Goal: Task Accomplishment & Management: Complete application form

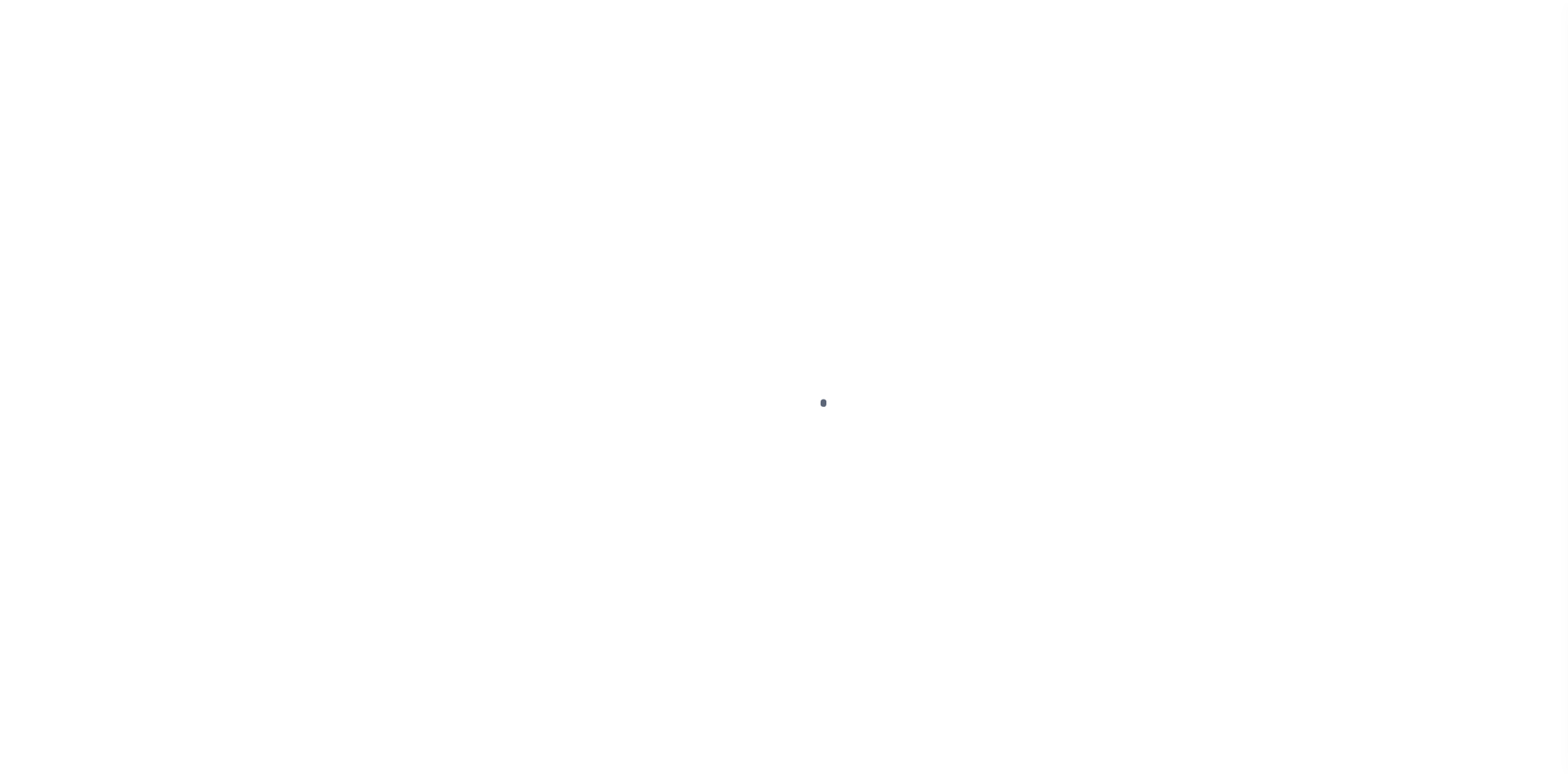
scroll to position [24, 0]
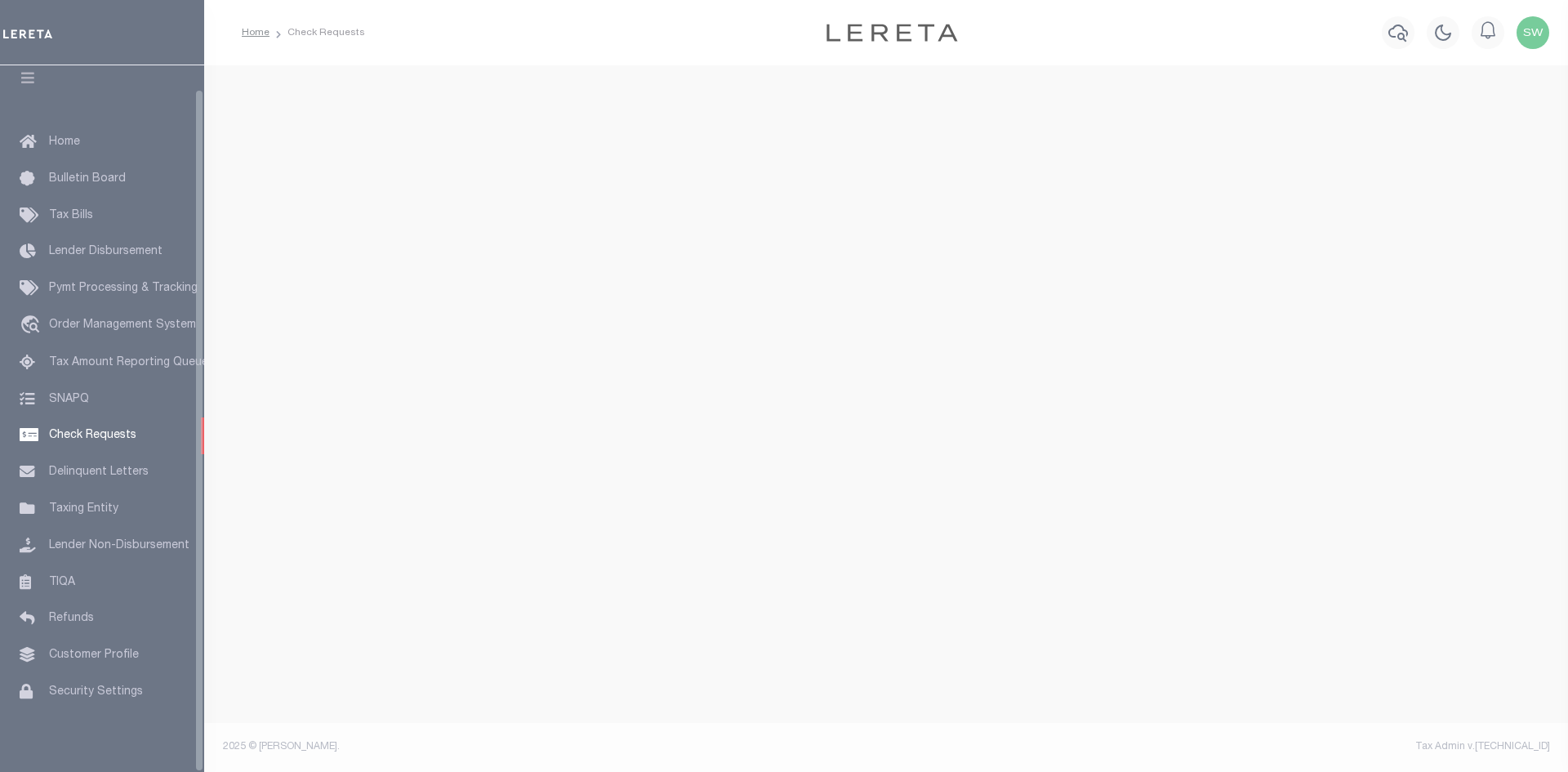
select select "50"
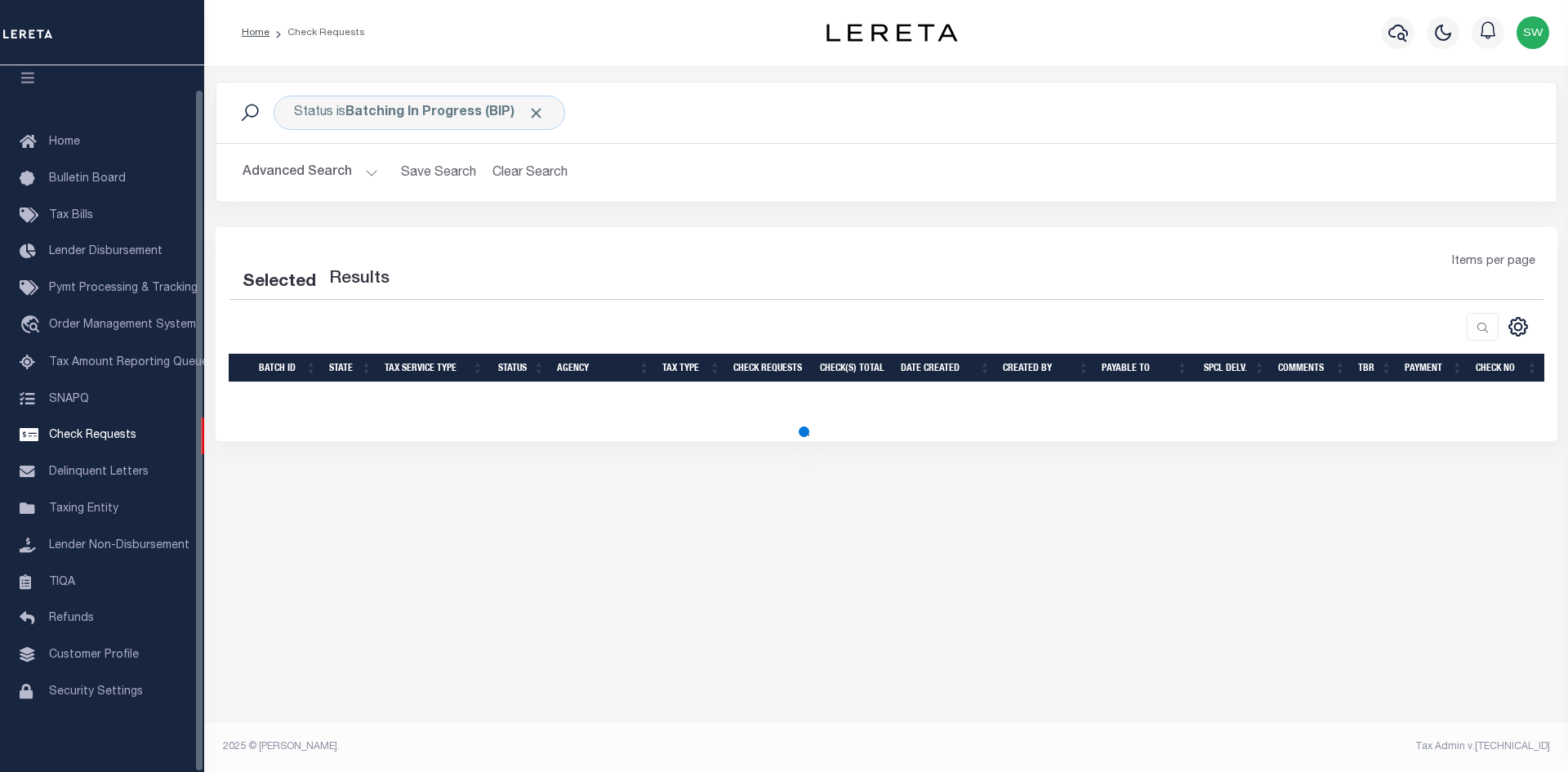
select select "50"
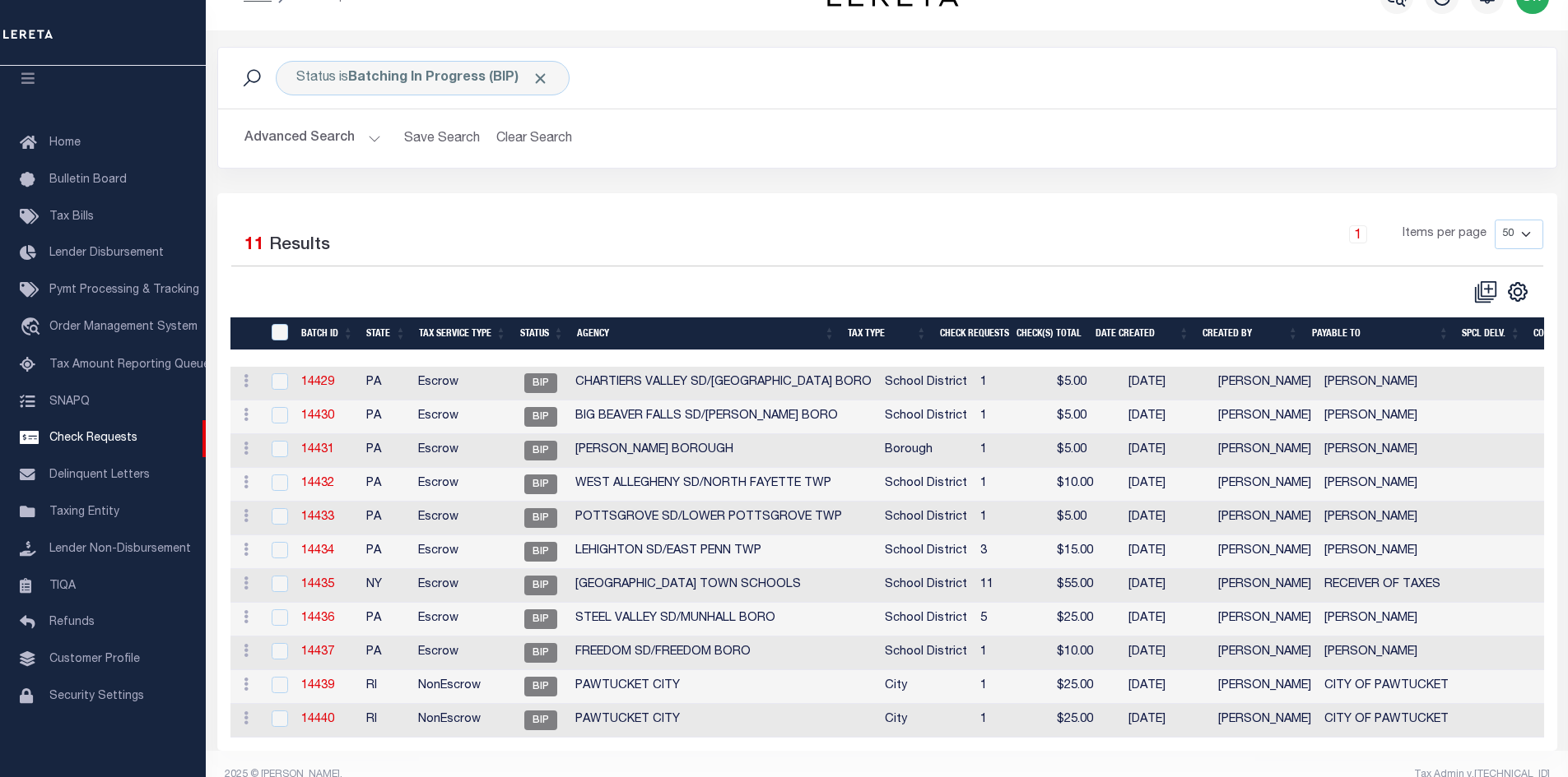
scroll to position [70, 0]
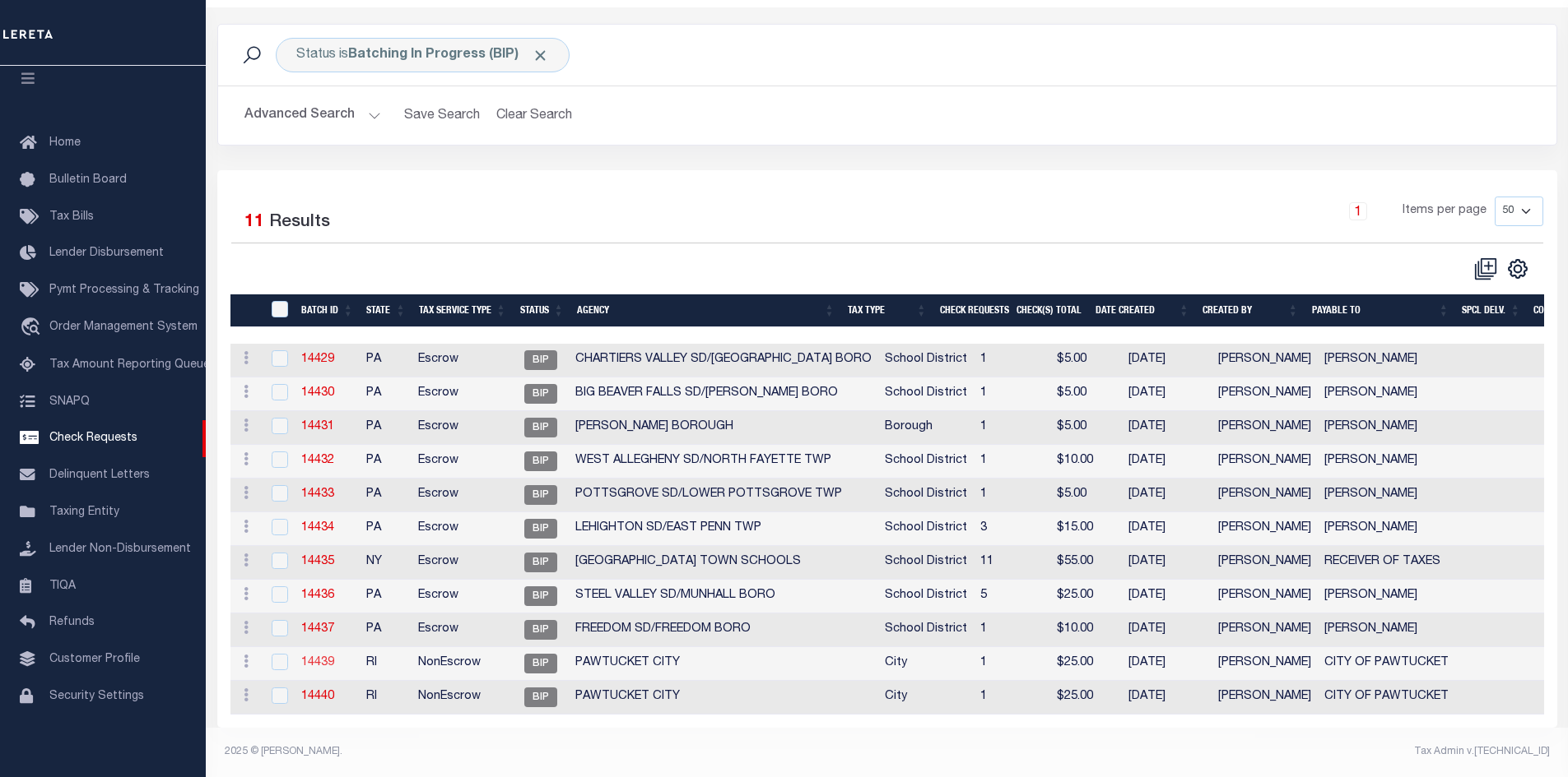
click at [322, 657] on link "14439" at bounding box center [317, 663] width 33 height 12
select select "BIP"
type input "No"
type input "$0.00"
type input "CITY OF PAWTUCKET"
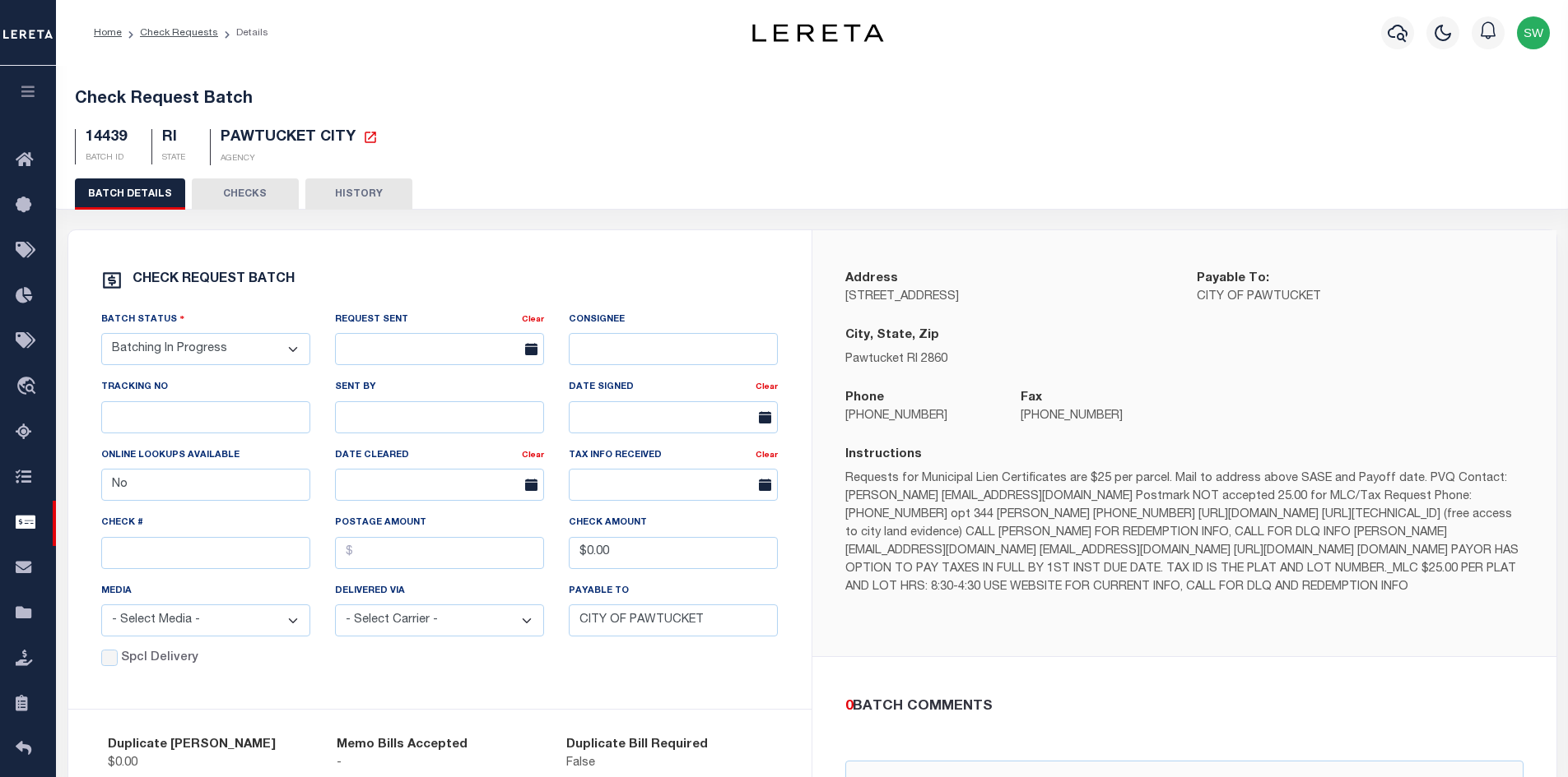
click at [253, 194] on button "CHECKS" at bounding box center [245, 194] width 107 height 31
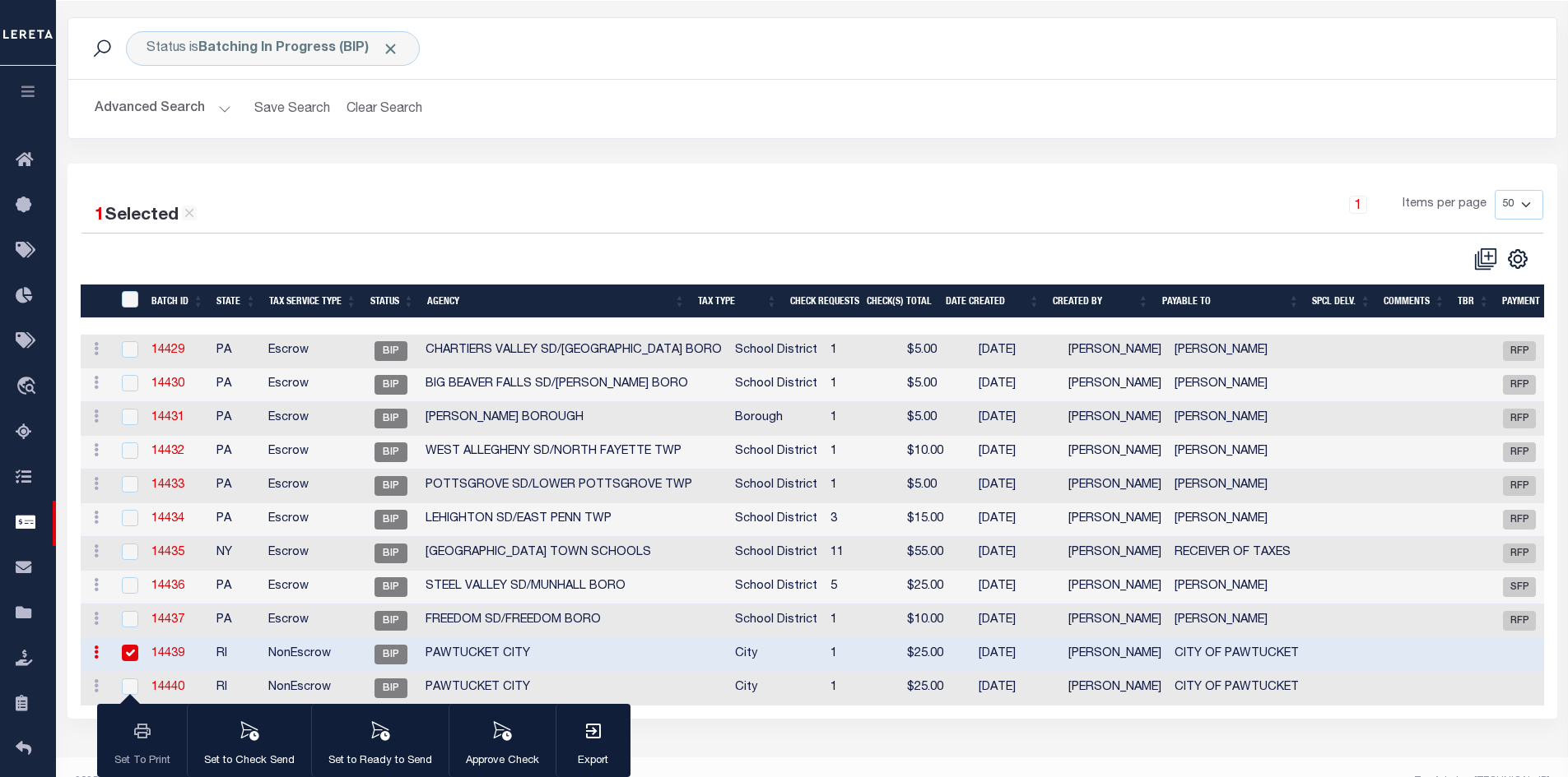
scroll to position [69, 0]
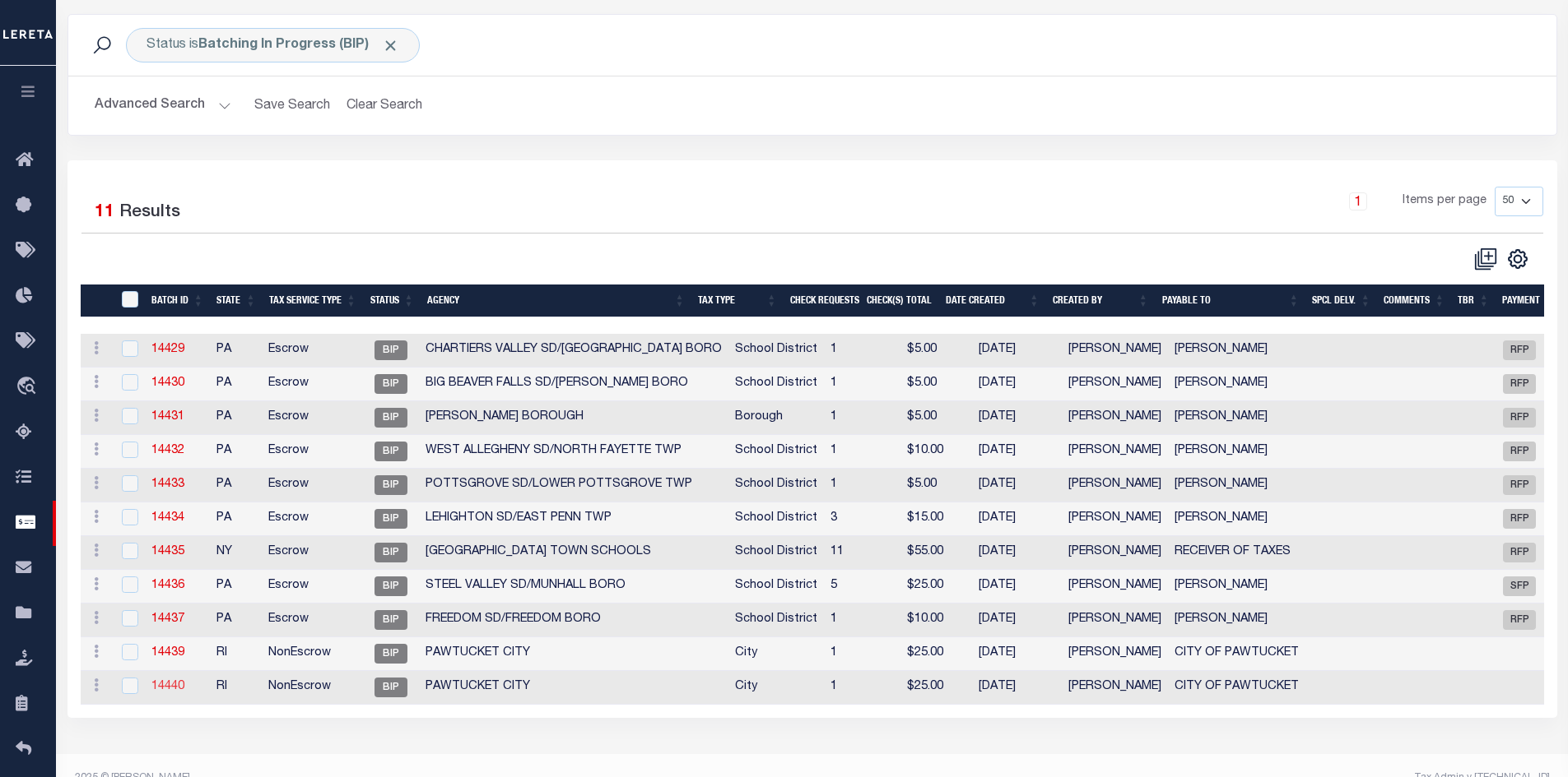
click at [173, 684] on link "14440" at bounding box center [168, 686] width 33 height 12
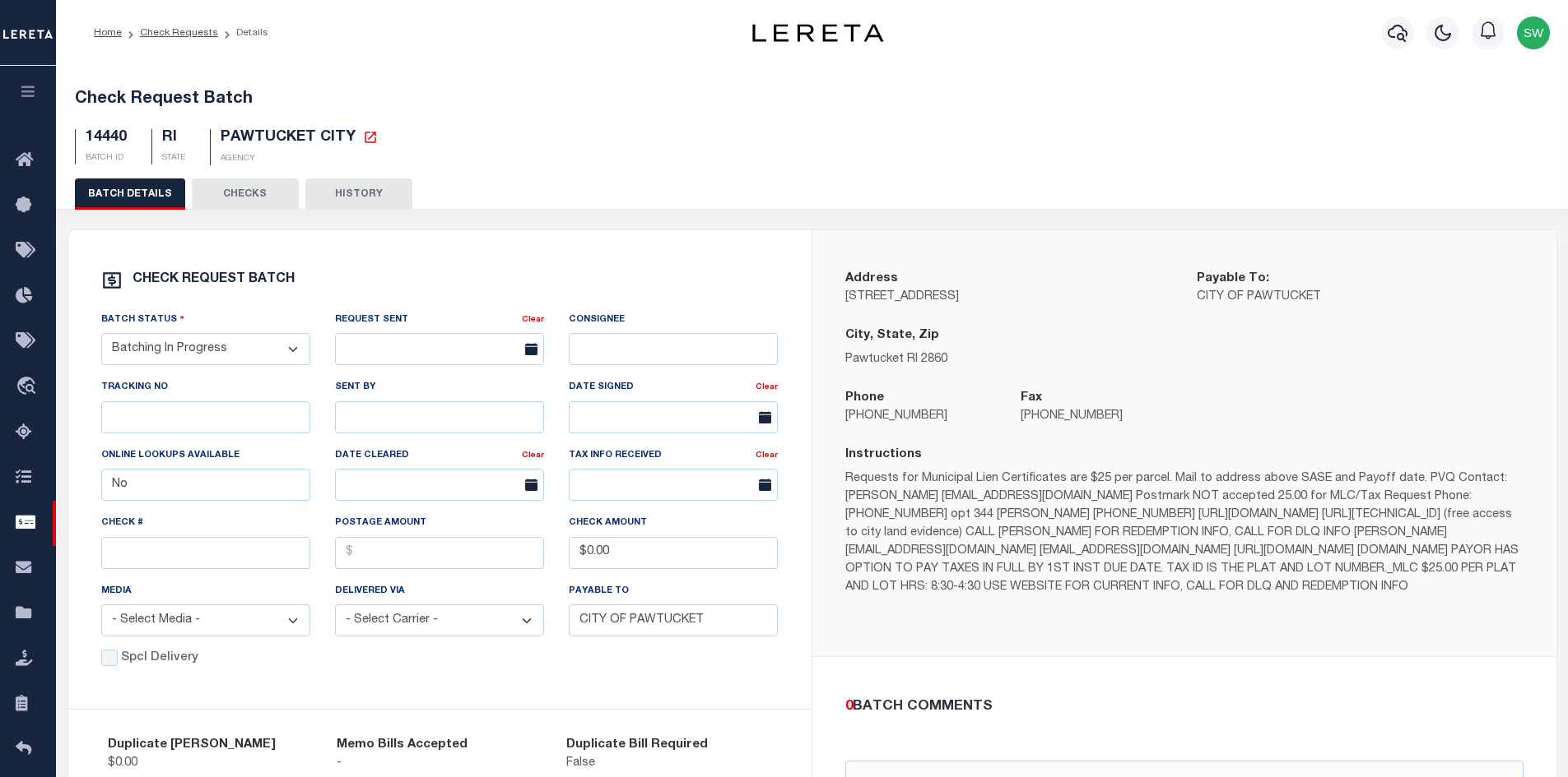
click at [248, 192] on button "CHECKS" at bounding box center [245, 194] width 107 height 31
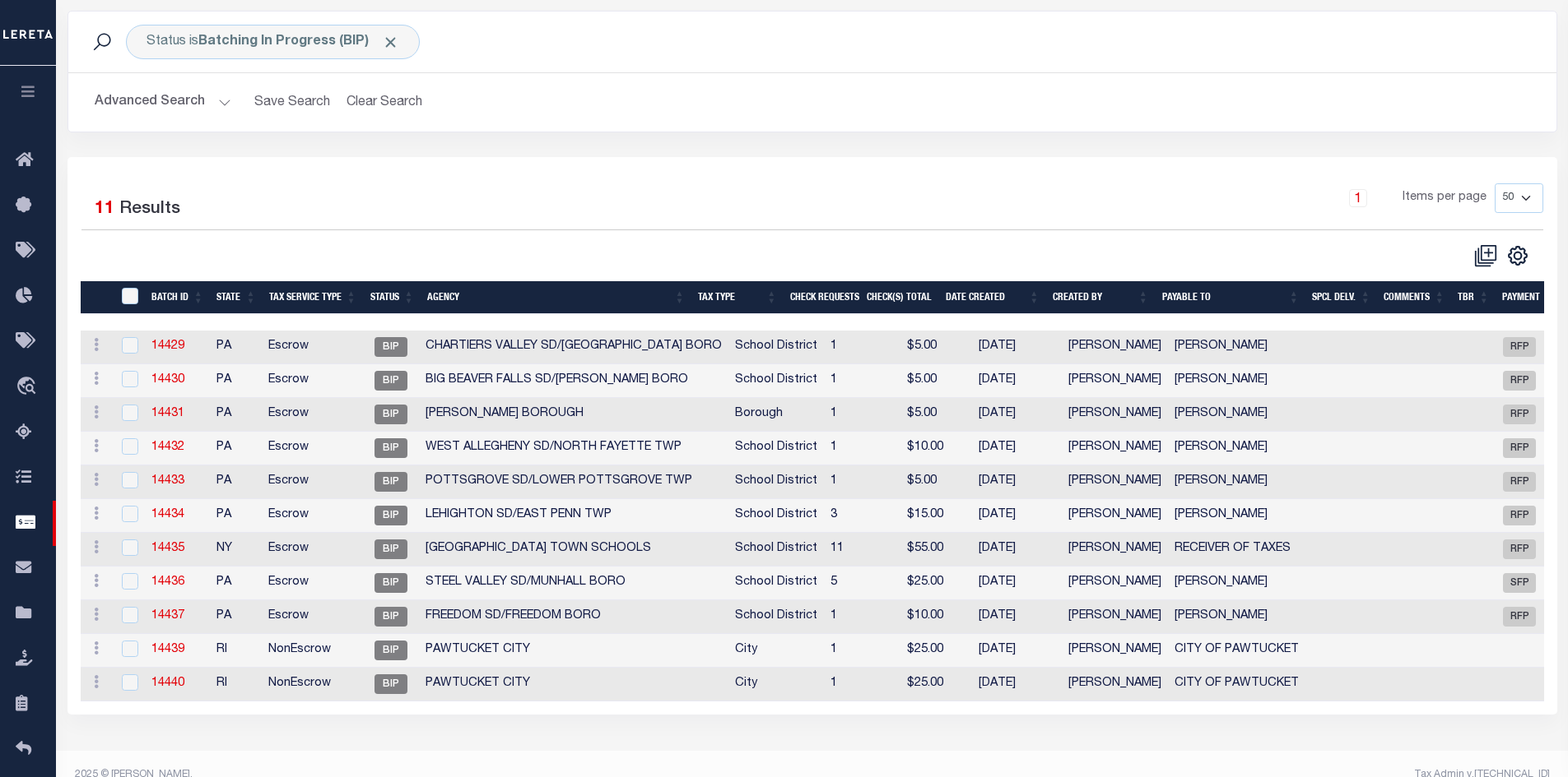
scroll to position [95, 0]
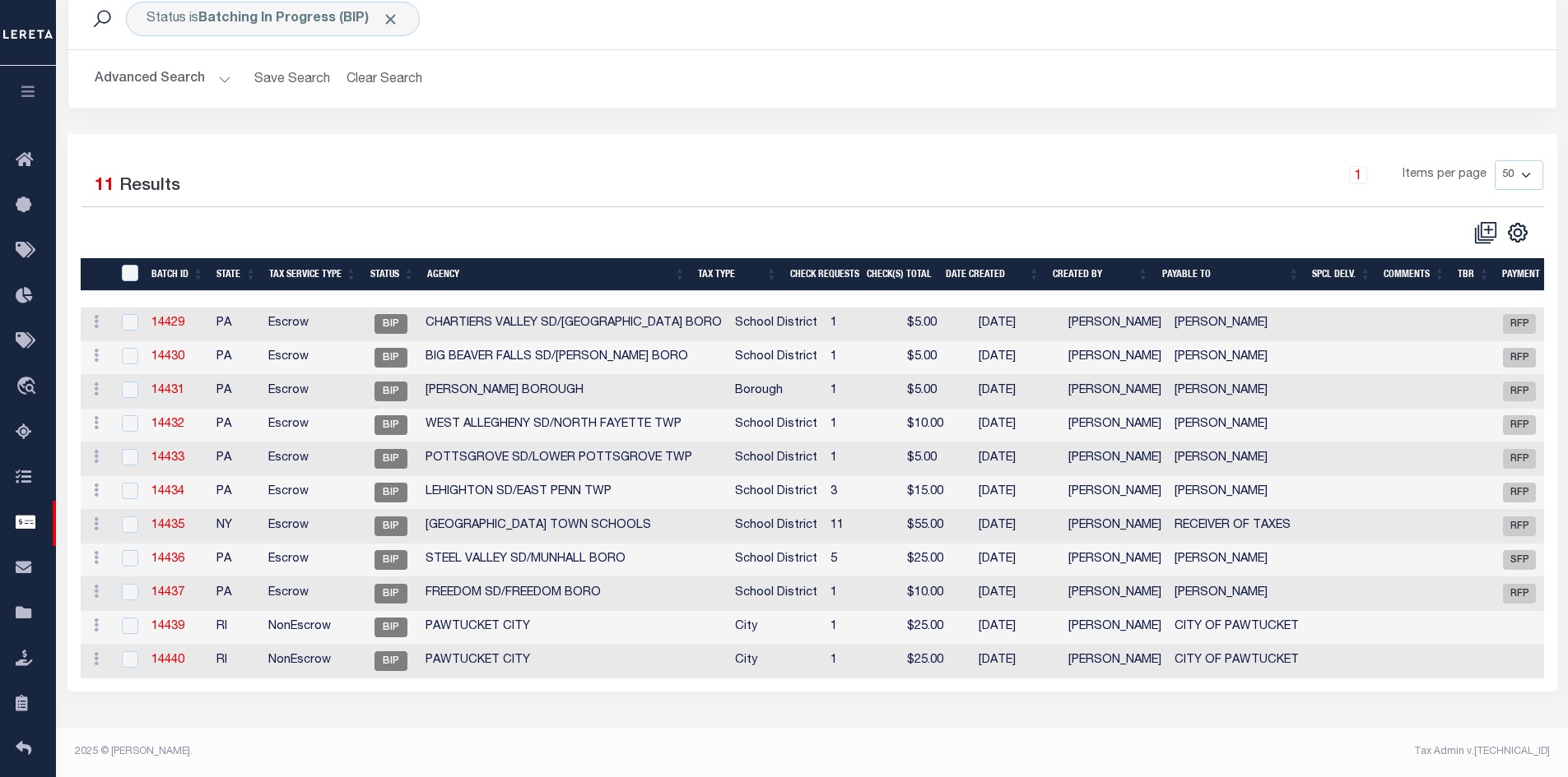
click at [328, 450] on td "Escrow" at bounding box center [311, 459] width 100 height 34
checkbox input "true"
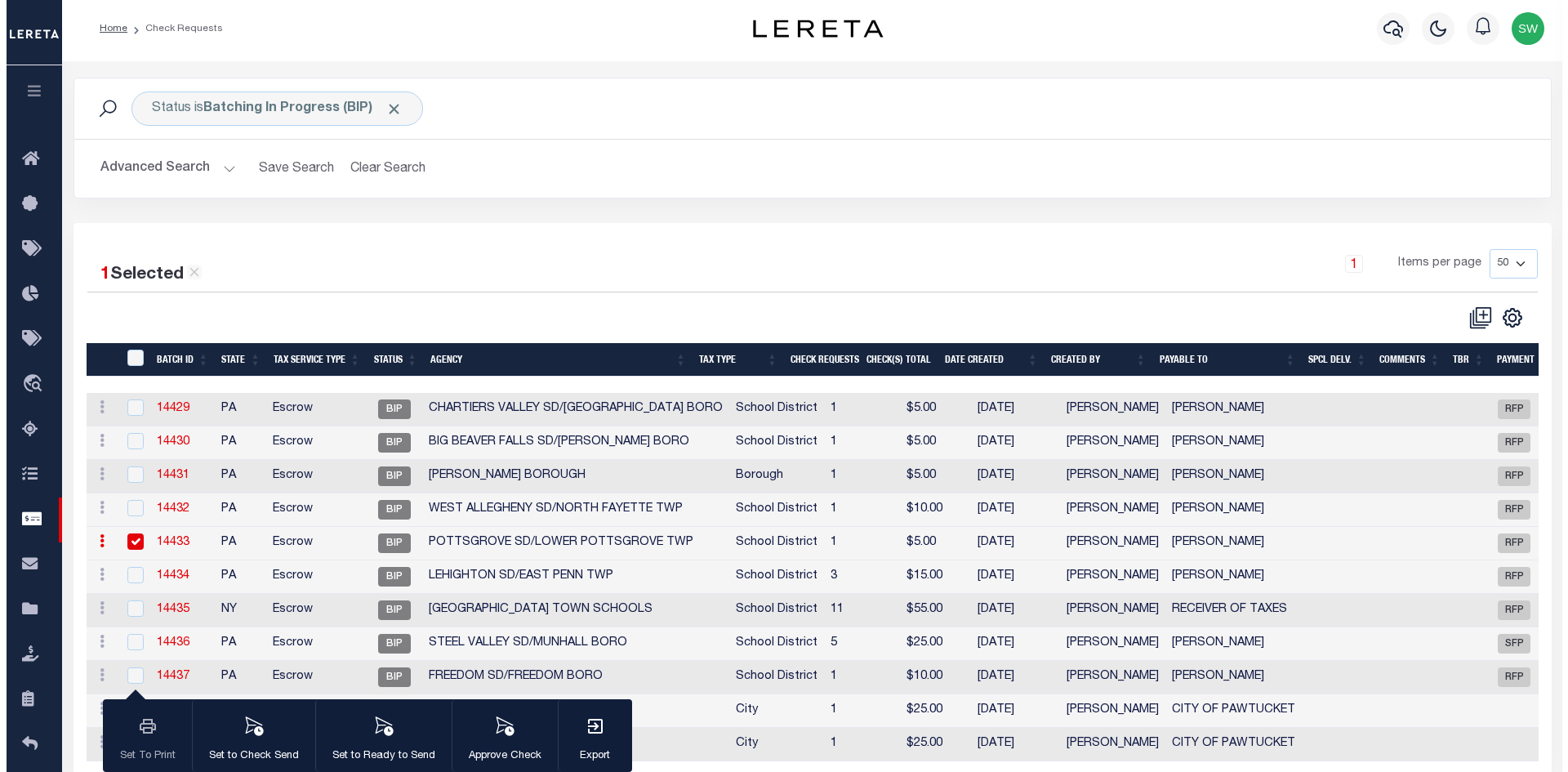
scroll to position [0, 0]
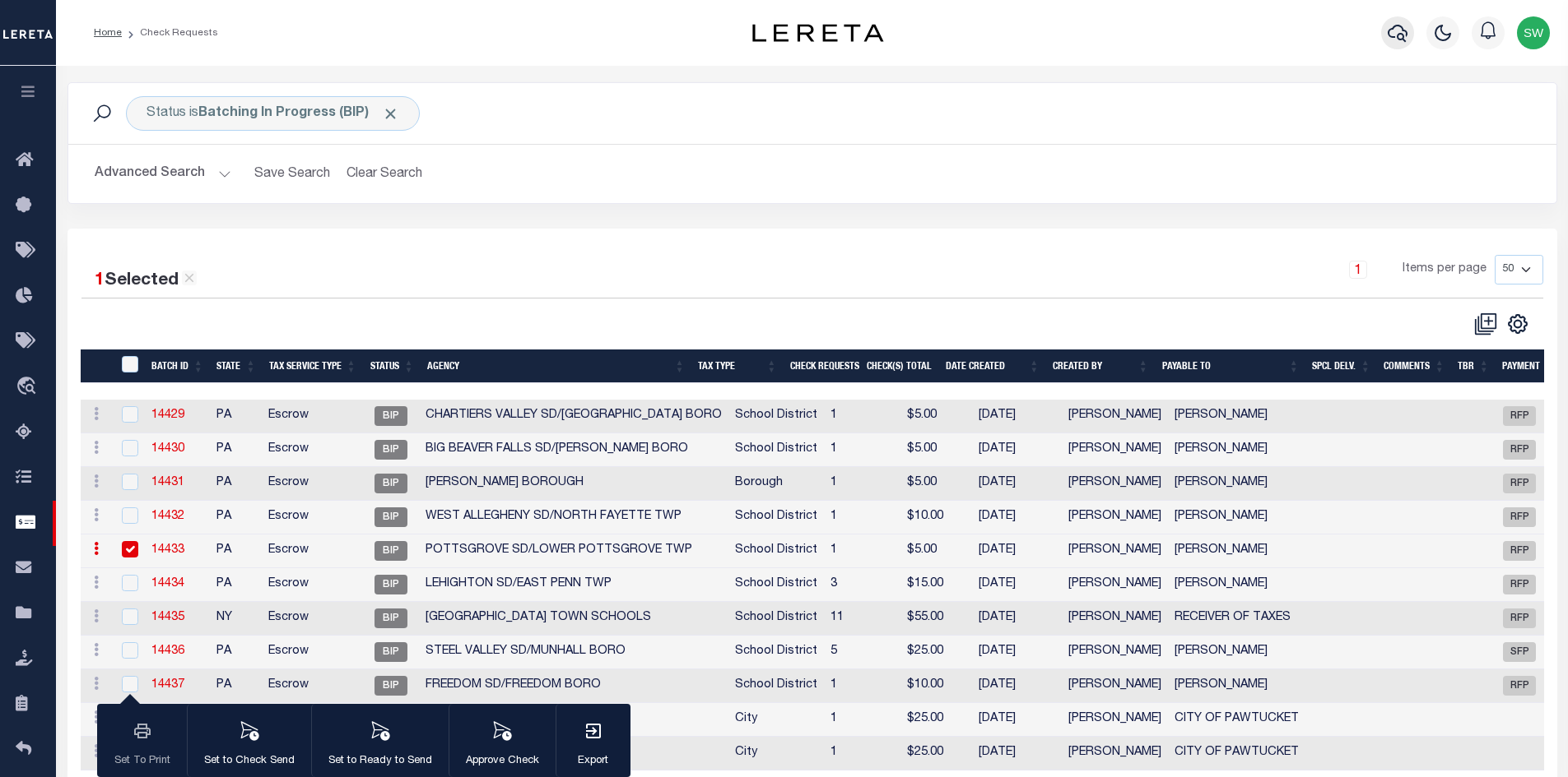
click at [1390, 36] on icon "button" at bounding box center [1398, 33] width 20 height 20
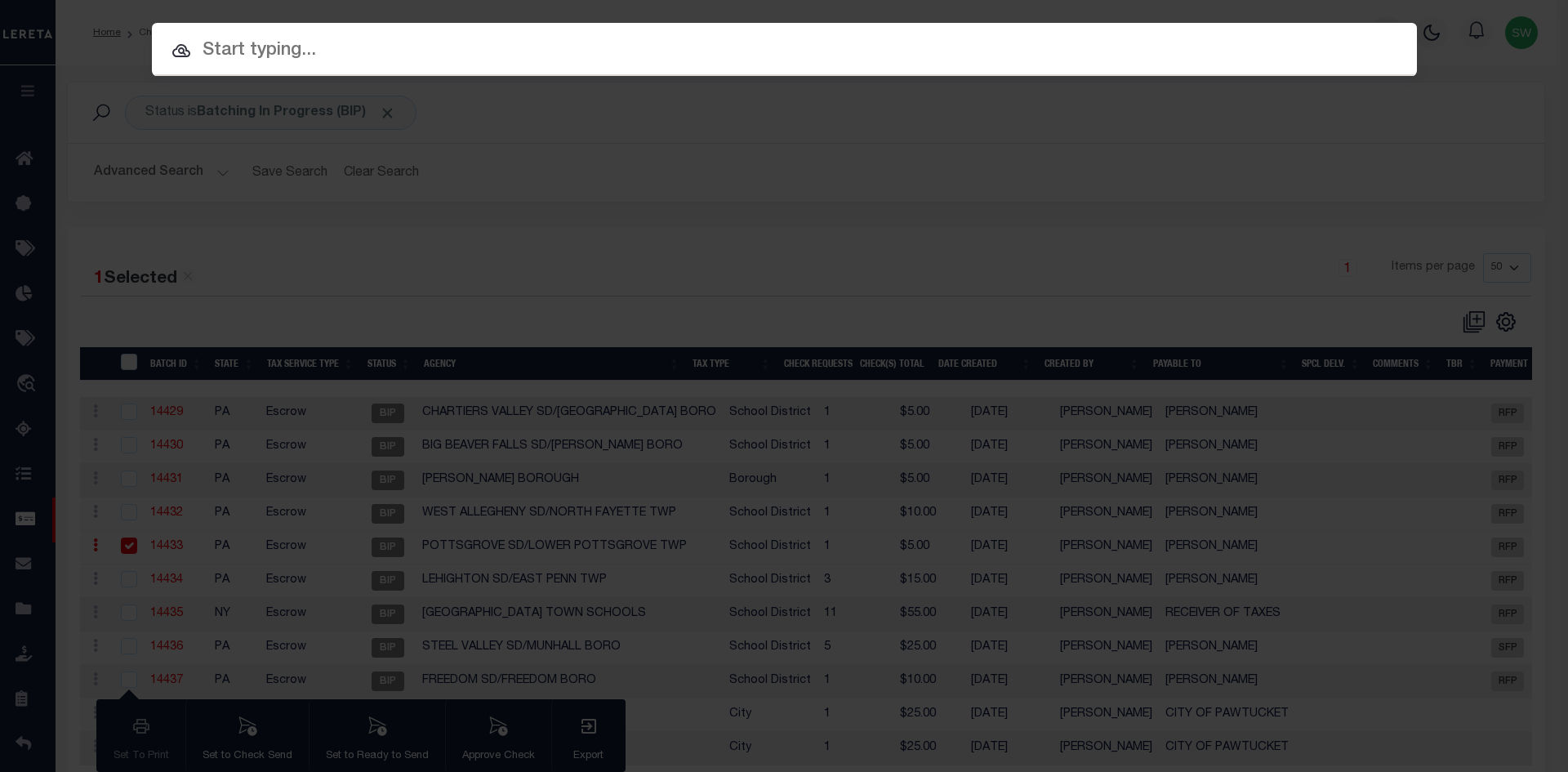
click at [263, 47] on input "text" at bounding box center [785, 51] width 1265 height 28
type input "1"
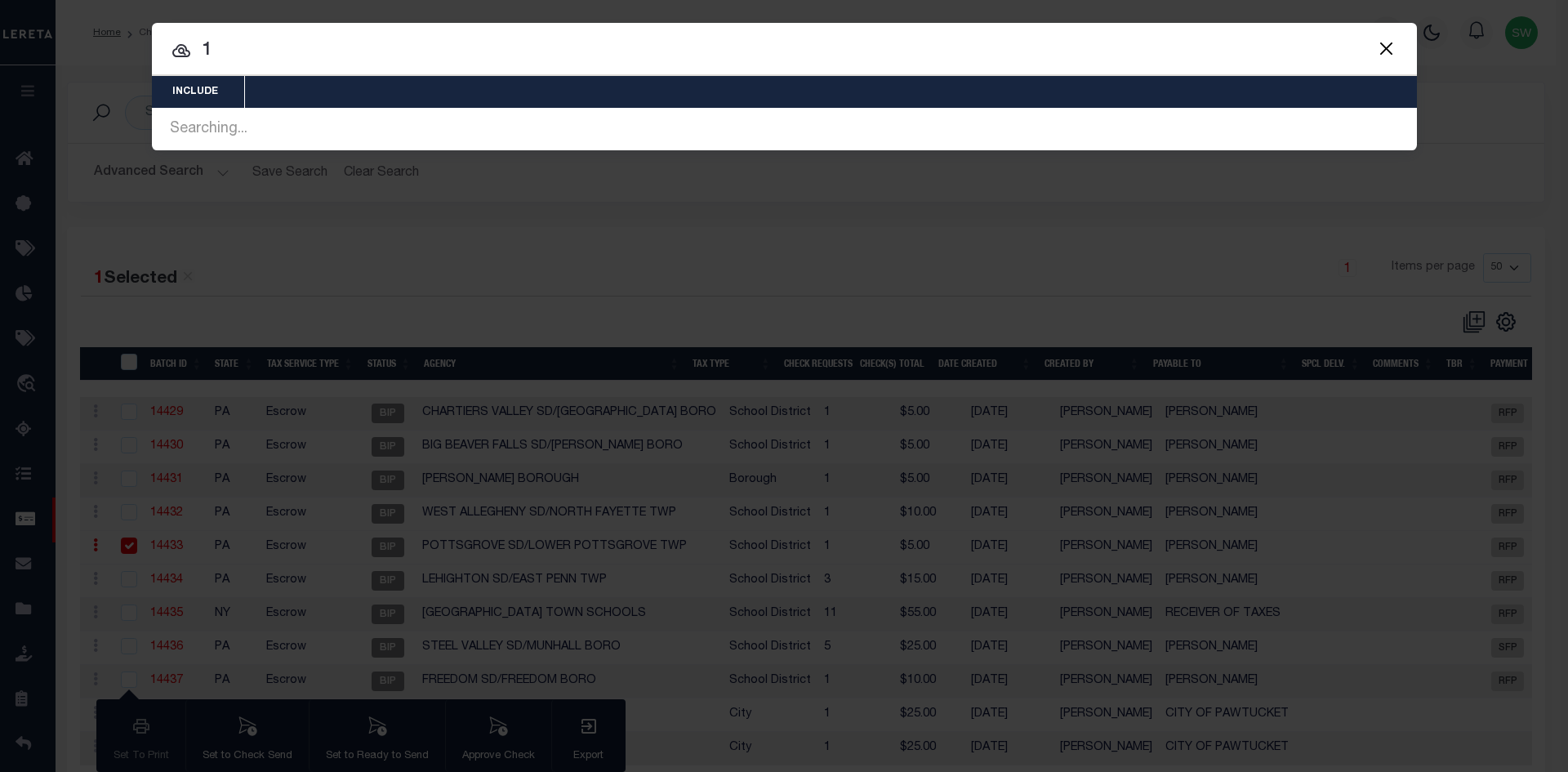
click at [1387, 46] on button "Close" at bounding box center [1387, 48] width 21 height 21
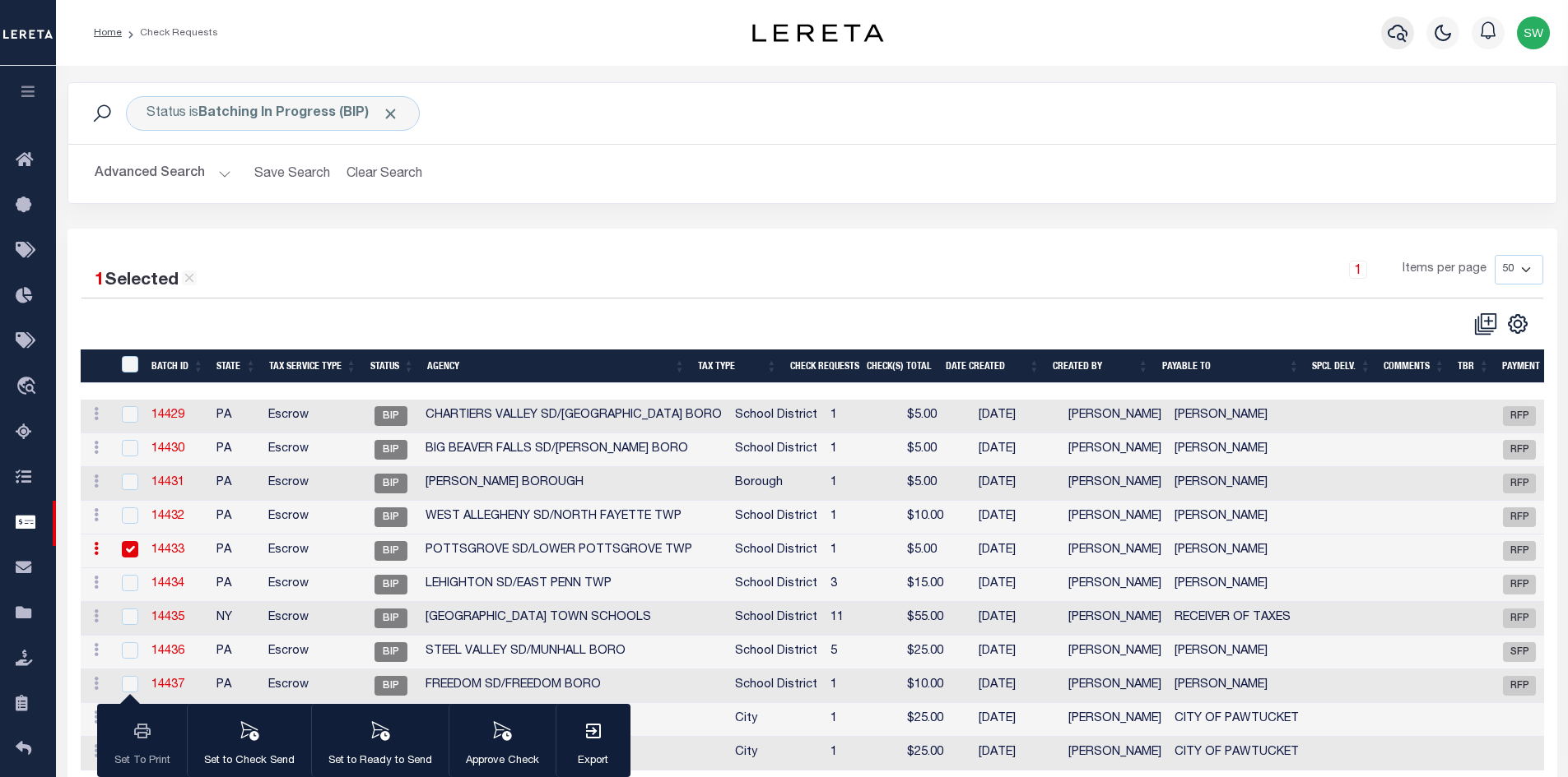
click at [1388, 36] on icon "button" at bounding box center [1398, 33] width 20 height 20
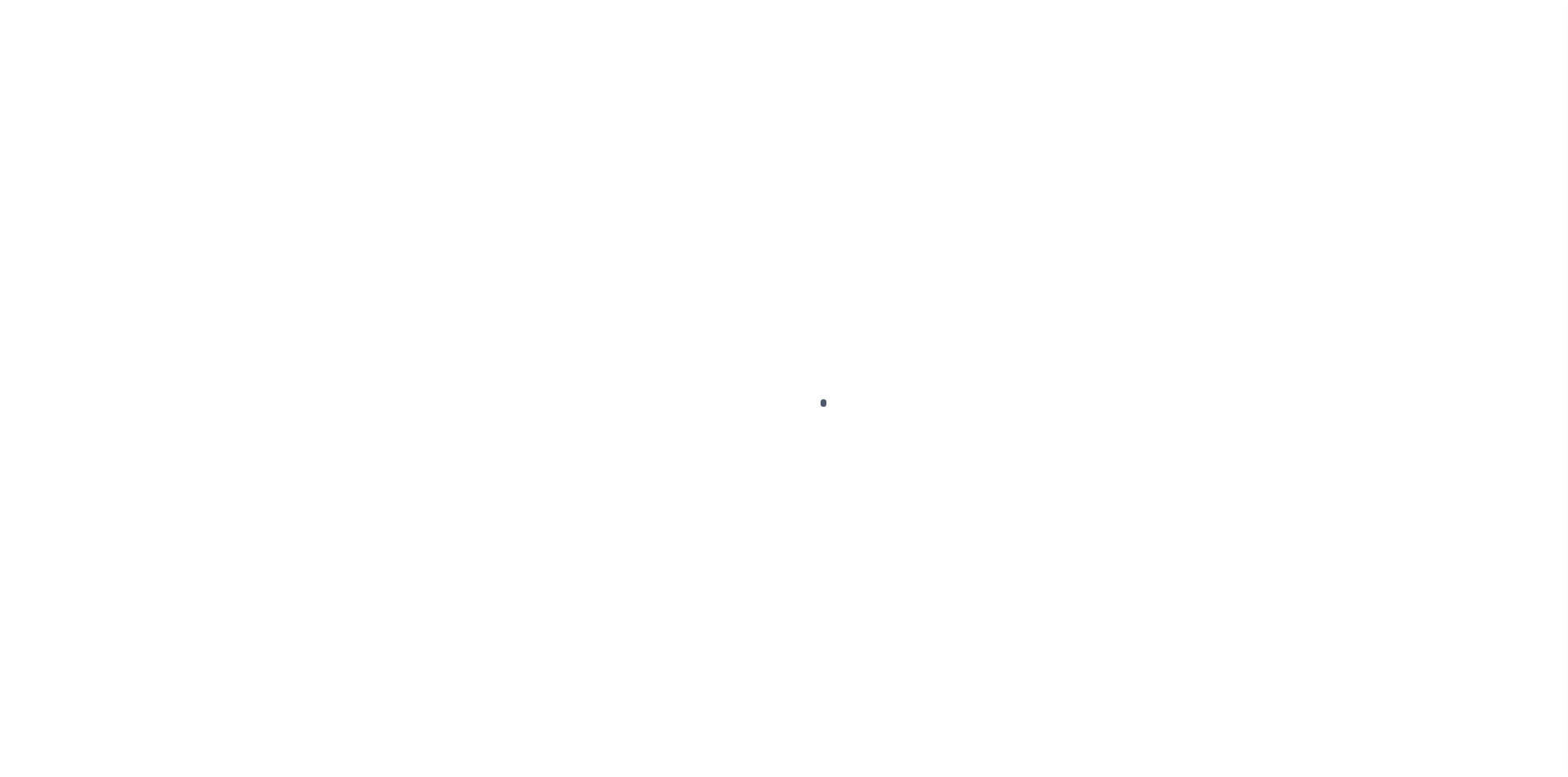
scroll to position [24, 0]
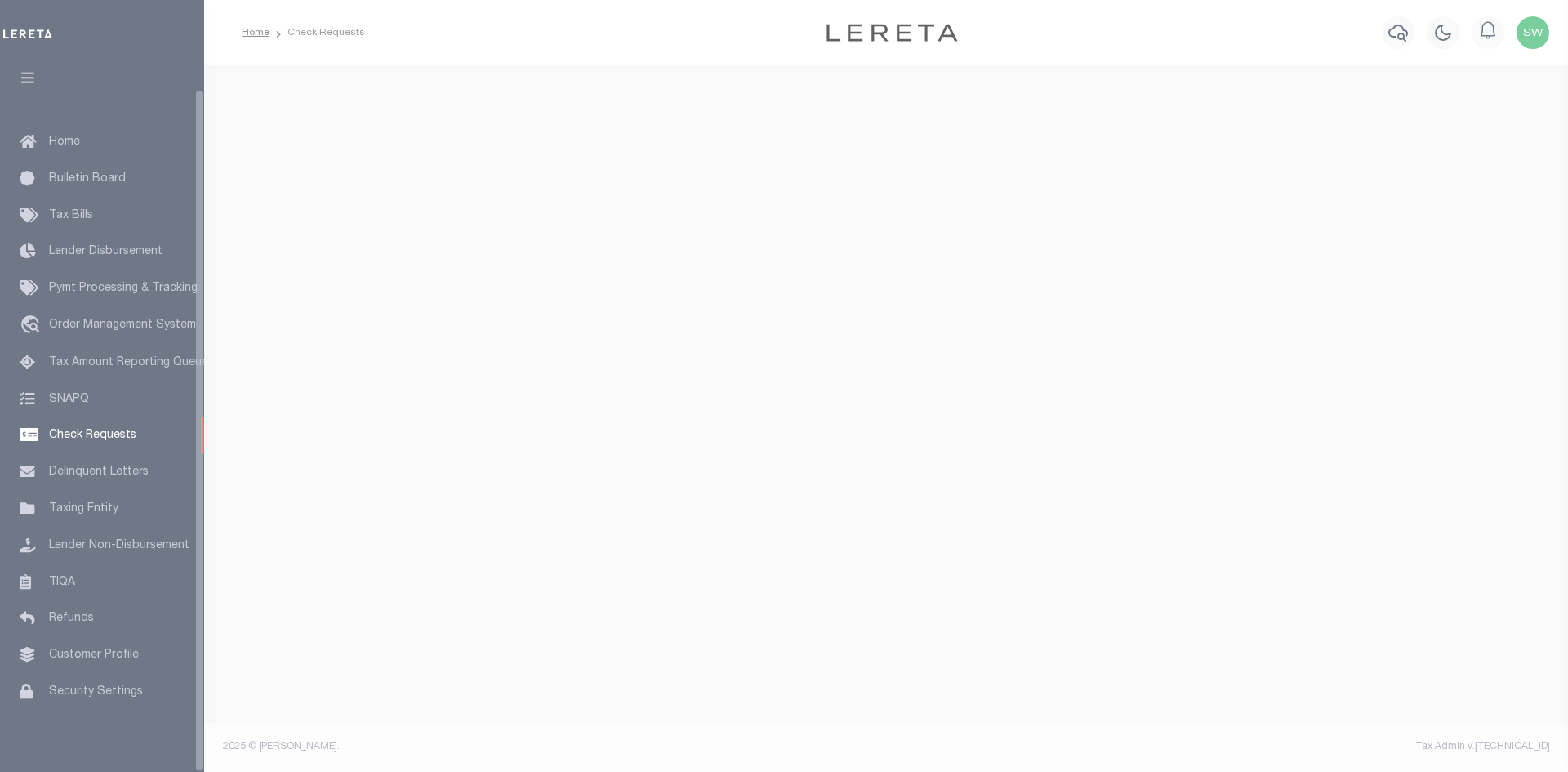
select select "50"
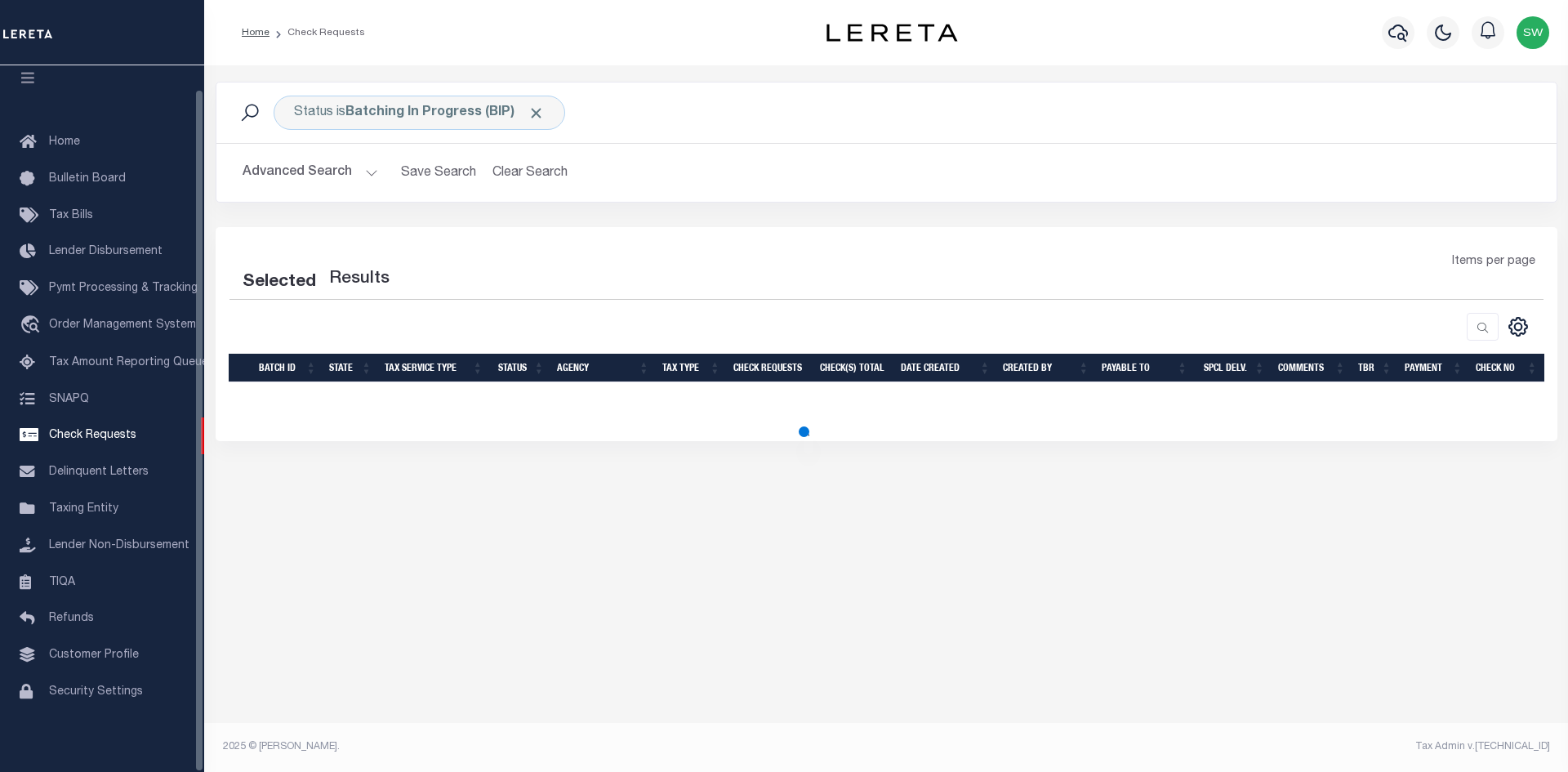
select select "50"
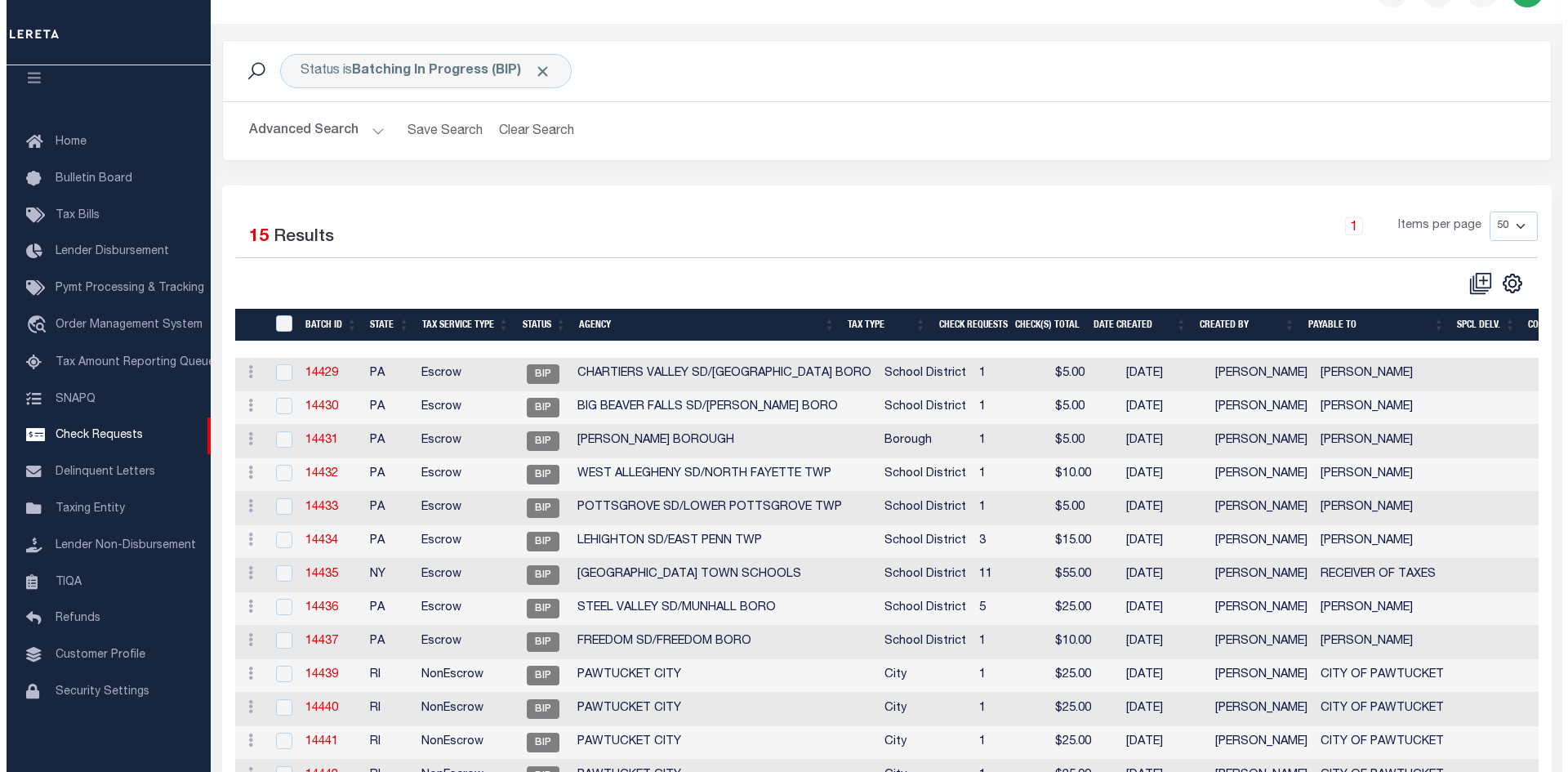
scroll to position [0, 0]
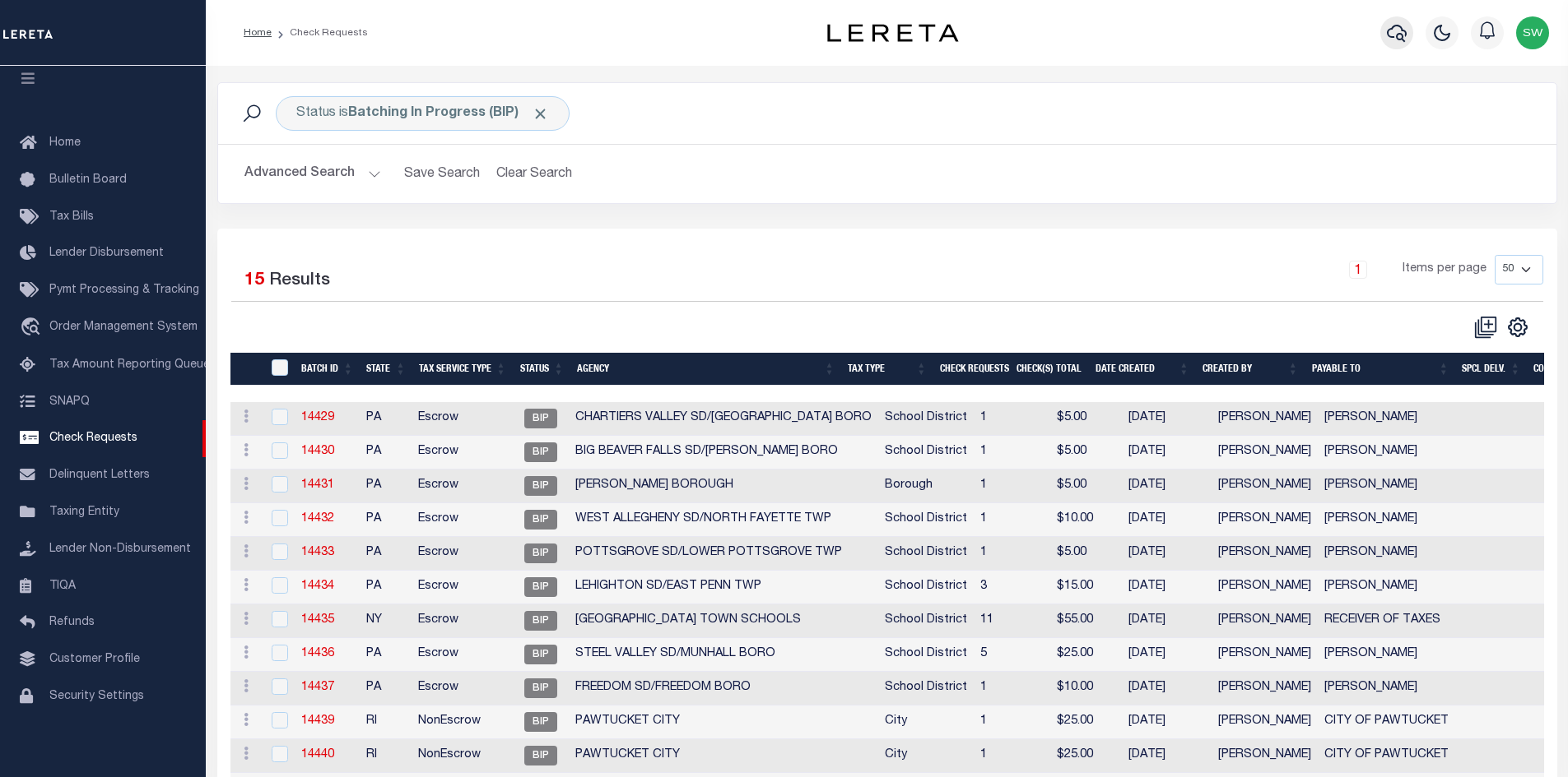
click at [1398, 34] on icon "button" at bounding box center [1397, 33] width 20 height 20
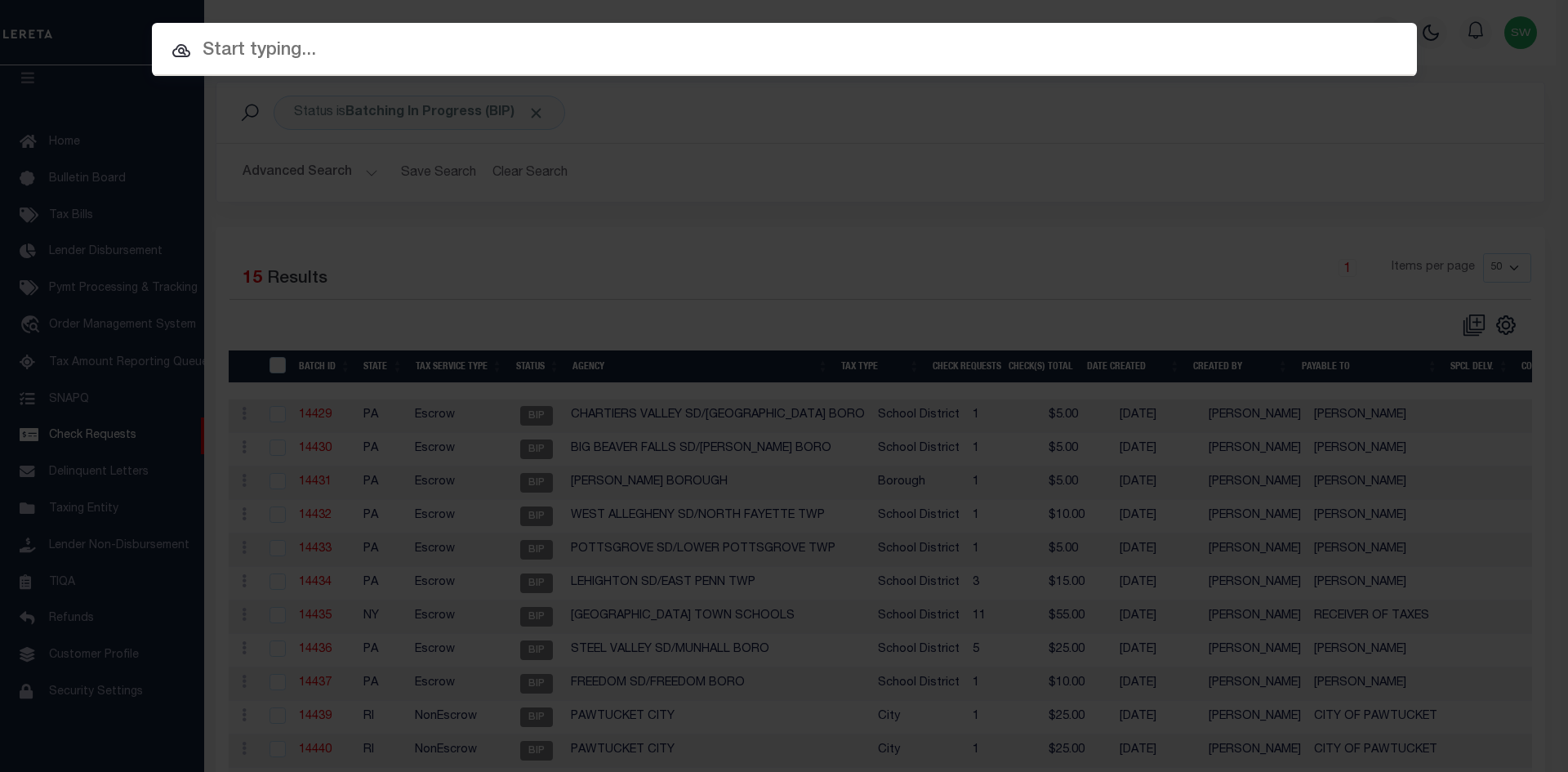
click at [213, 41] on input "text" at bounding box center [785, 51] width 1265 height 28
click at [230, 55] on input "text" at bounding box center [785, 51] width 1265 height 28
click at [255, 55] on input "text" at bounding box center [785, 51] width 1265 height 28
click at [229, 60] on input "text" at bounding box center [785, 51] width 1265 height 28
paste input "13721"
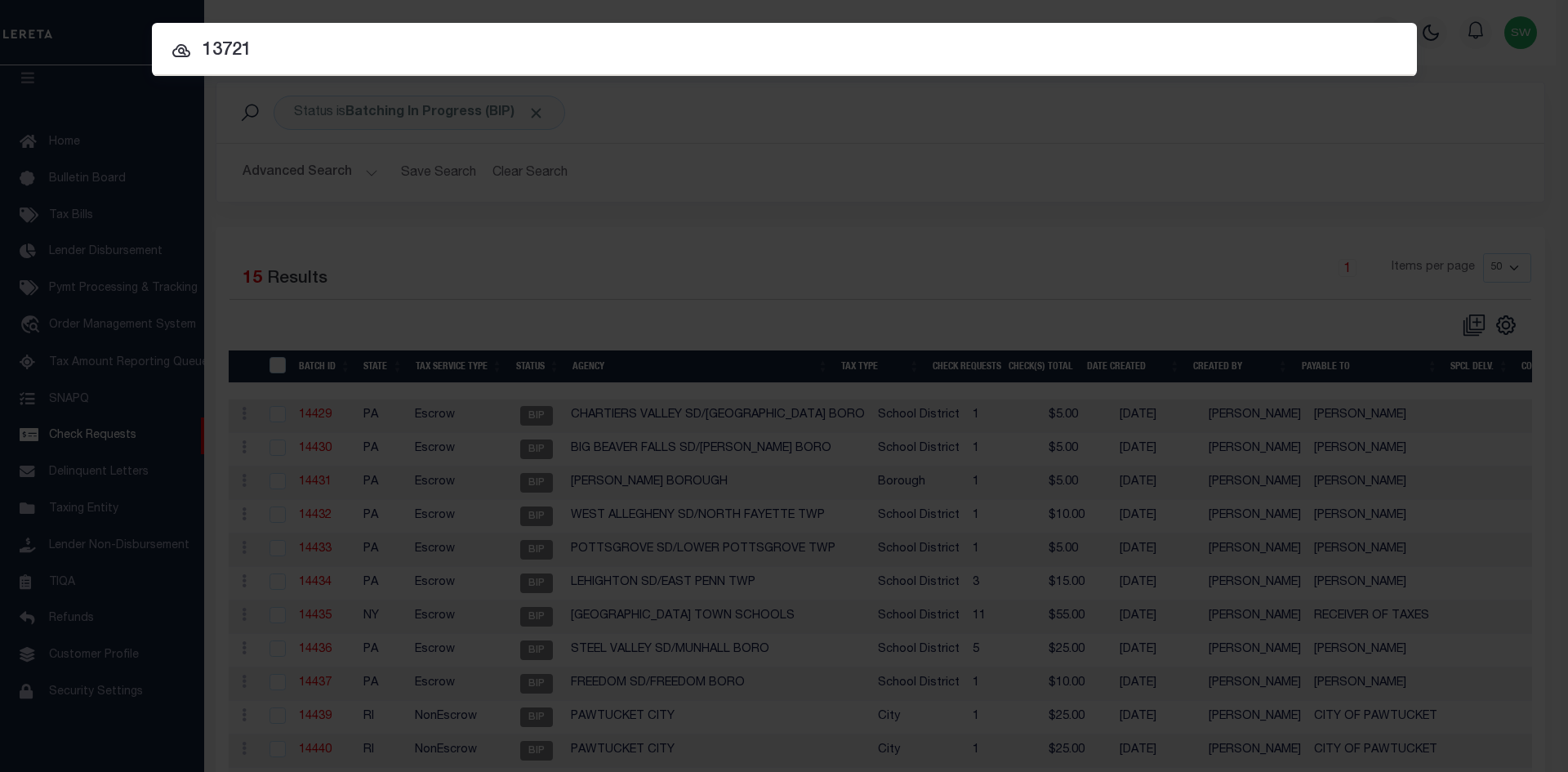
type input "13721"
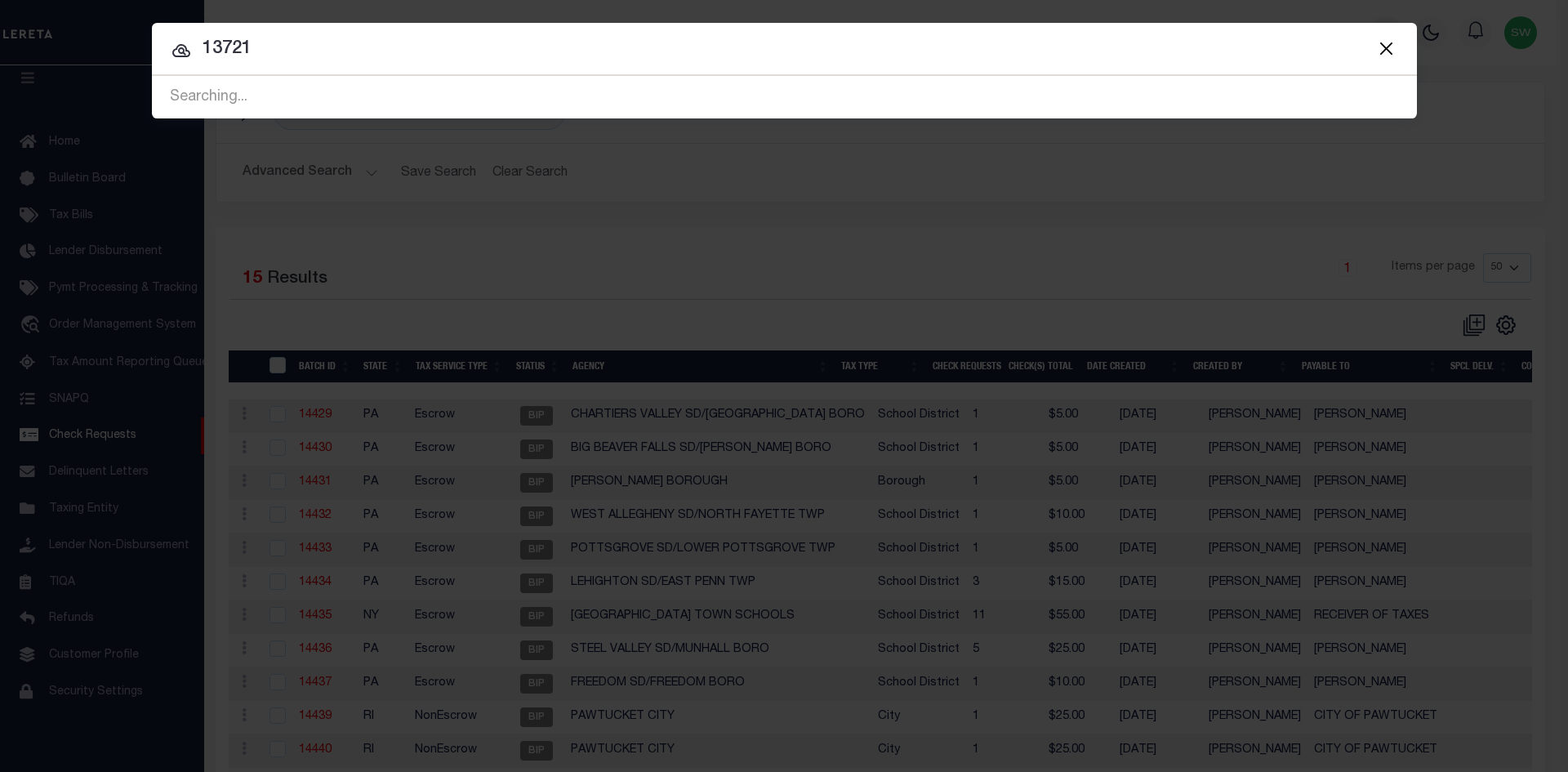
click at [305, 43] on input "13721" at bounding box center [785, 50] width 1265 height 28
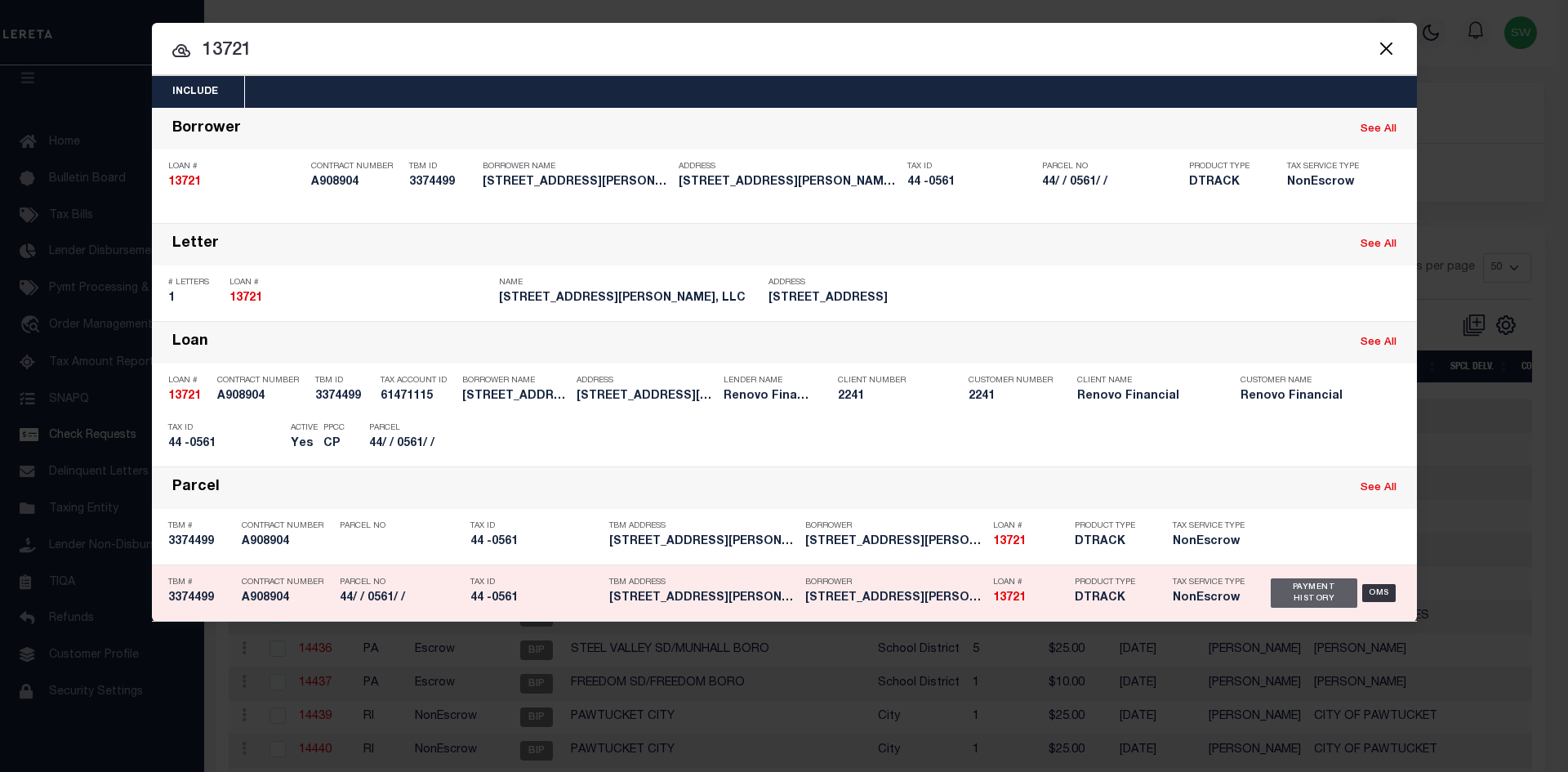
click at [1317, 603] on div "Payment History" at bounding box center [1315, 593] width 88 height 29
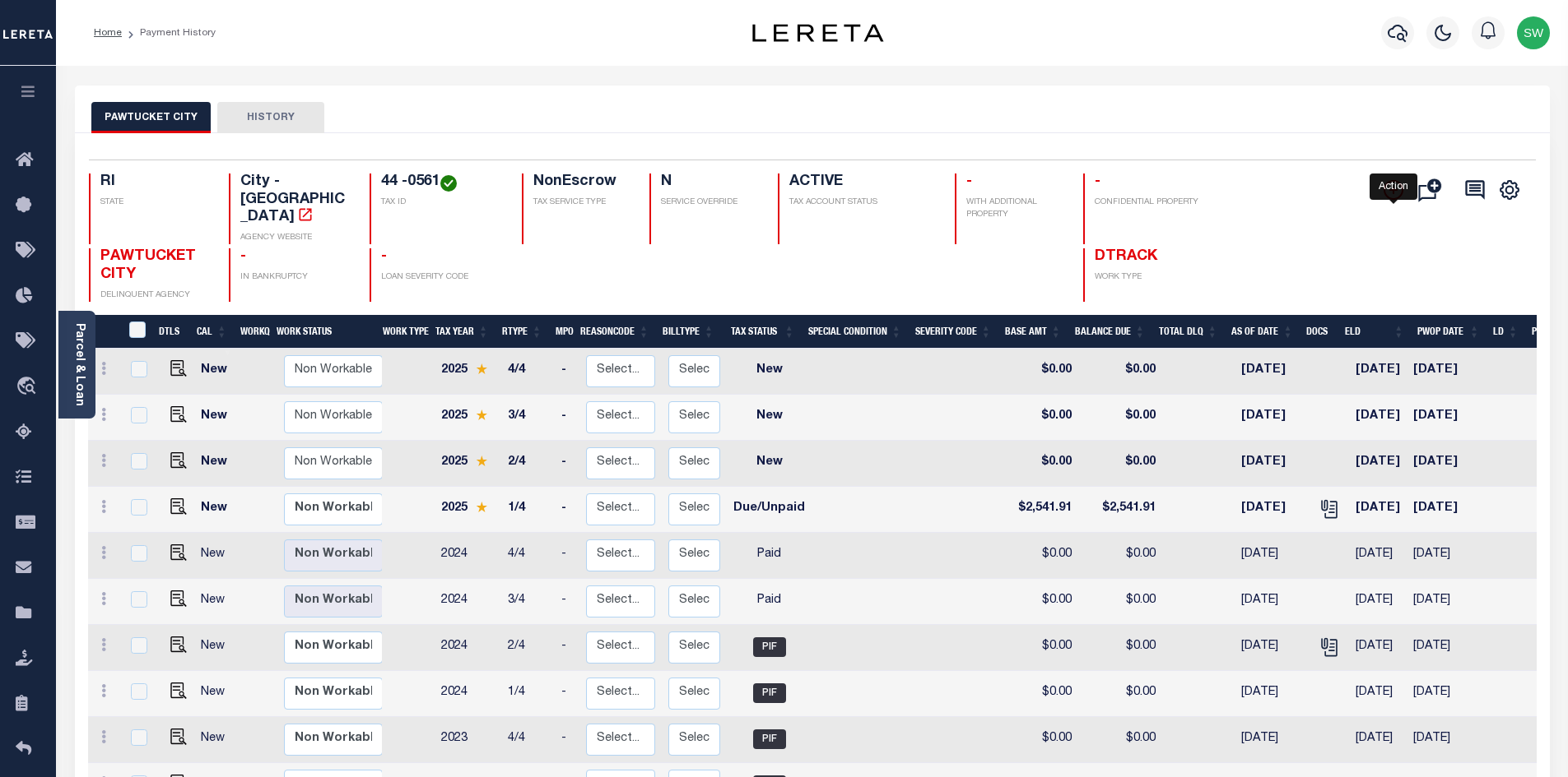
click at [1391, 194] on icon "" at bounding box center [1393, 190] width 20 height 20
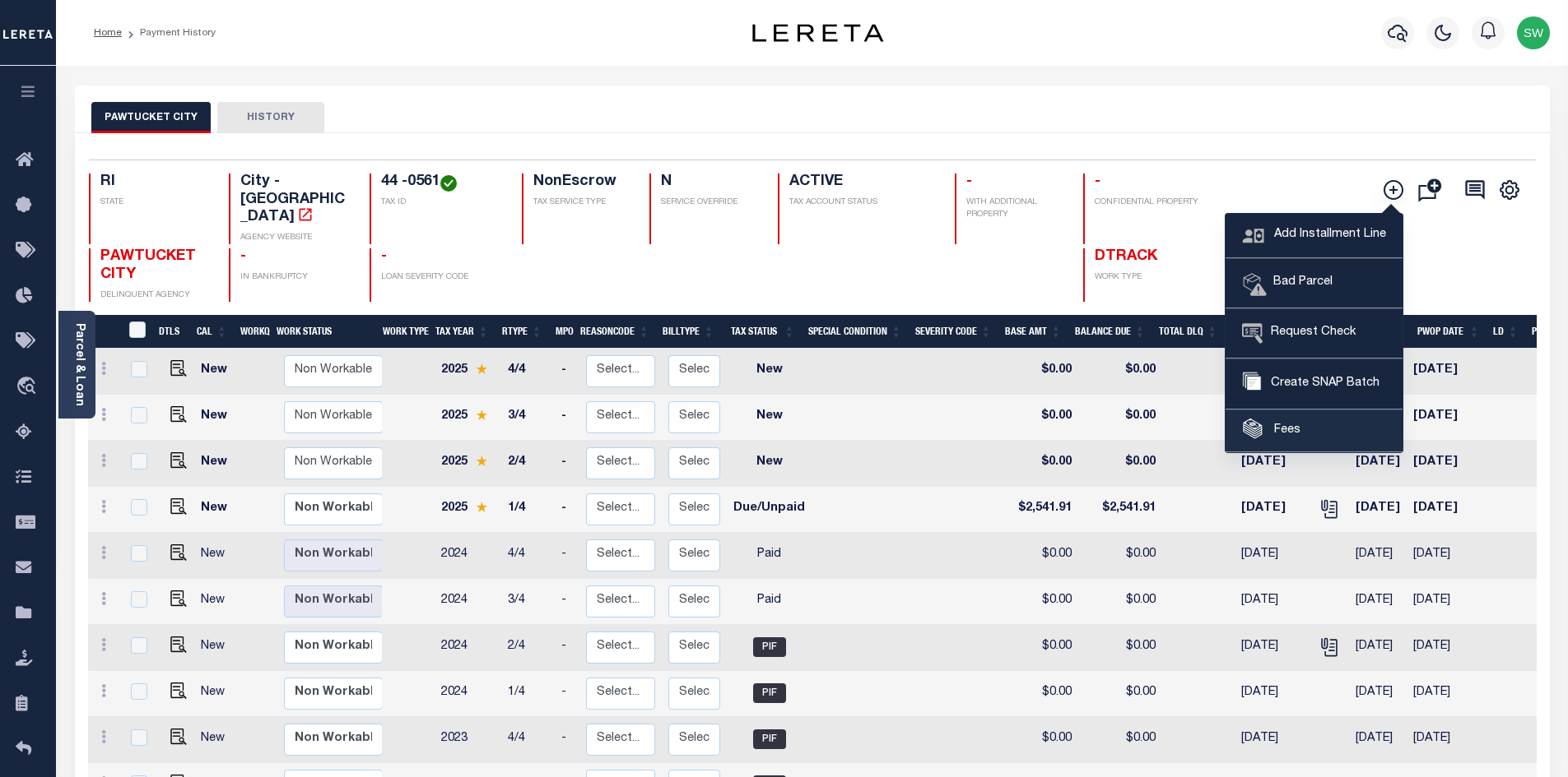
click at [1303, 432] on link "Fees" at bounding box center [1314, 431] width 177 height 42
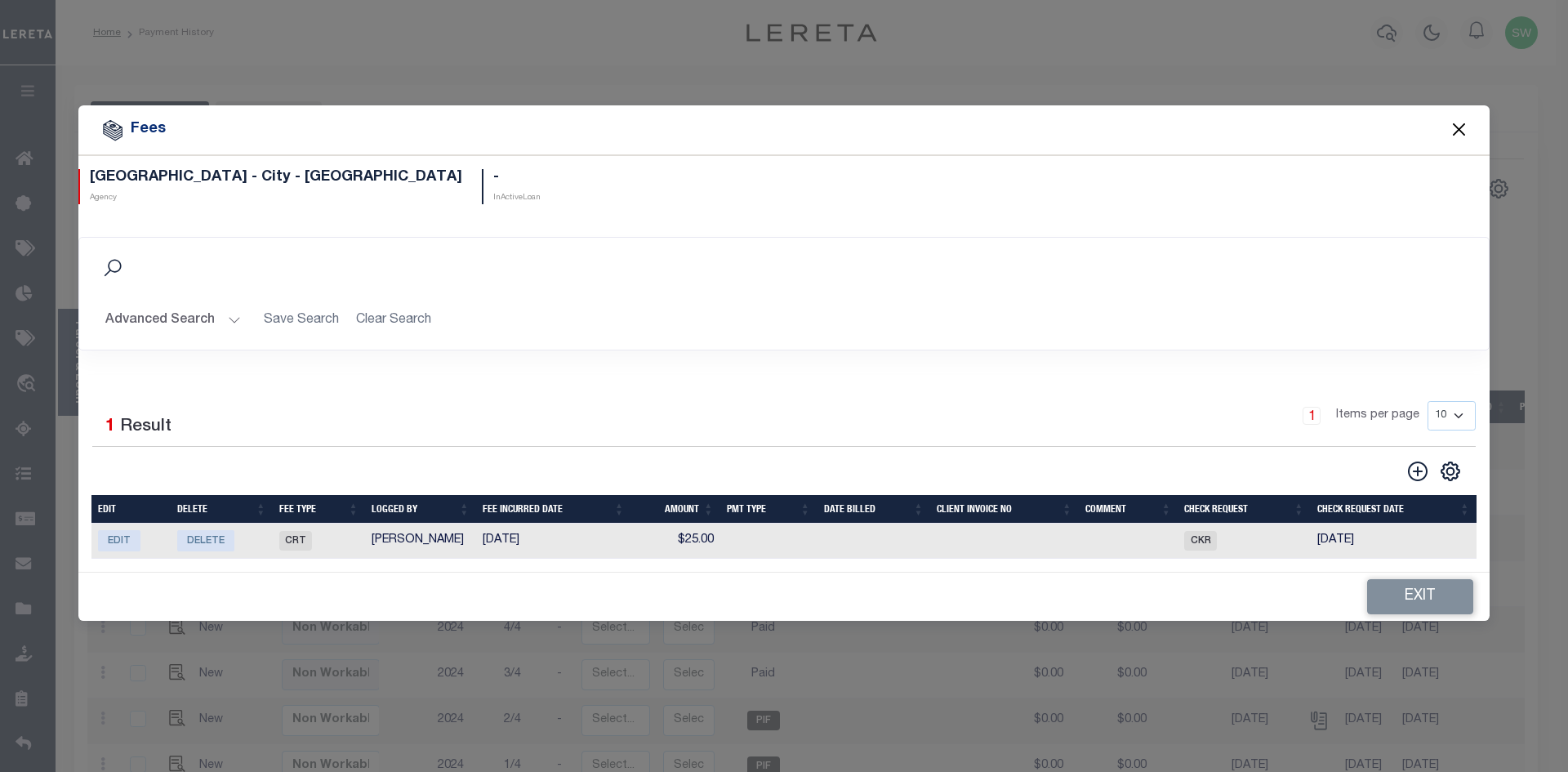
click at [1462, 121] on button "Close" at bounding box center [1460, 130] width 21 height 21
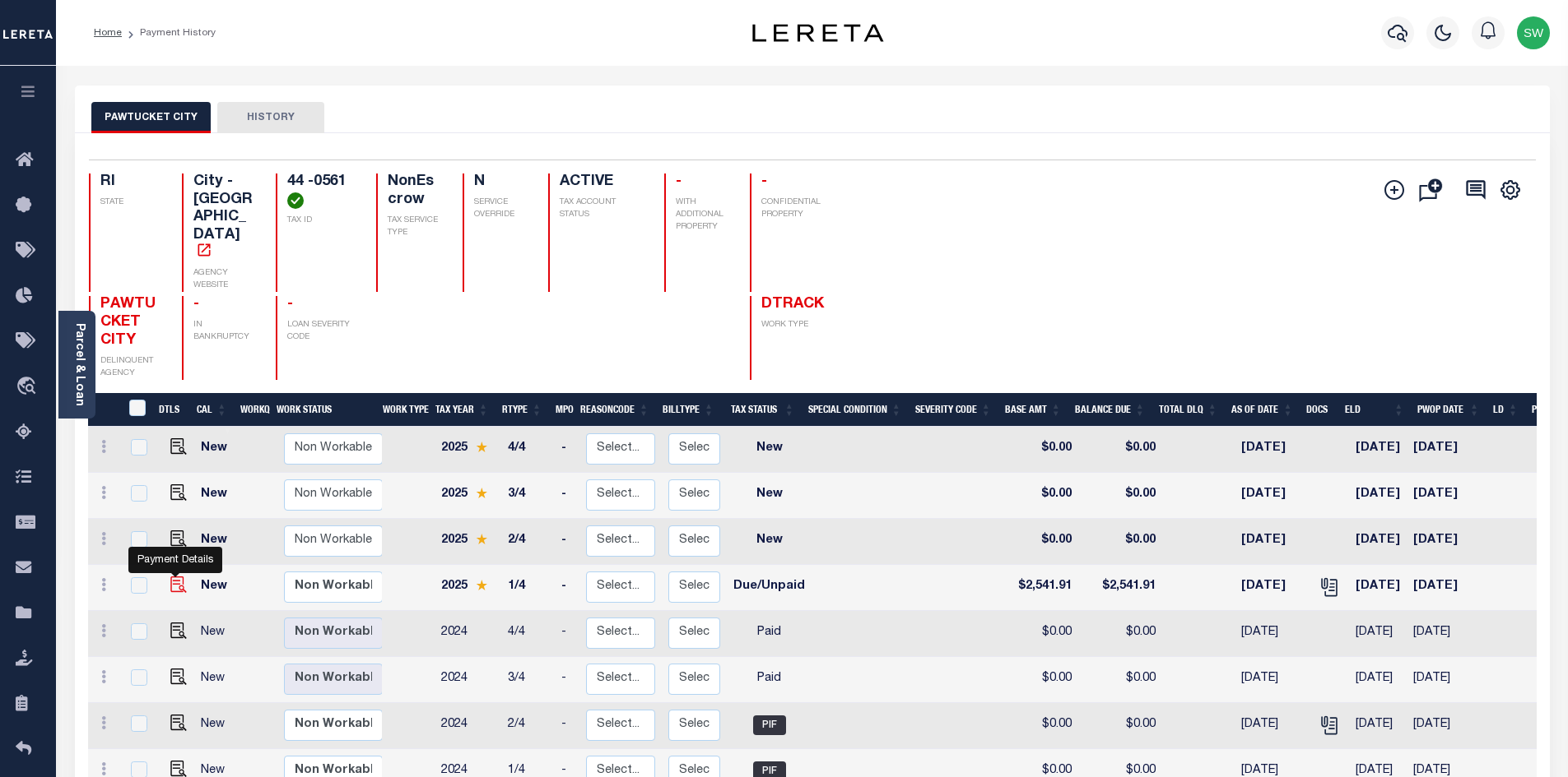
click at [180, 576] on img "" at bounding box center [178, 584] width 16 height 16
checkbox input "true"
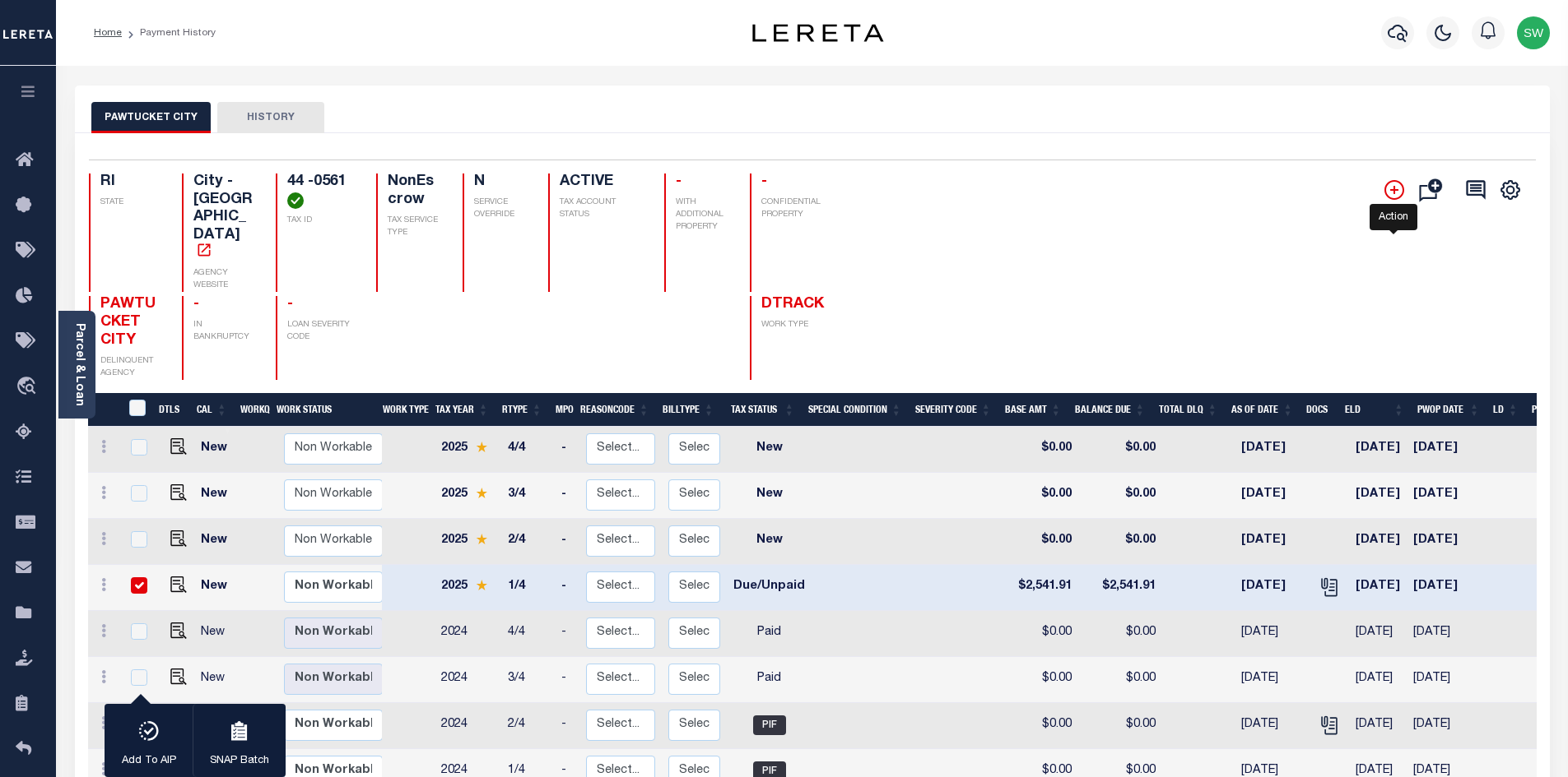
click at [1399, 190] on icon "" at bounding box center [1394, 190] width 20 height 20
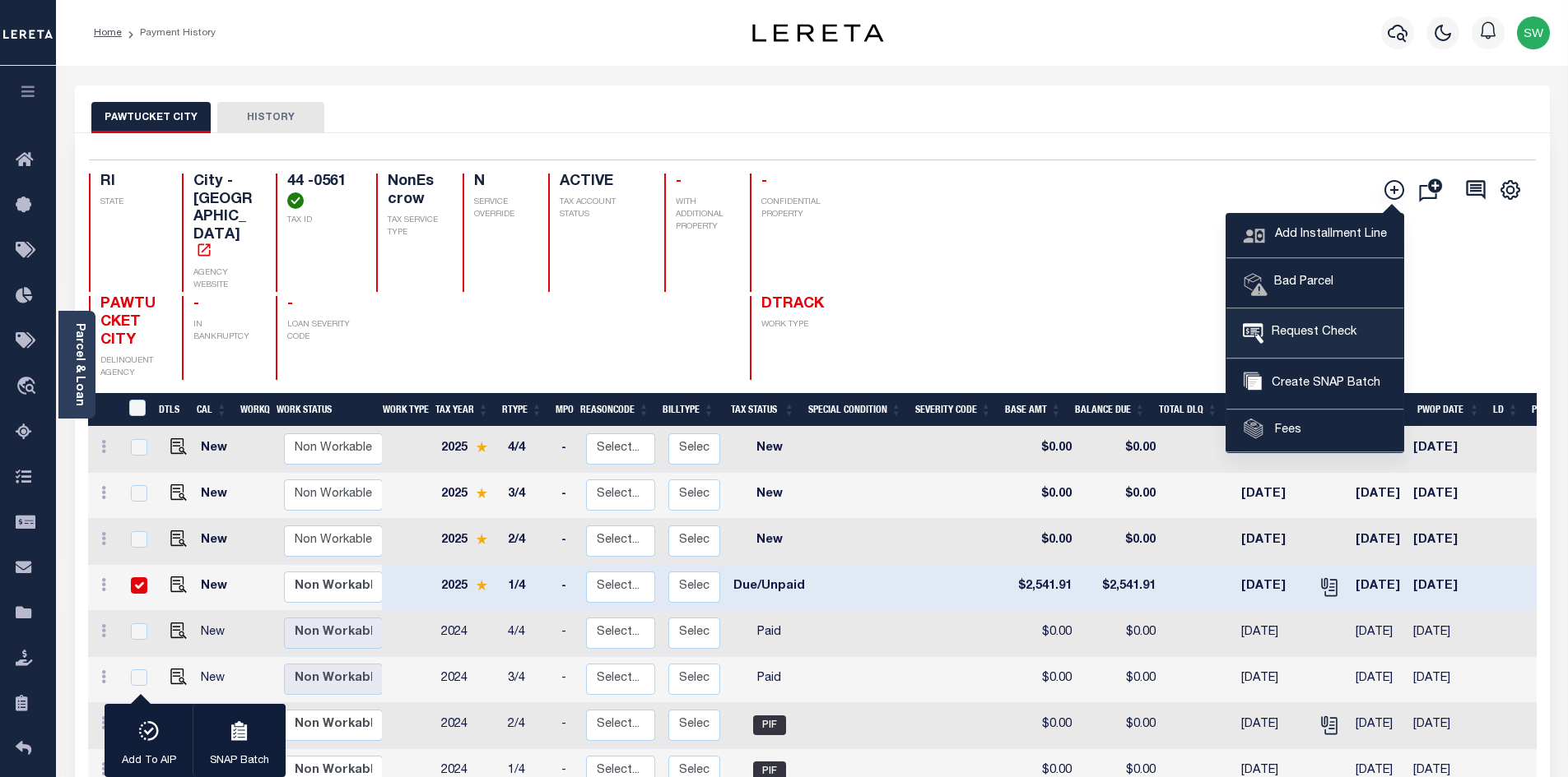
click at [1319, 327] on span "Request Check" at bounding box center [1309, 333] width 93 height 18
type input "CITY OF PAWTUCKET"
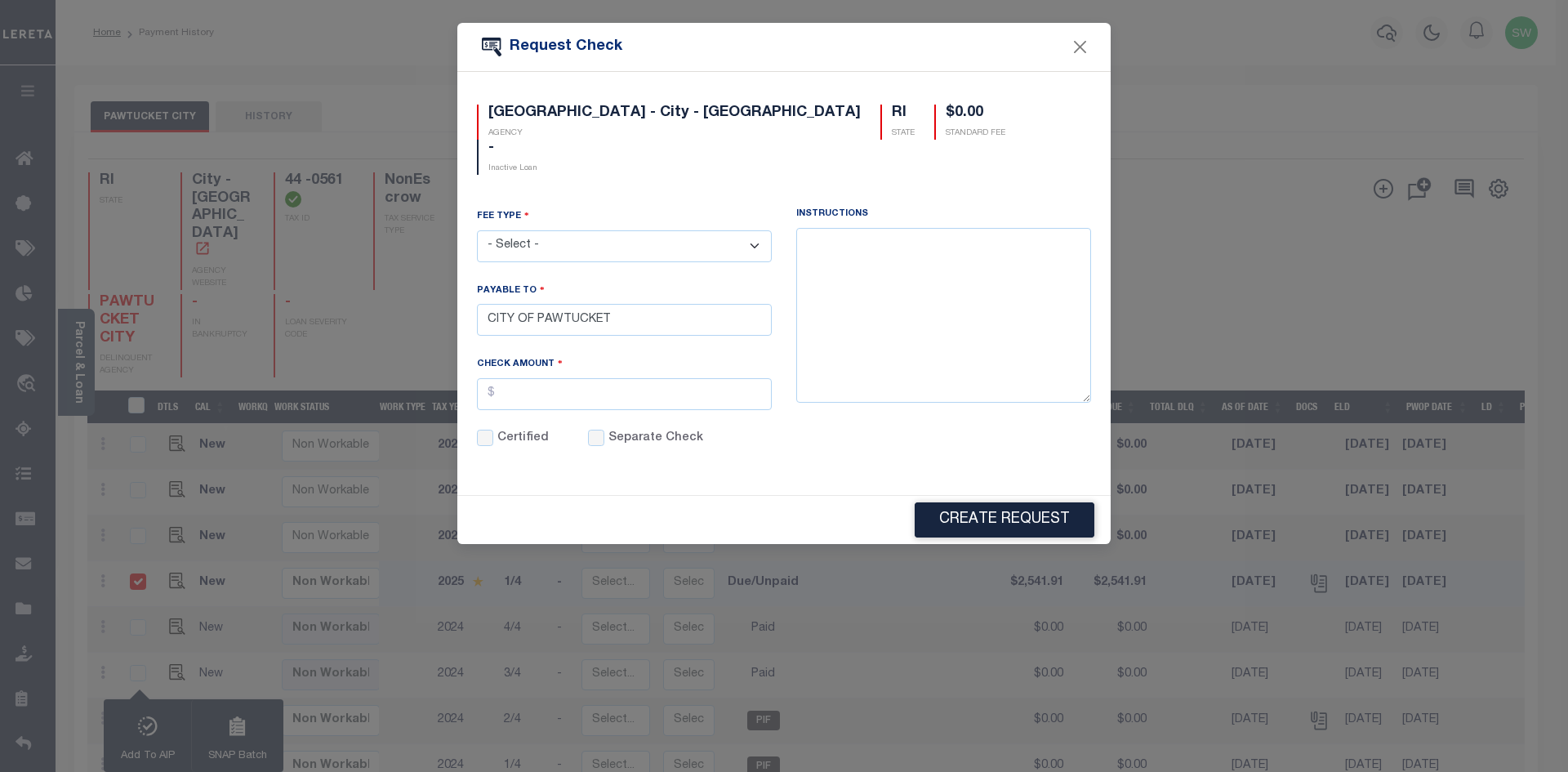
click at [758, 230] on select "- Select - ACH Advance Duplicate Bill File Fee Filing Fee Membership Fee Online…" at bounding box center [624, 246] width 295 height 32
select select "CRT"
click at [477, 230] on select "- Select - ACH Advance Duplicate Bill File Fee Filing Fee Membership Fee Online…" at bounding box center [624, 246] width 295 height 32
click at [580, 378] on input "text" at bounding box center [624, 394] width 295 height 32
type input "$25.00"
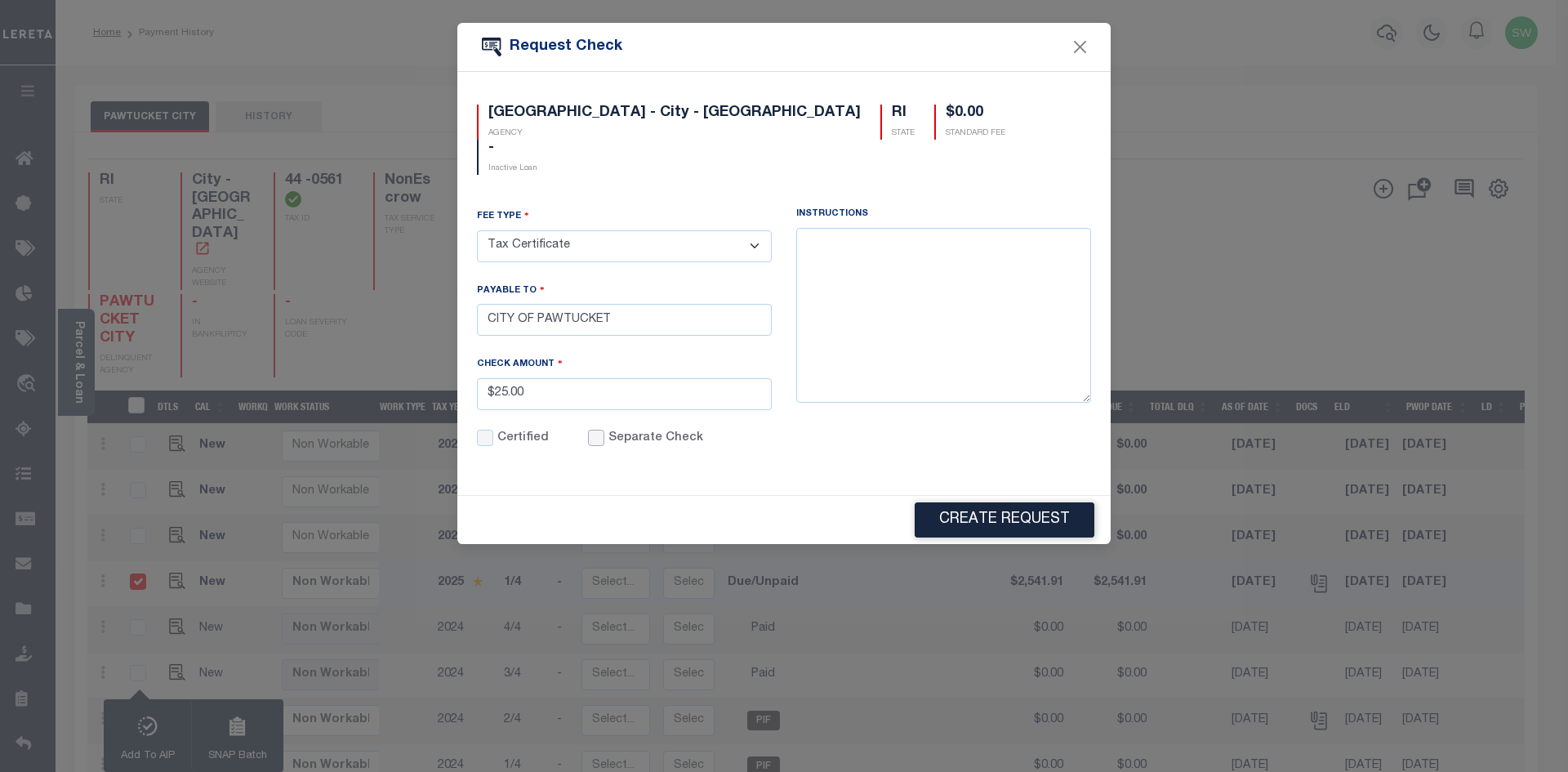
click at [596, 430] on input "Separate Check" at bounding box center [596, 438] width 16 height 16
checkbox input "true"
click at [866, 437] on div "Fee Type - Select - ACH Advance Duplicate Bill File Fee Filing Fee Membership F…" at bounding box center [784, 341] width 639 height 268
click at [997, 503] on button "Create Request" at bounding box center [1005, 520] width 180 height 35
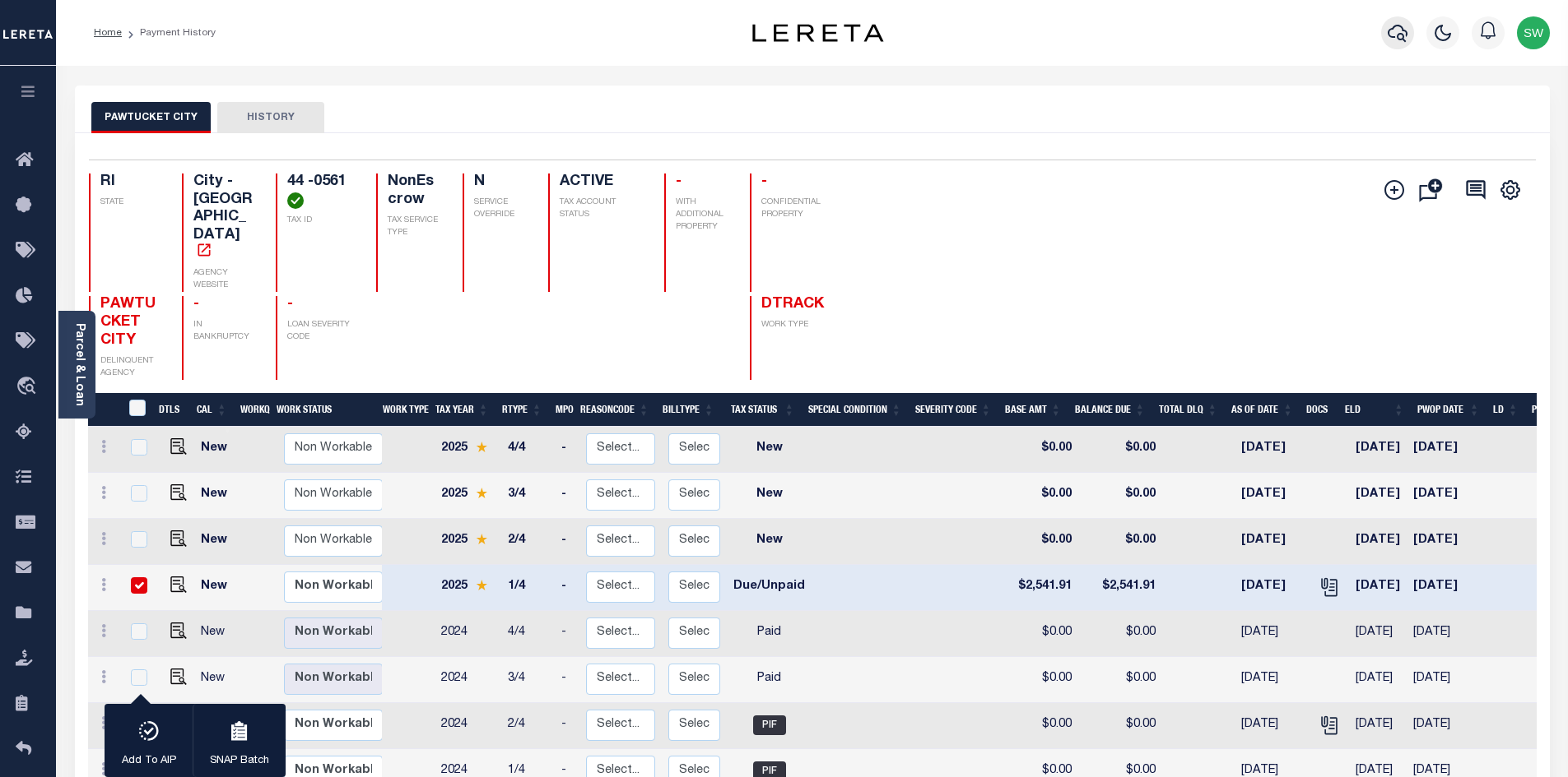
click at [1400, 37] on icon "button" at bounding box center [1398, 33] width 20 height 20
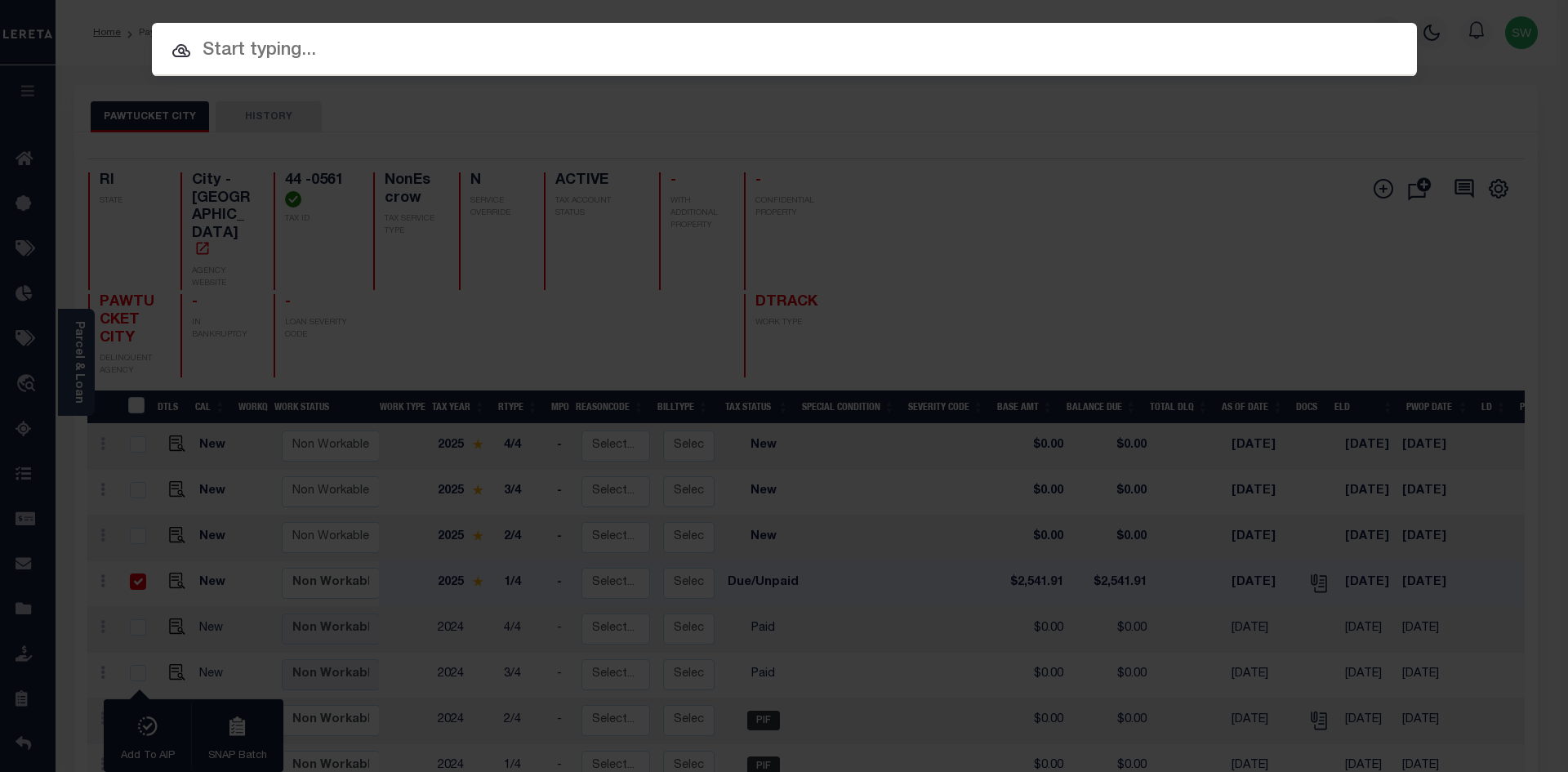
click at [225, 58] on input "text" at bounding box center [785, 51] width 1265 height 28
paste input "6843"
type input "6843"
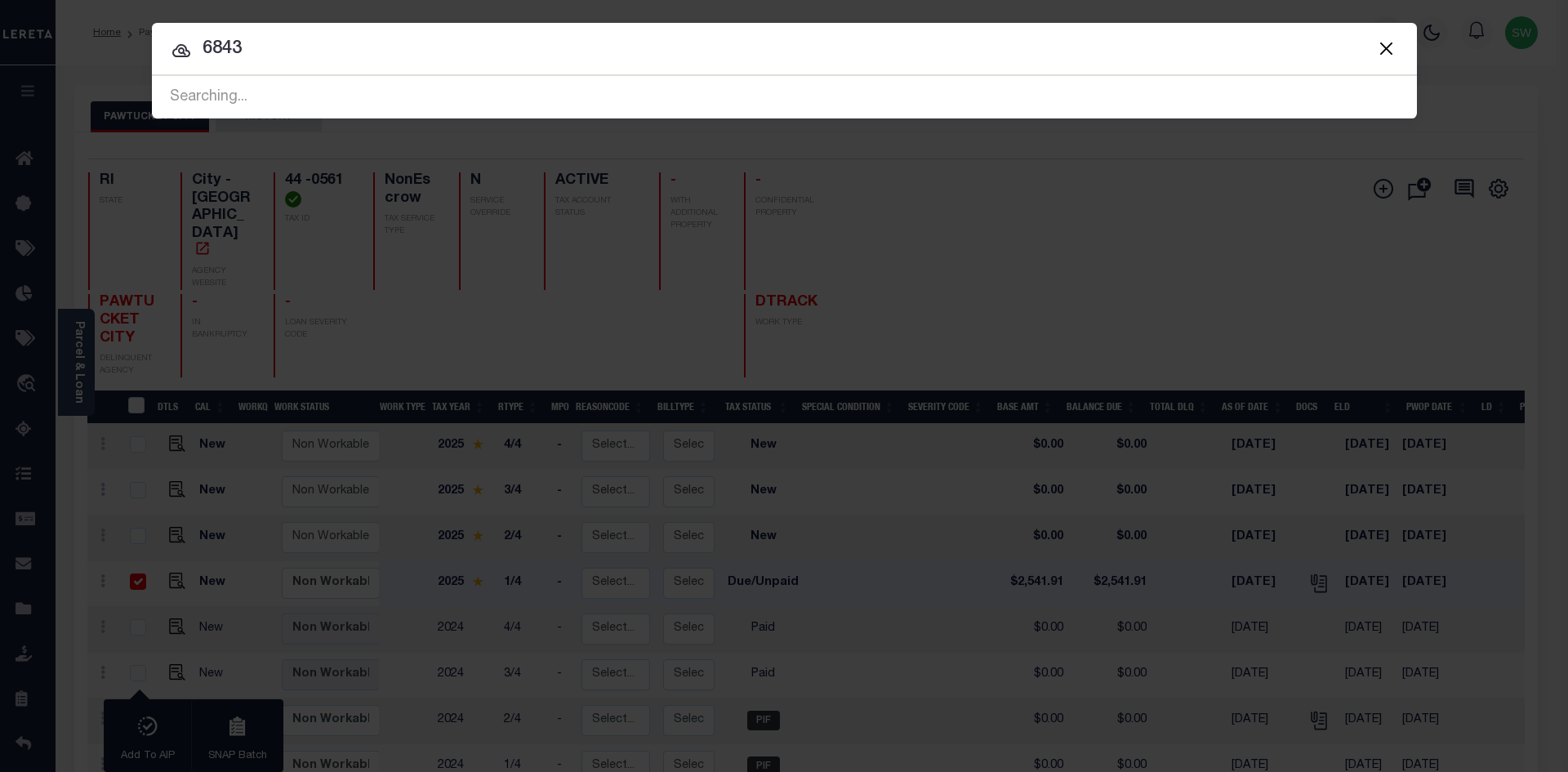
click at [307, 52] on input "6843" at bounding box center [785, 50] width 1265 height 28
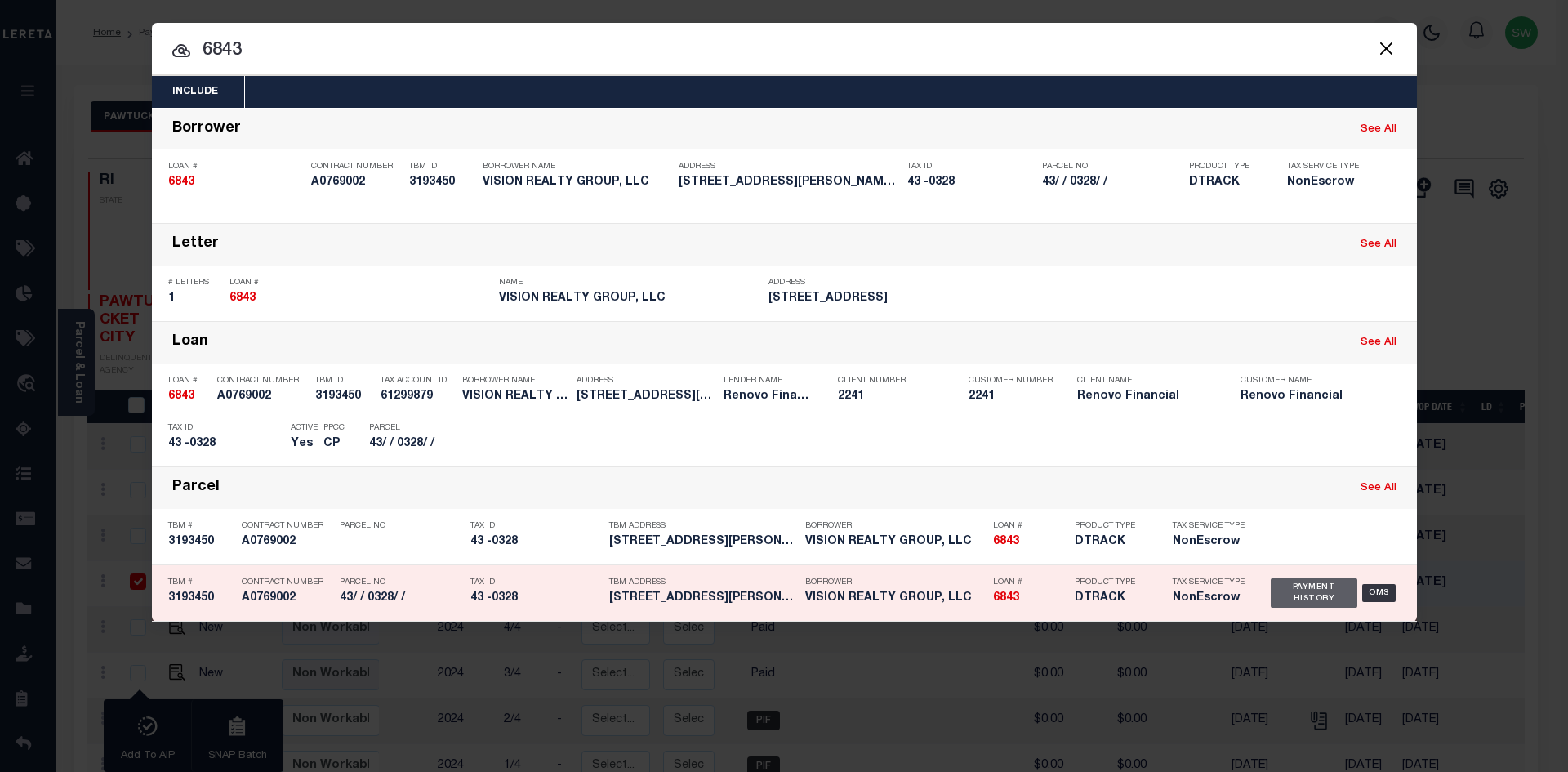
click at [1308, 597] on div "Payment History" at bounding box center [1315, 593] width 88 height 29
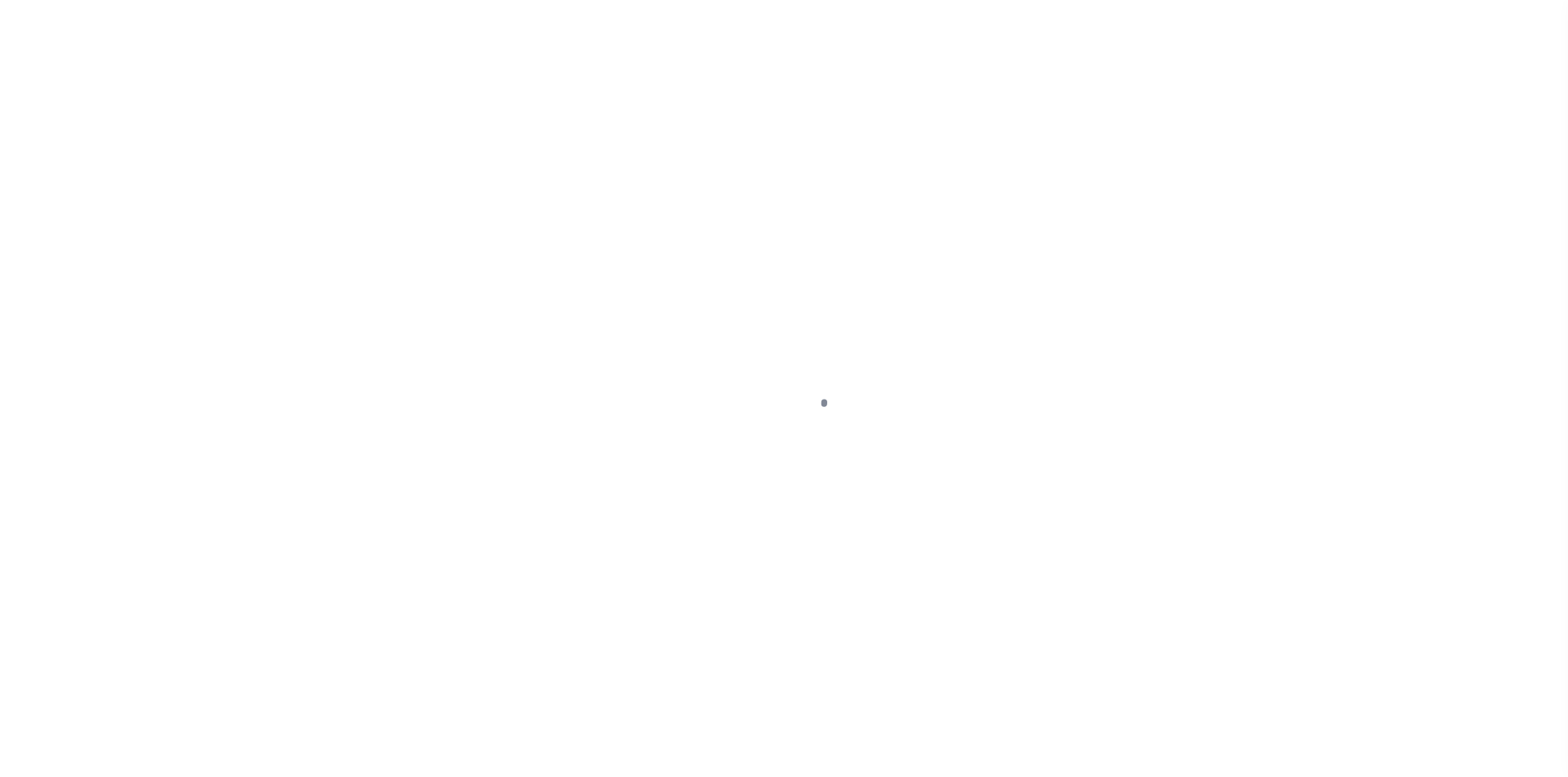
select select "DUE"
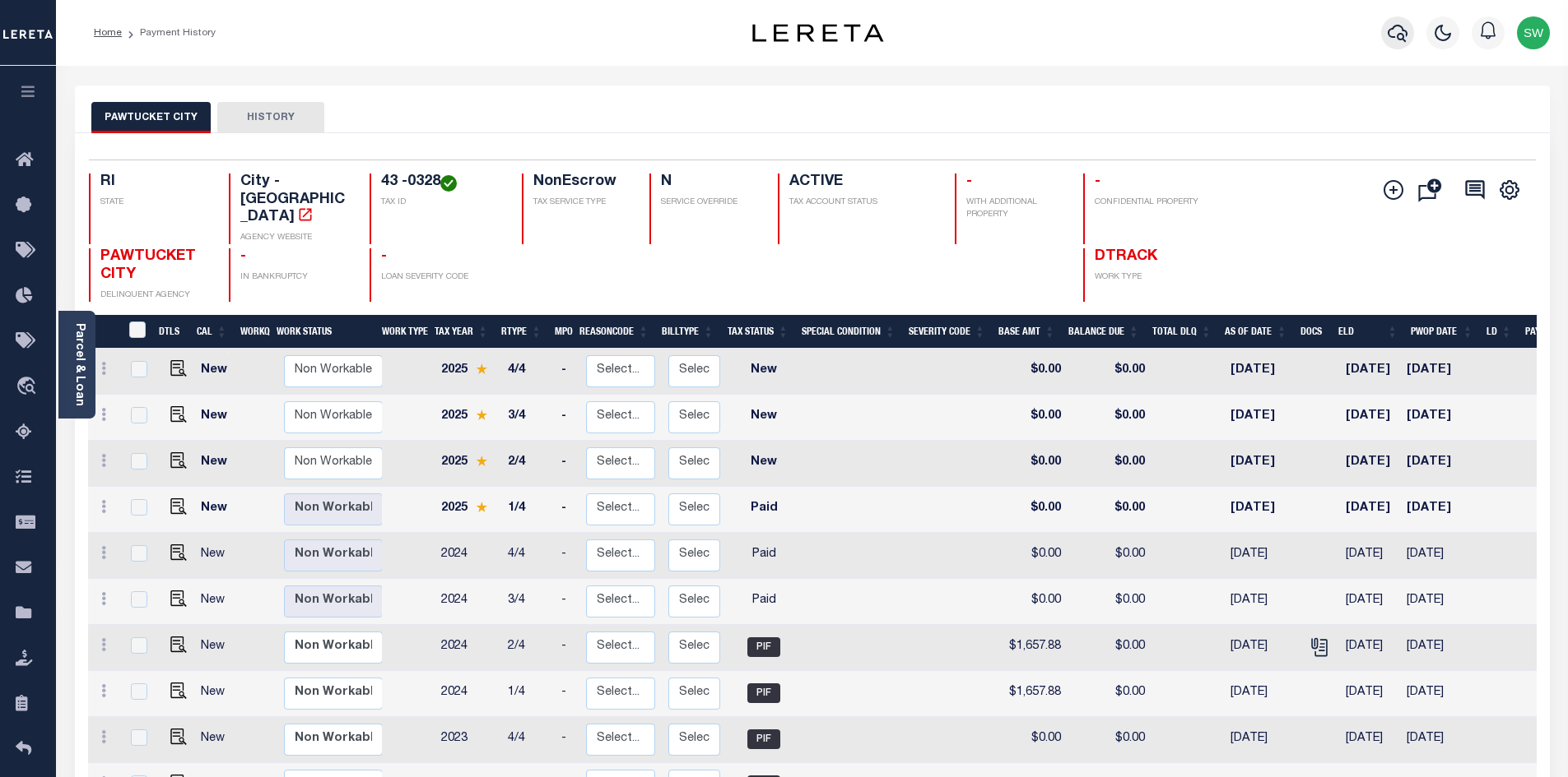
click at [1398, 42] on icon "button" at bounding box center [1398, 33] width 20 height 20
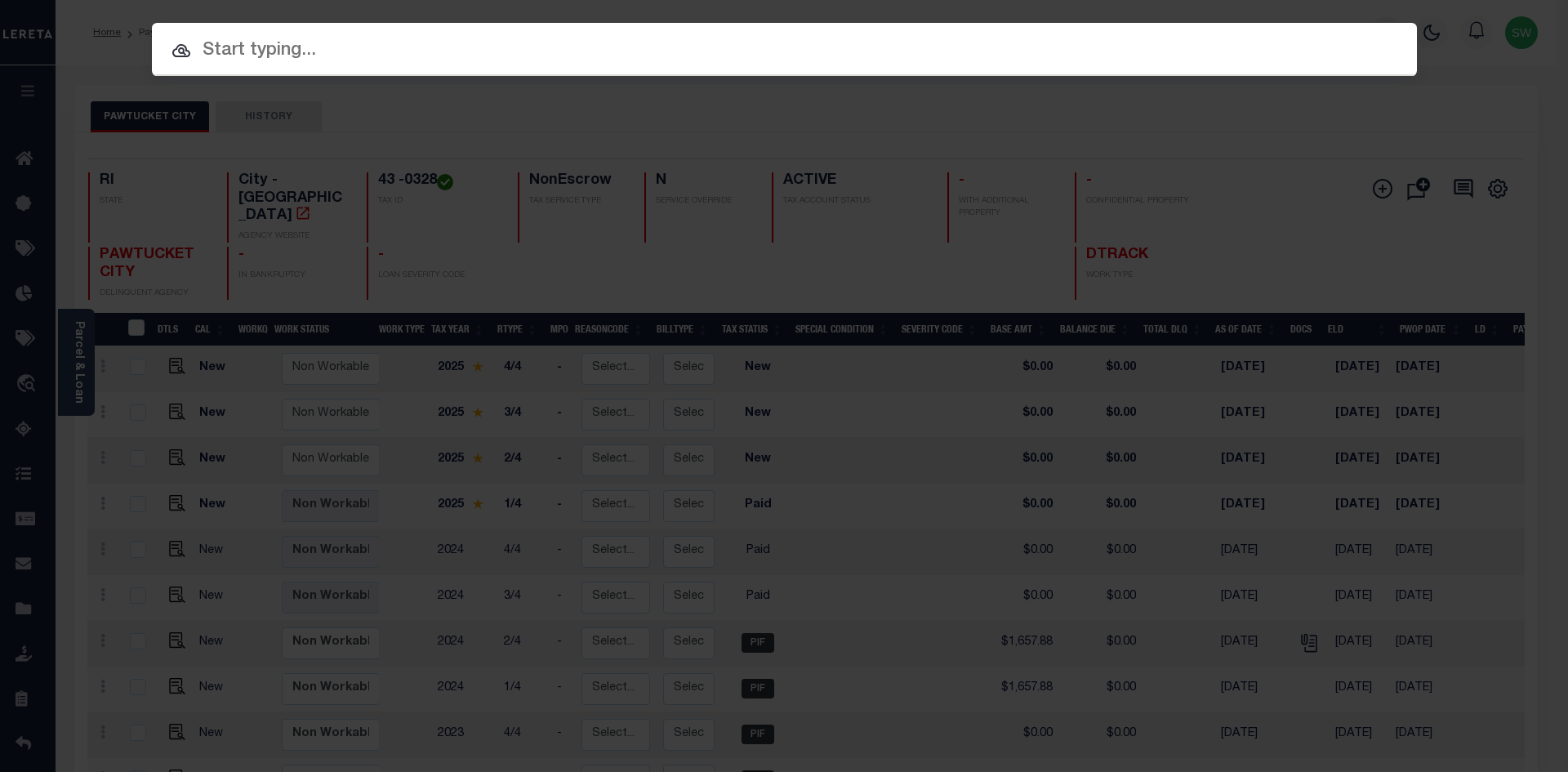
click at [239, 50] on input "text" at bounding box center [785, 51] width 1265 height 28
paste input "20326"
type input "20326"
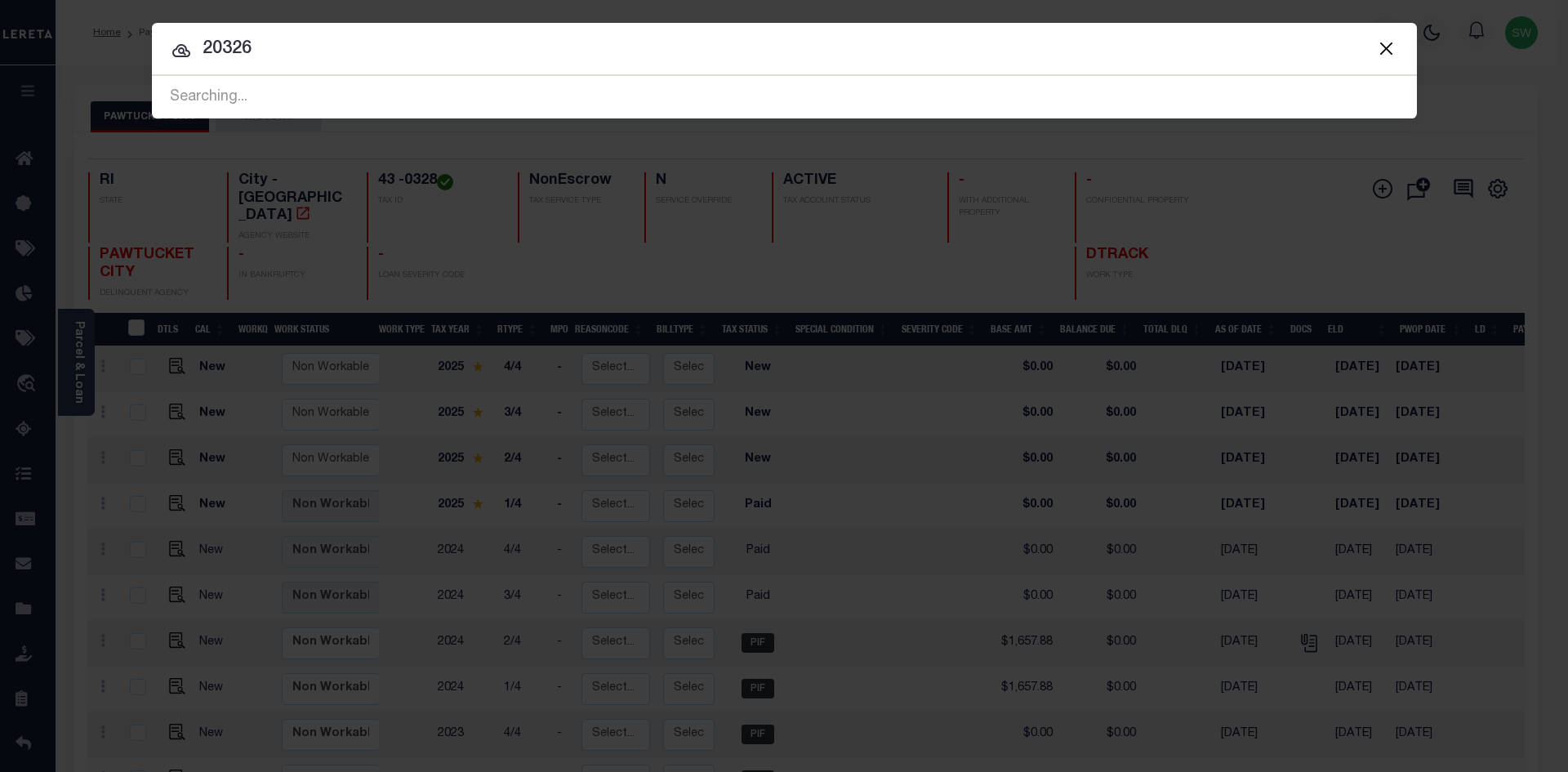
click at [288, 60] on input "20326" at bounding box center [785, 50] width 1265 height 28
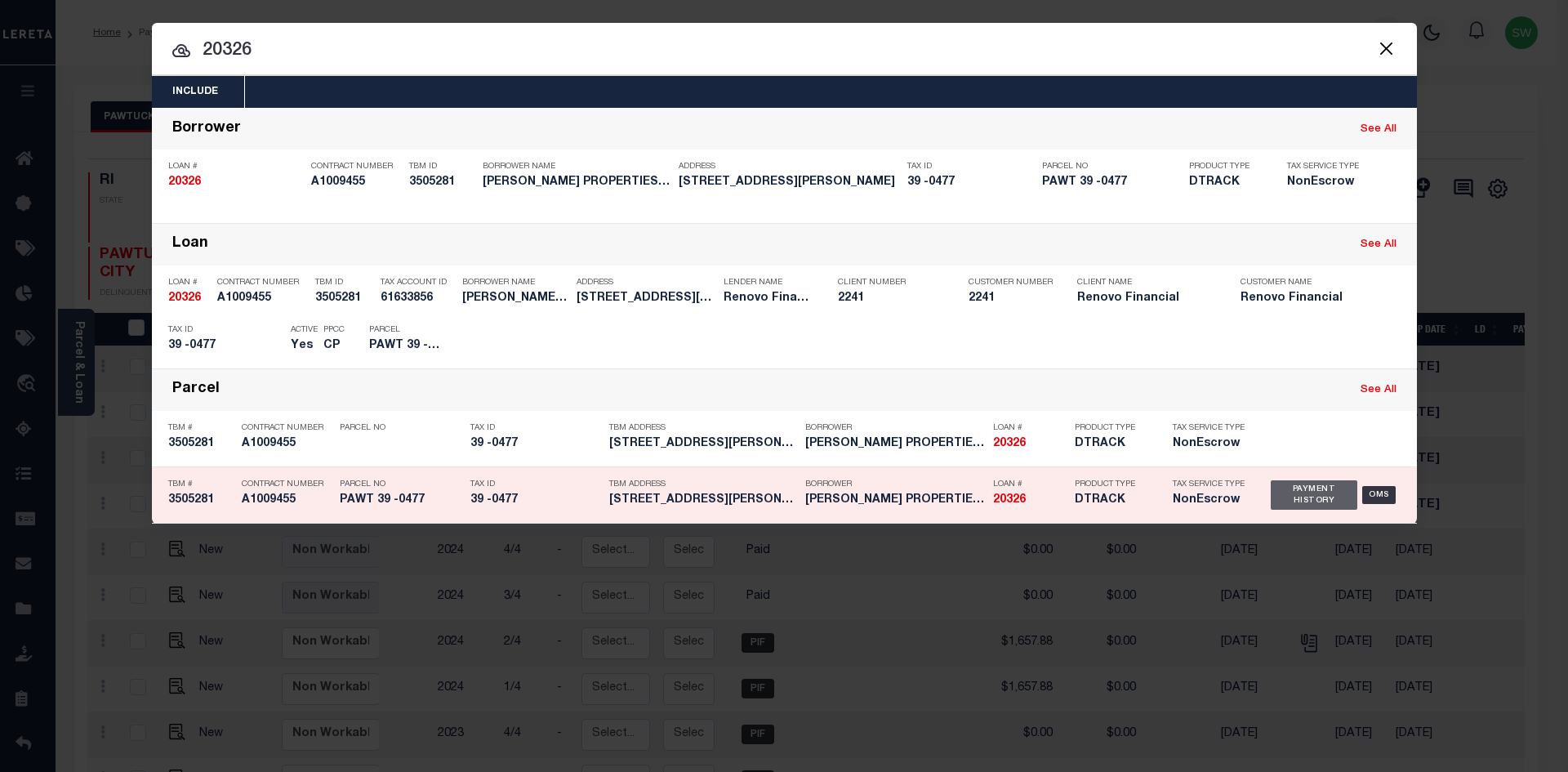
click at [1308, 509] on div "Payment History" at bounding box center [1315, 495] width 88 height 29
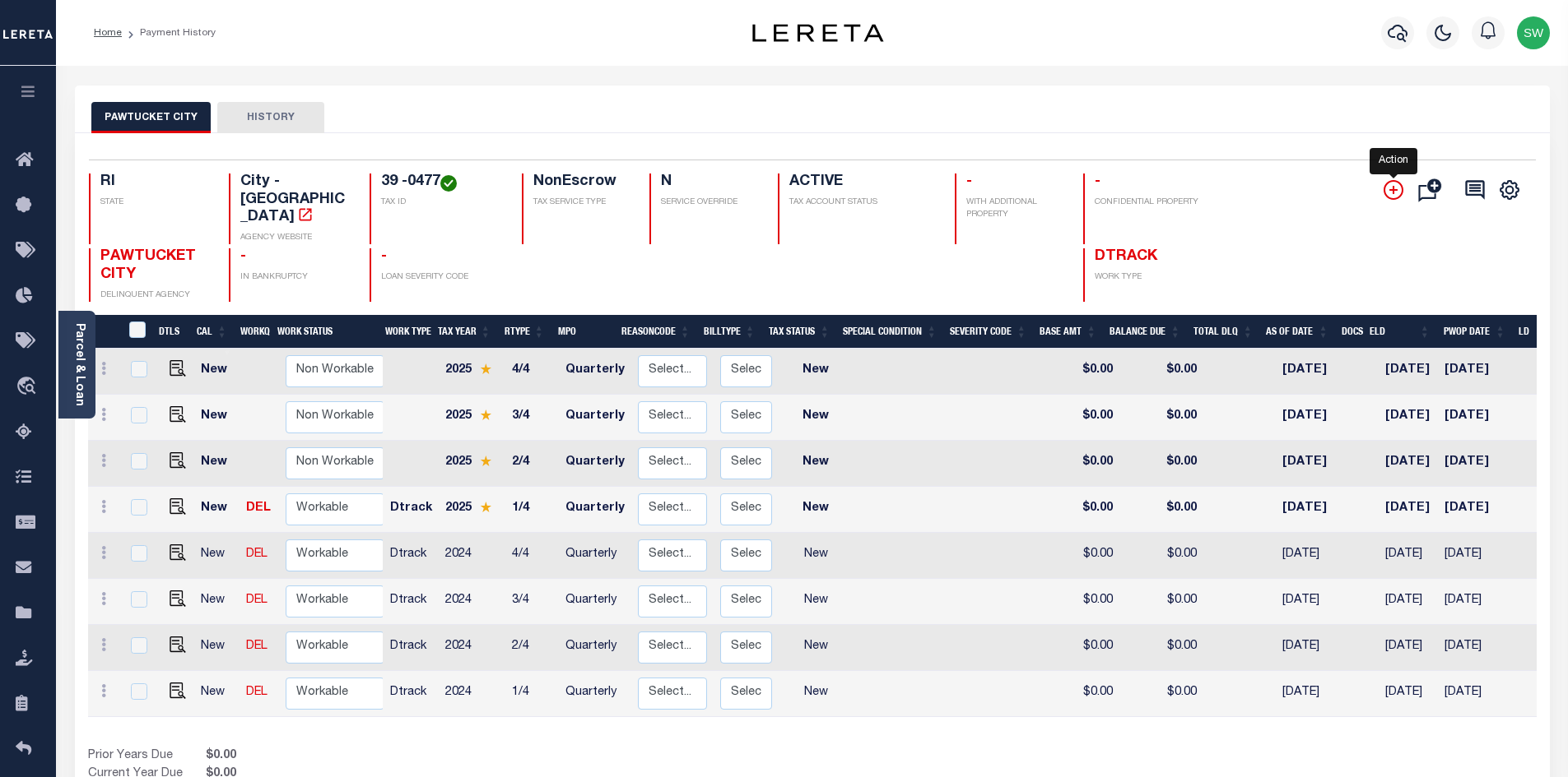
click at [1392, 192] on icon "" at bounding box center [1392, 189] width 8 height 8
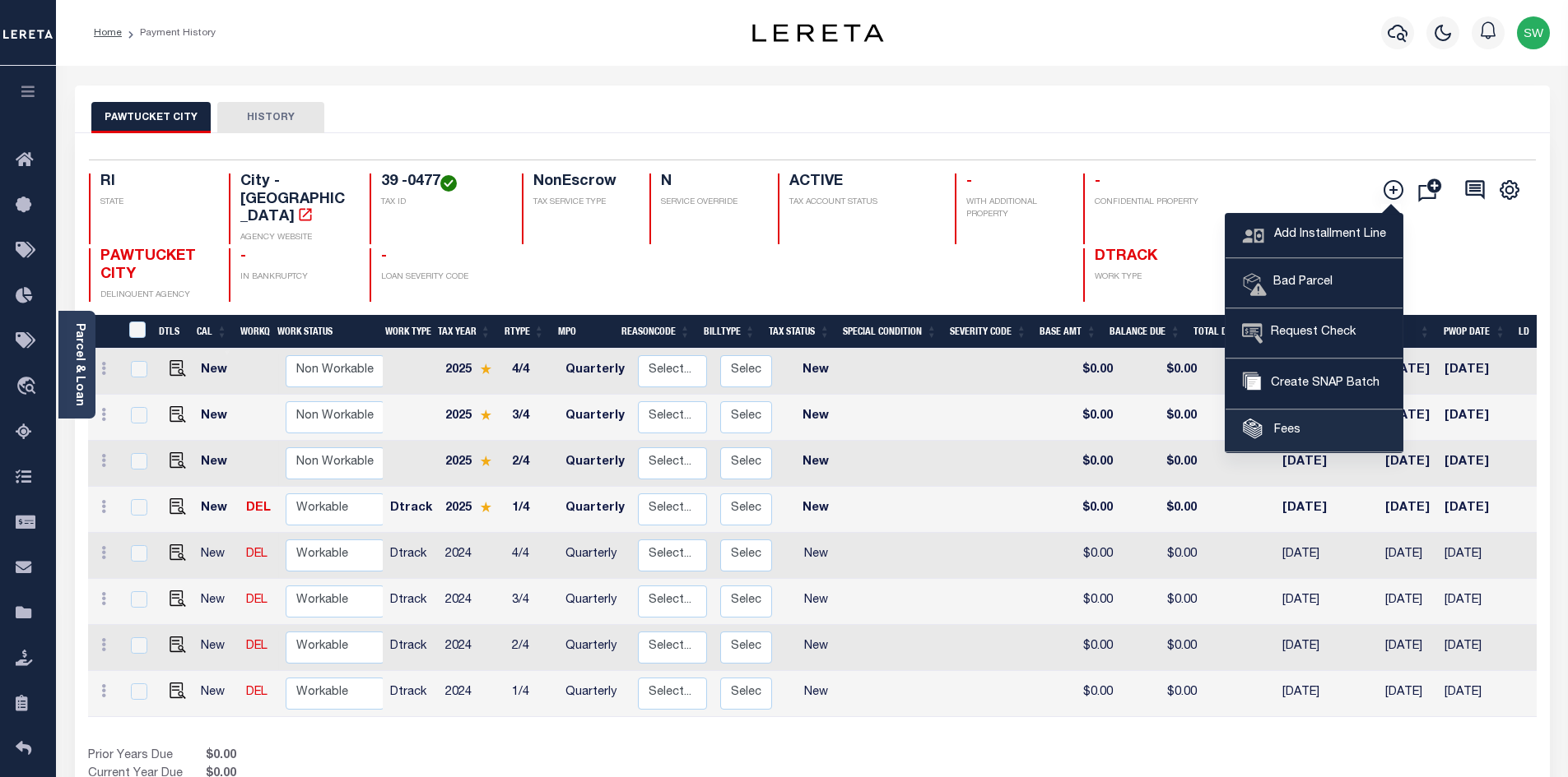
click at [1297, 430] on span "Fees" at bounding box center [1285, 431] width 30 height 18
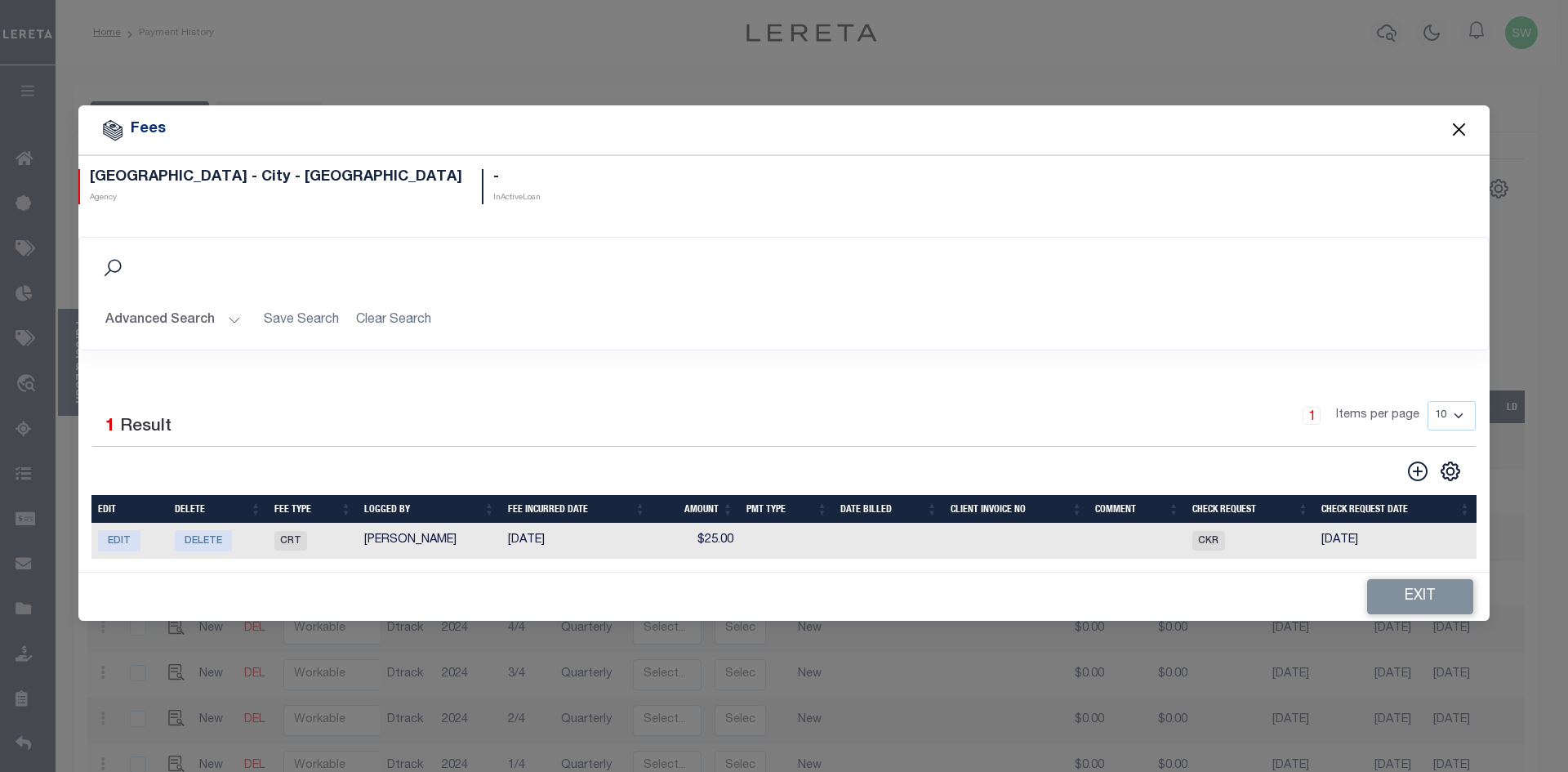
click at [1462, 124] on button "Close" at bounding box center [1460, 130] width 21 height 21
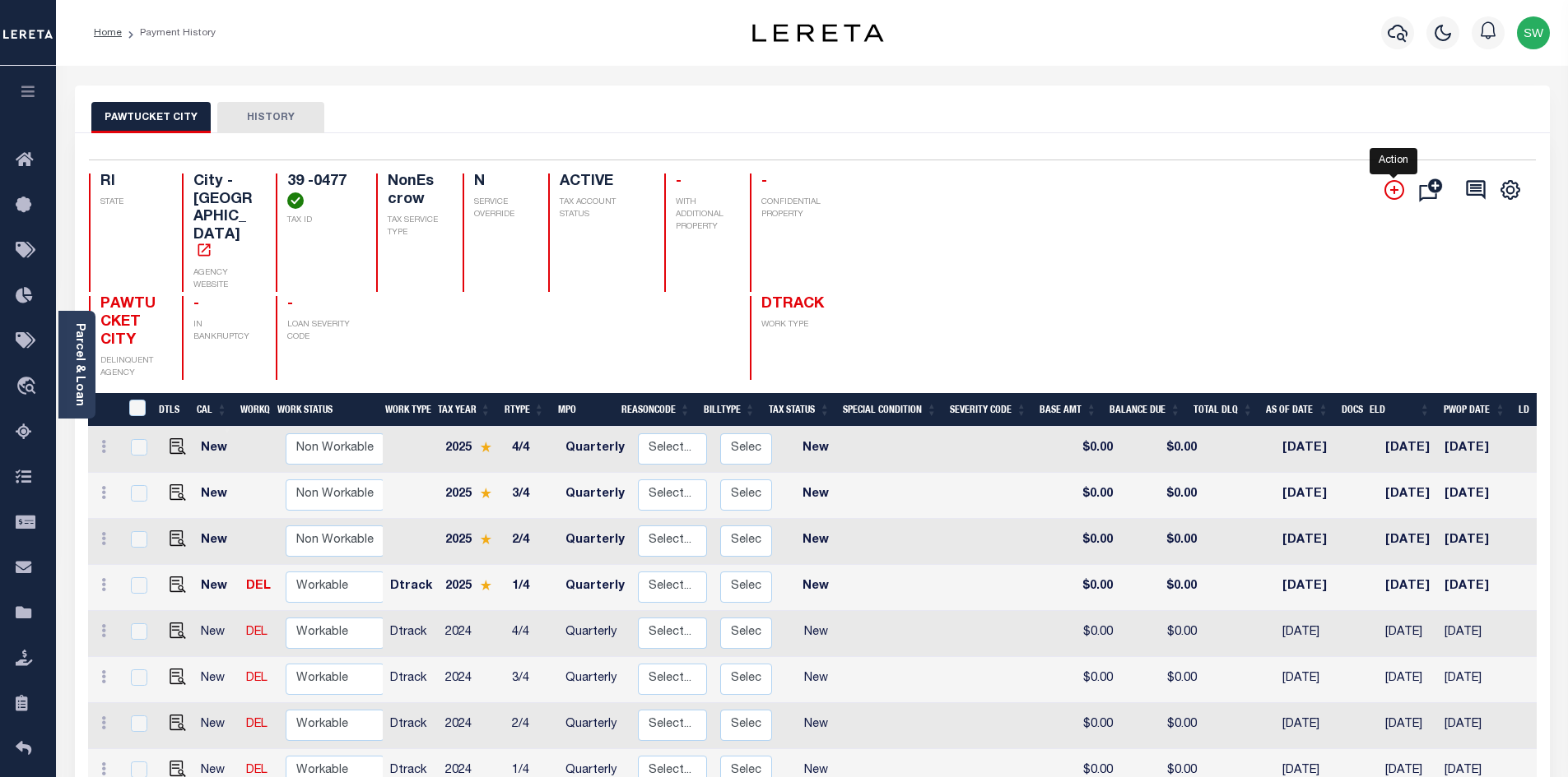
click at [1398, 194] on icon "" at bounding box center [1394, 190] width 20 height 20
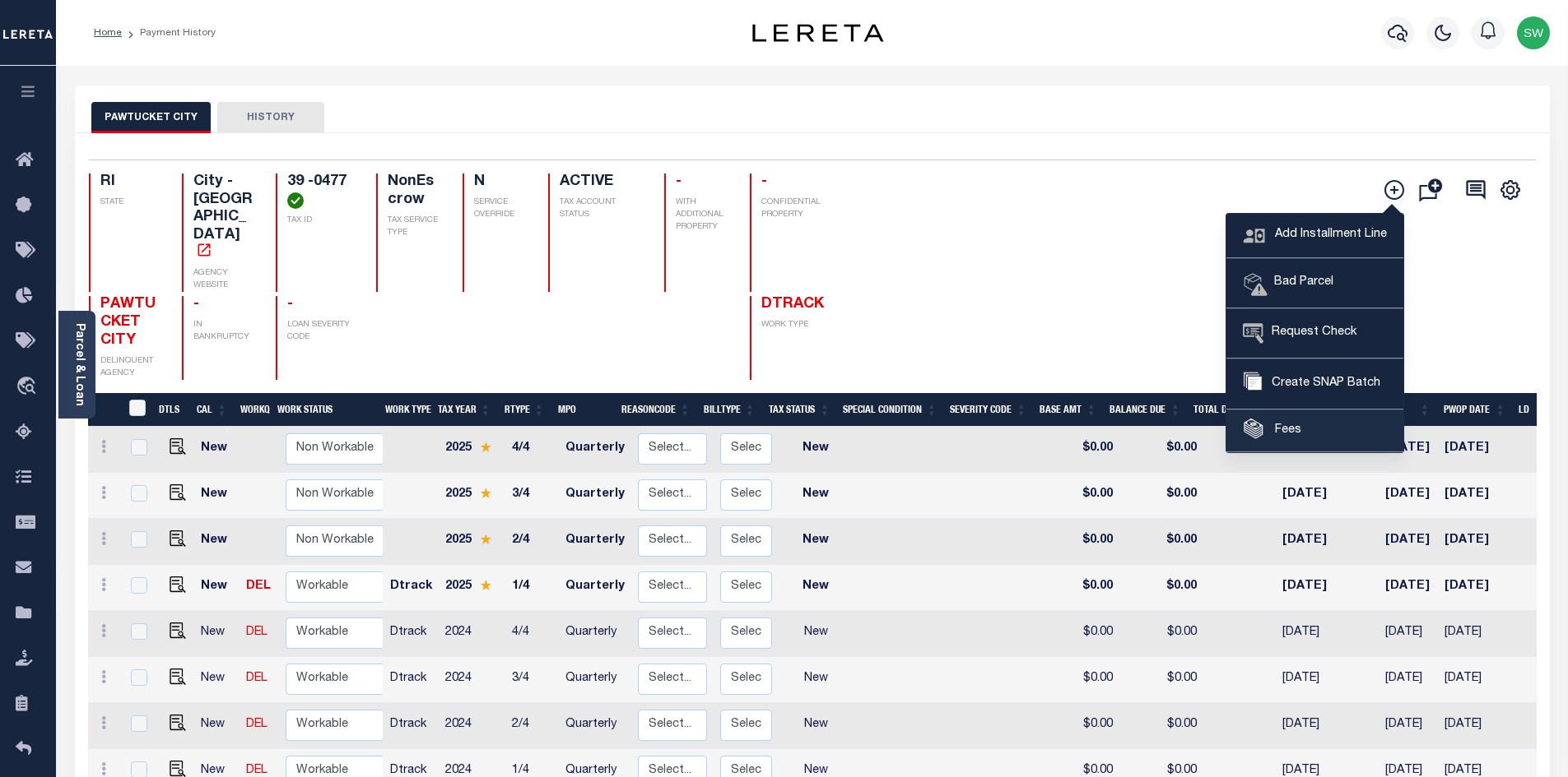
click at [1320, 425] on link "Fees" at bounding box center [1315, 431] width 177 height 42
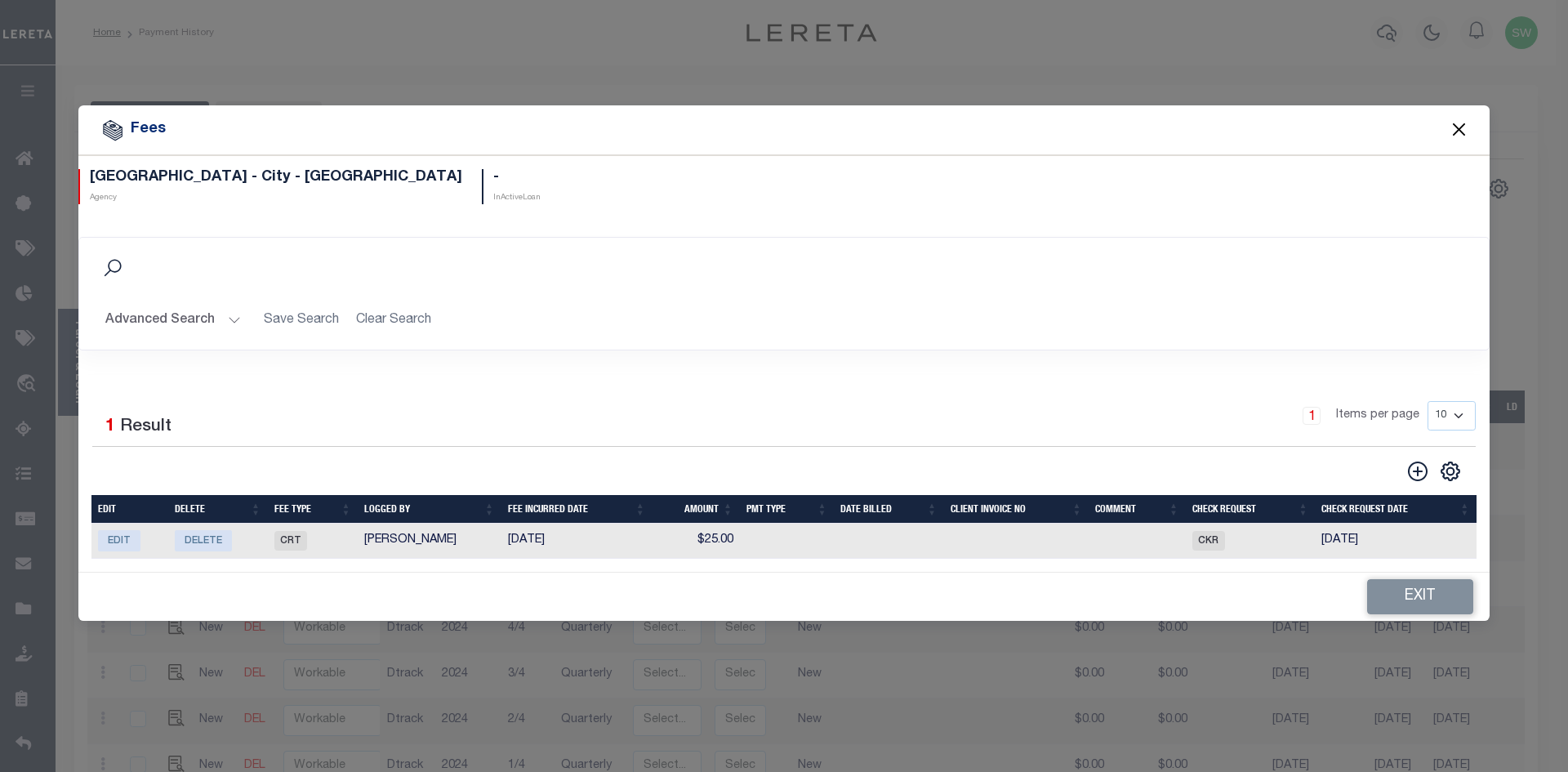
click at [1458, 126] on button "Close" at bounding box center [1460, 130] width 21 height 21
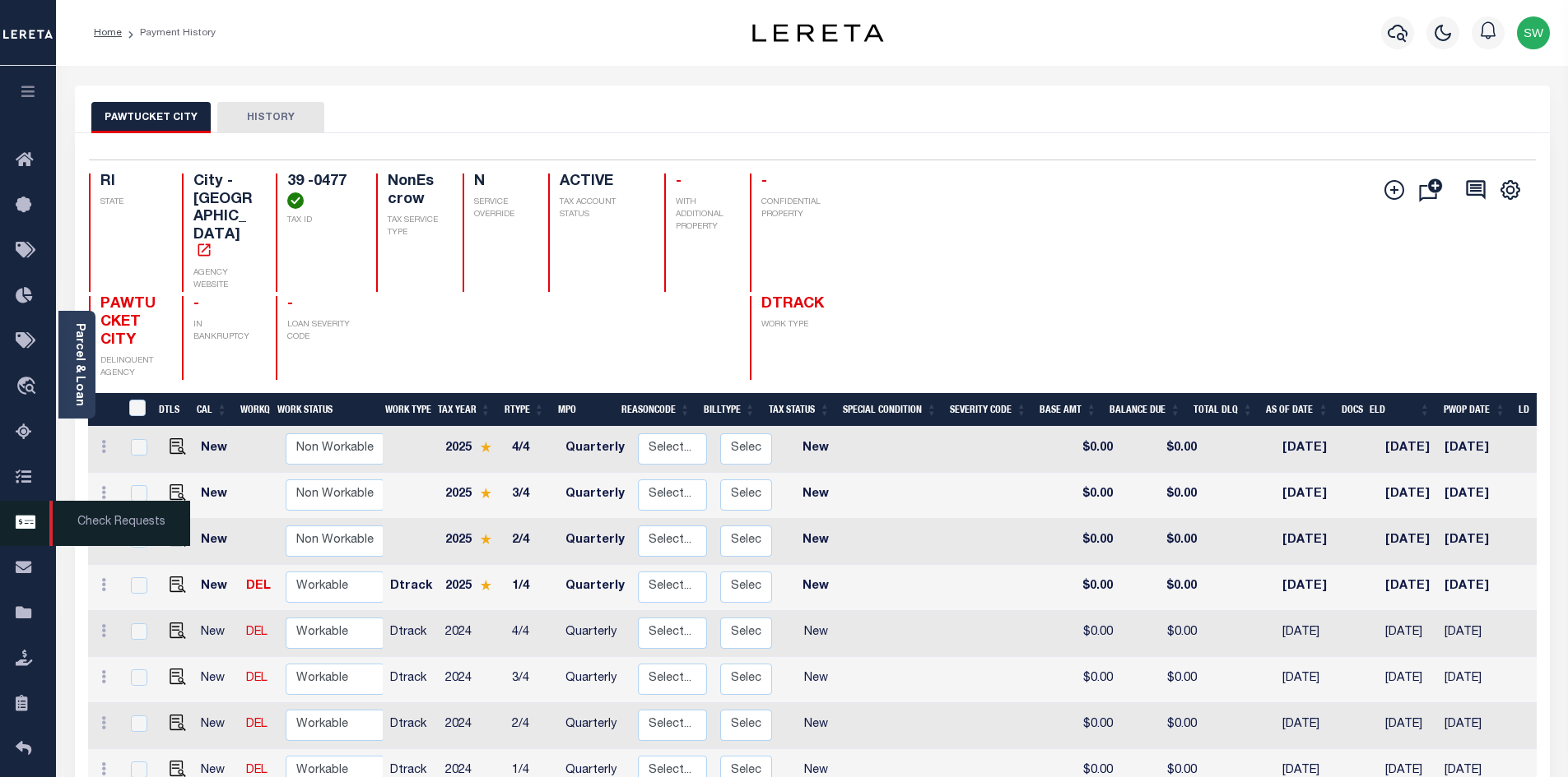
click at [111, 518] on span "Check Requests" at bounding box center [120, 524] width 141 height 45
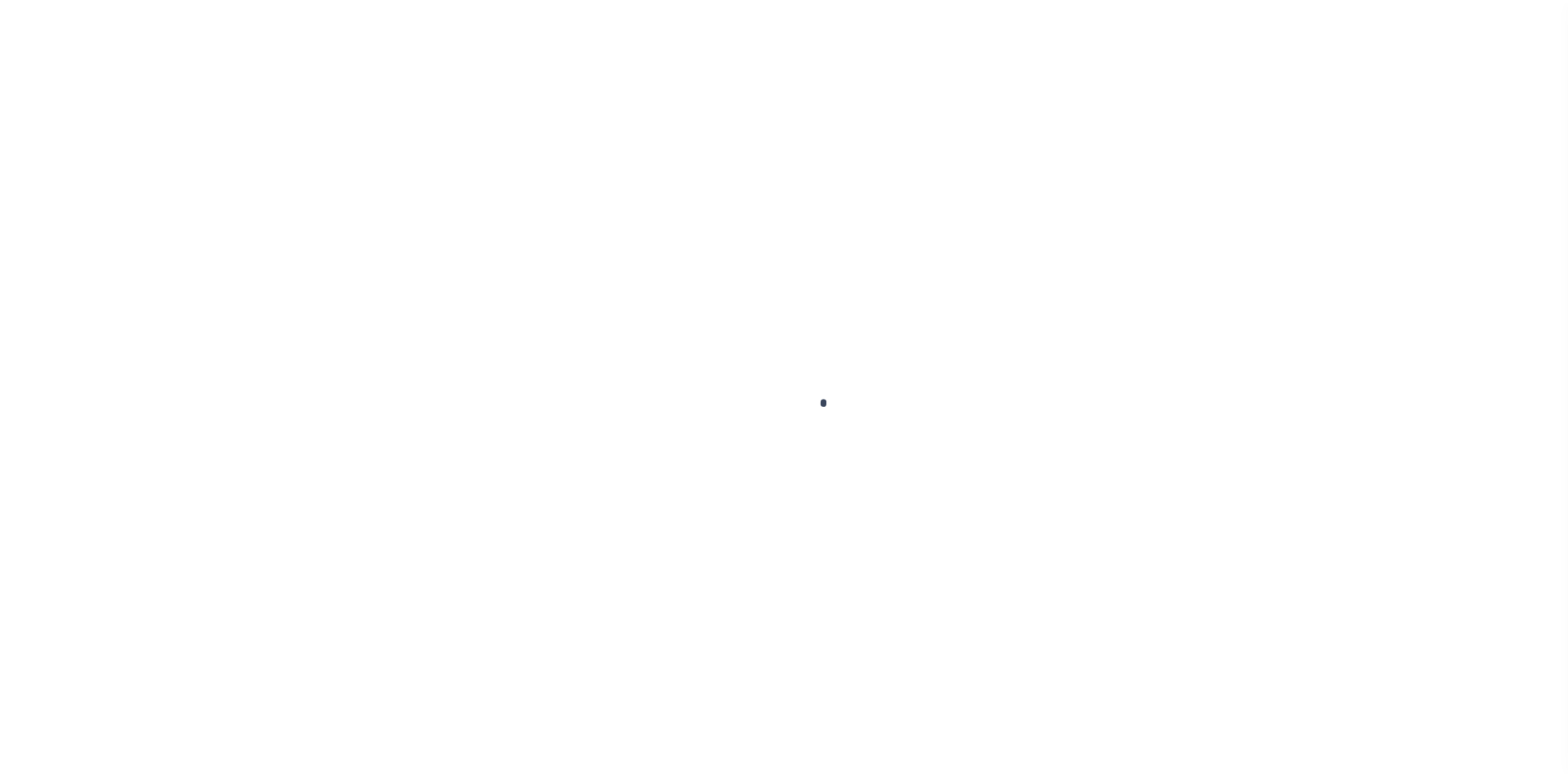
scroll to position [24, 0]
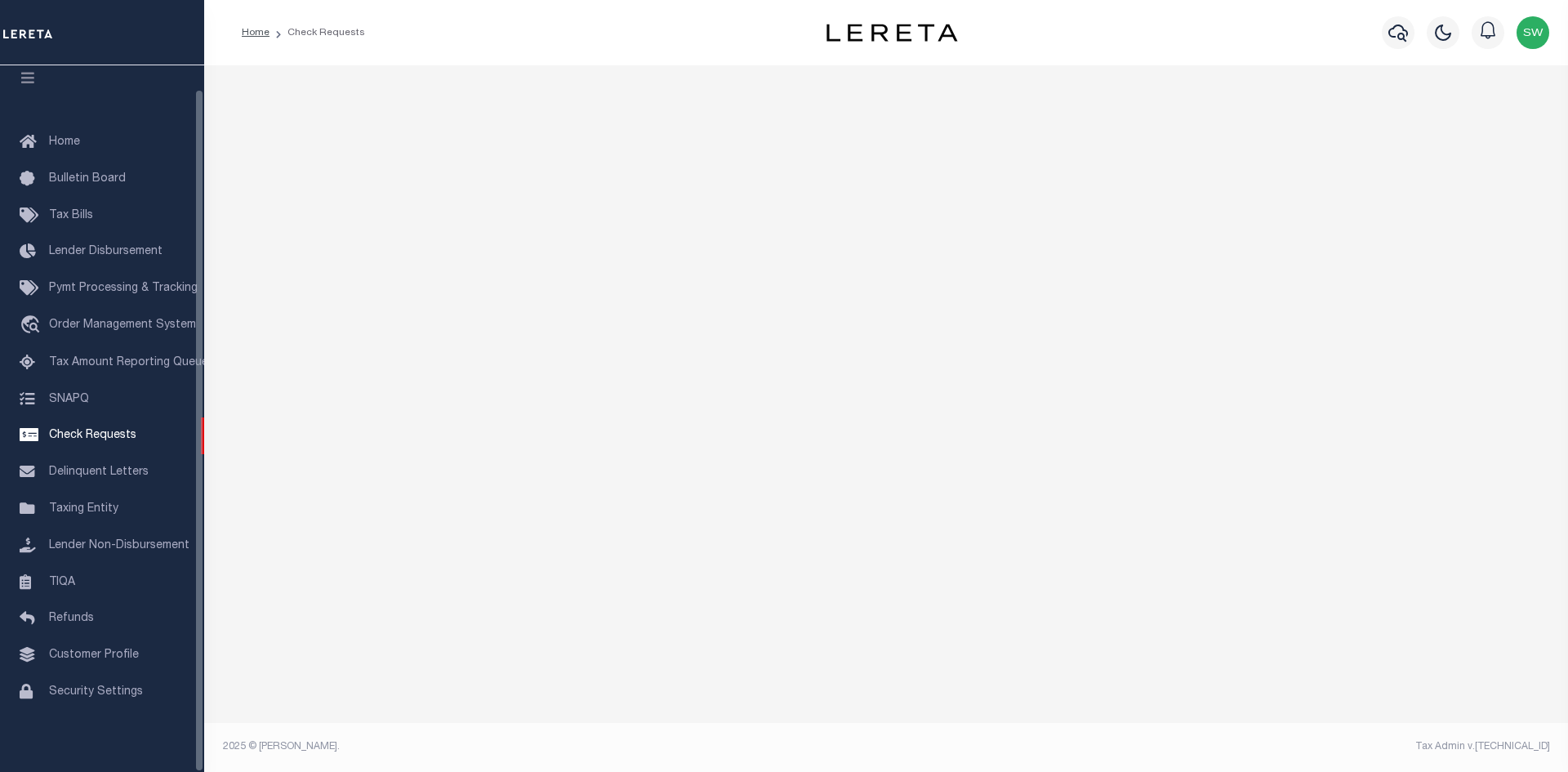
select select "50"
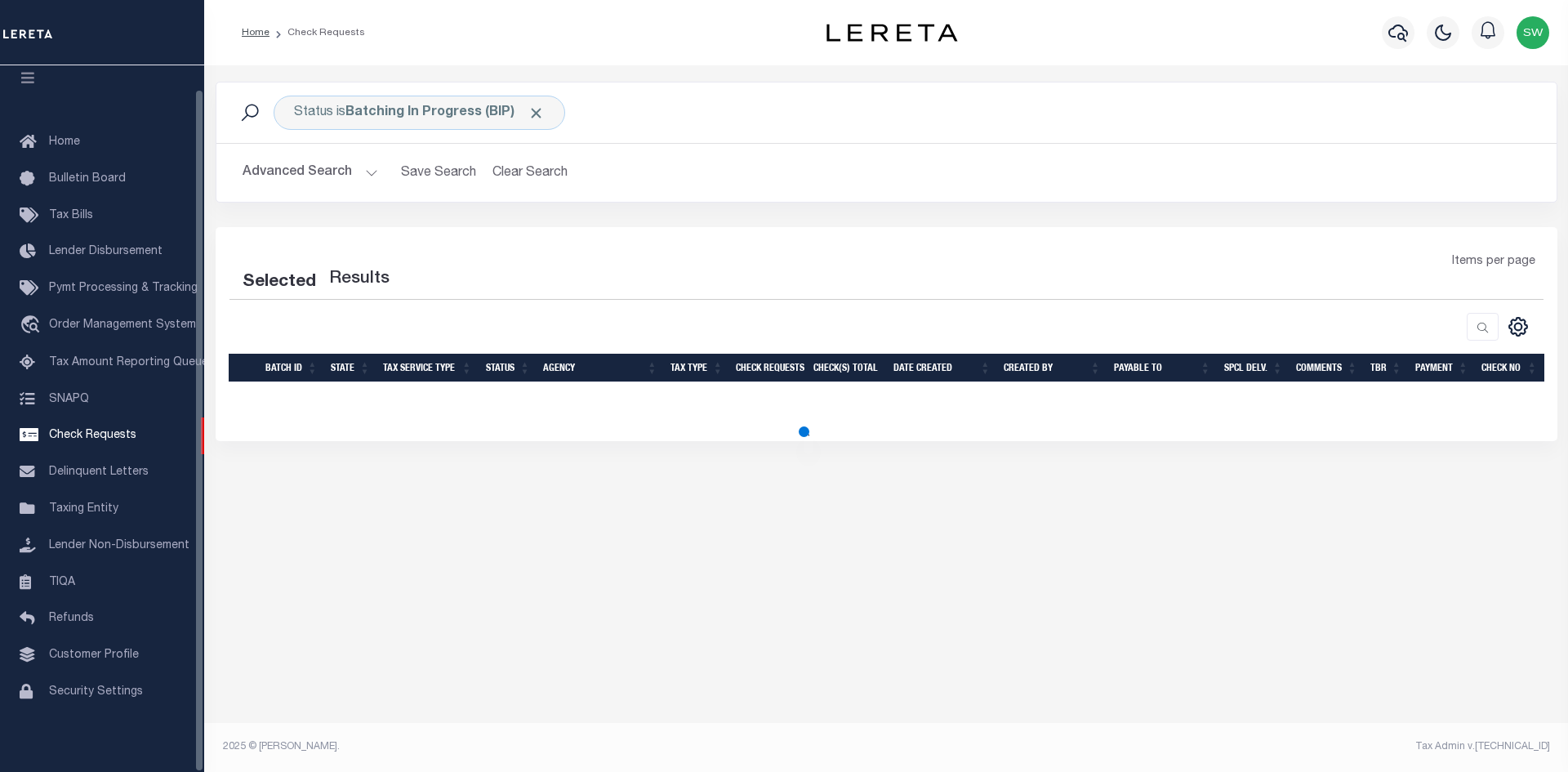
select select "50"
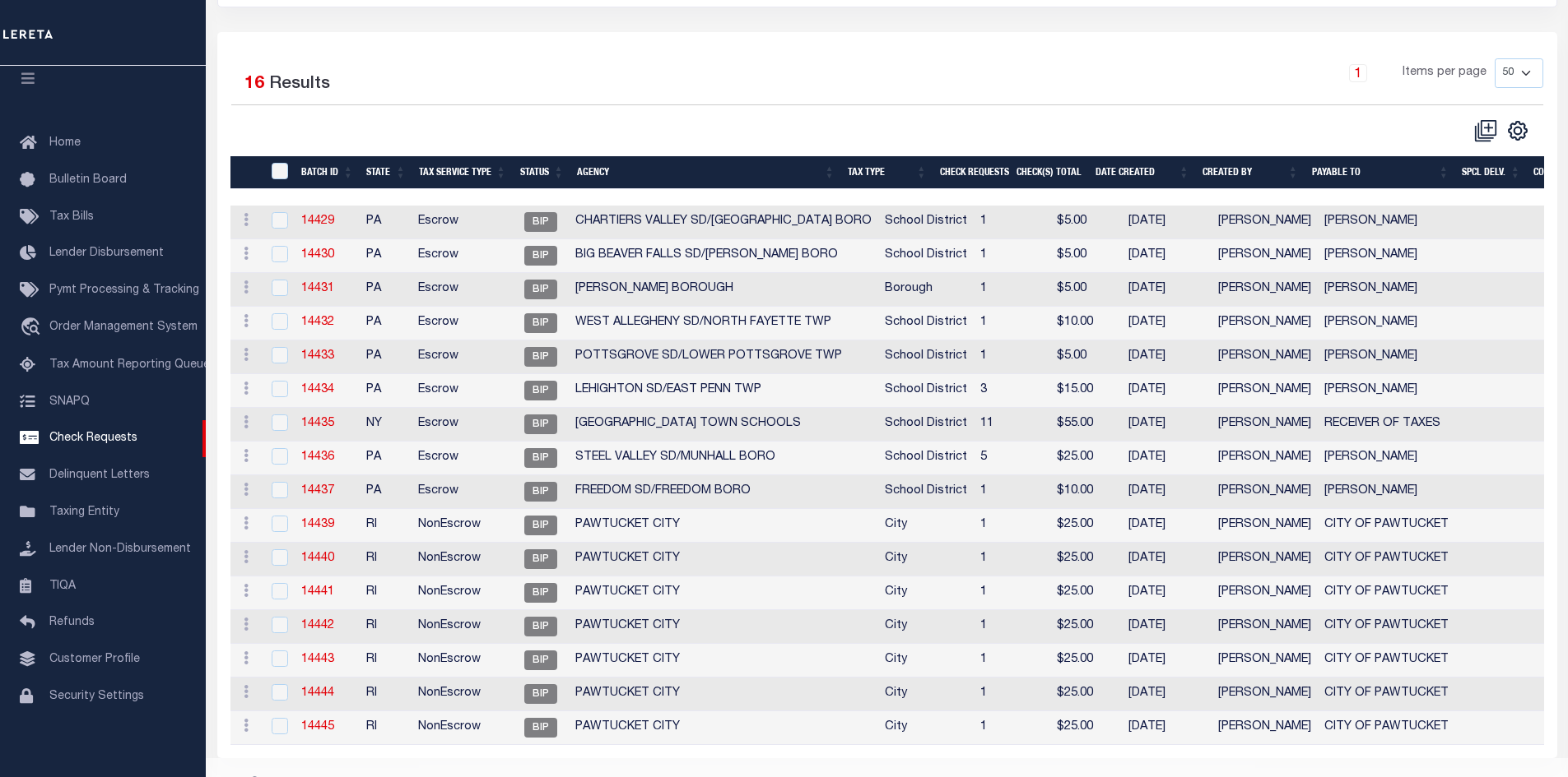
scroll to position [239, 0]
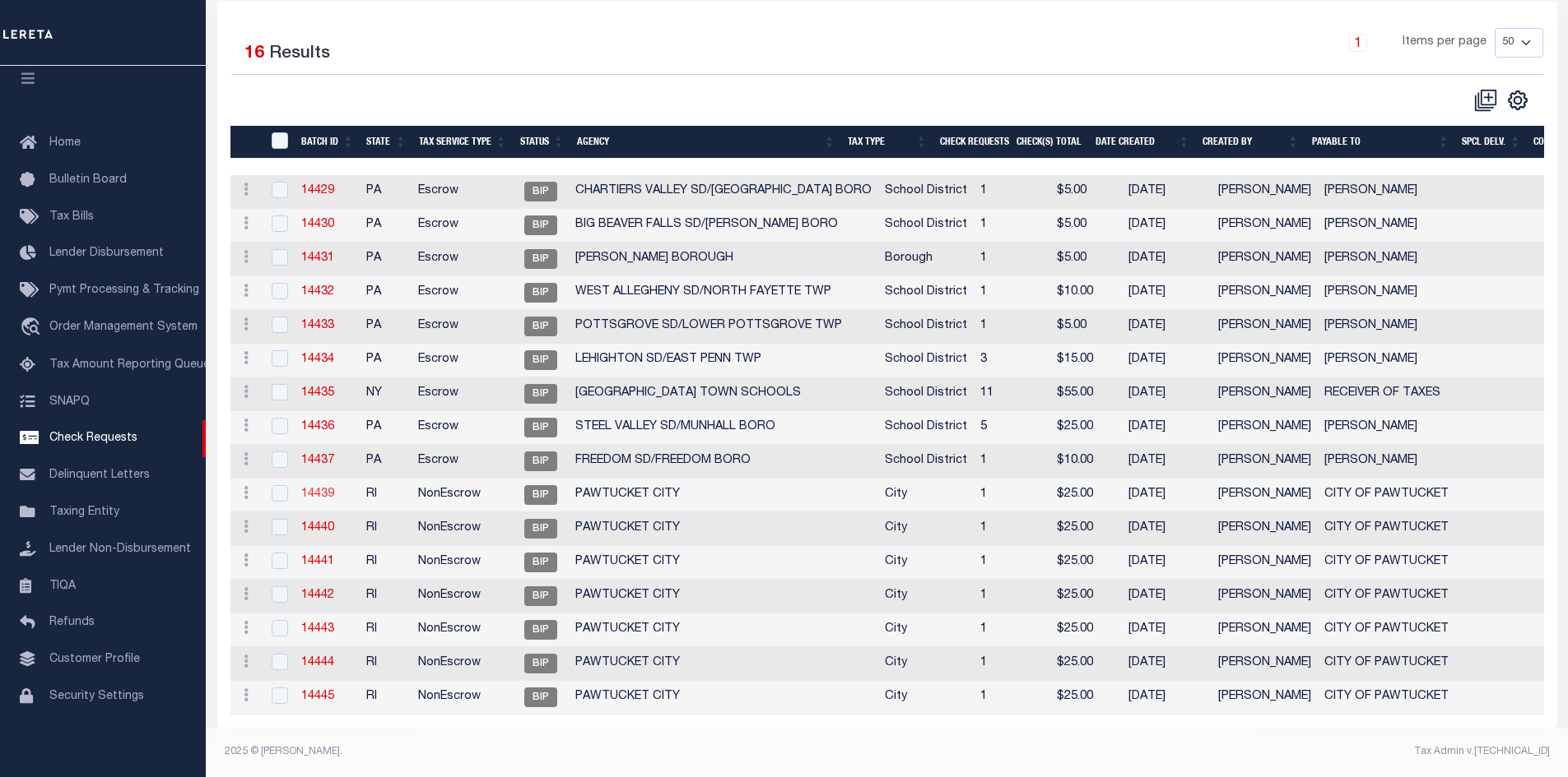
click at [320, 489] on link "14439" at bounding box center [317, 494] width 33 height 12
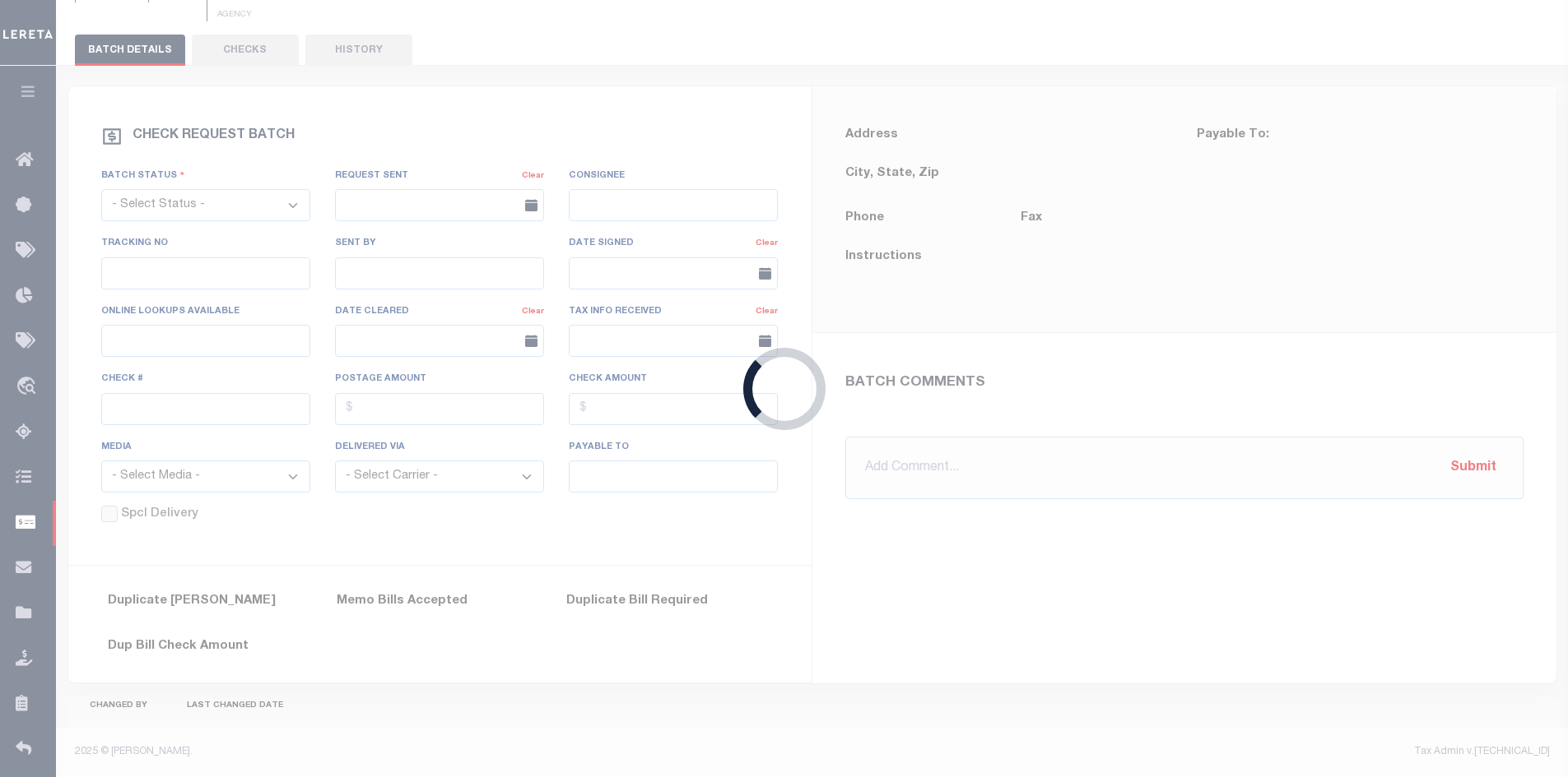
select select "BIP"
type input "No"
type input "$0.00"
type input "CITY OF PAWTUCKET"
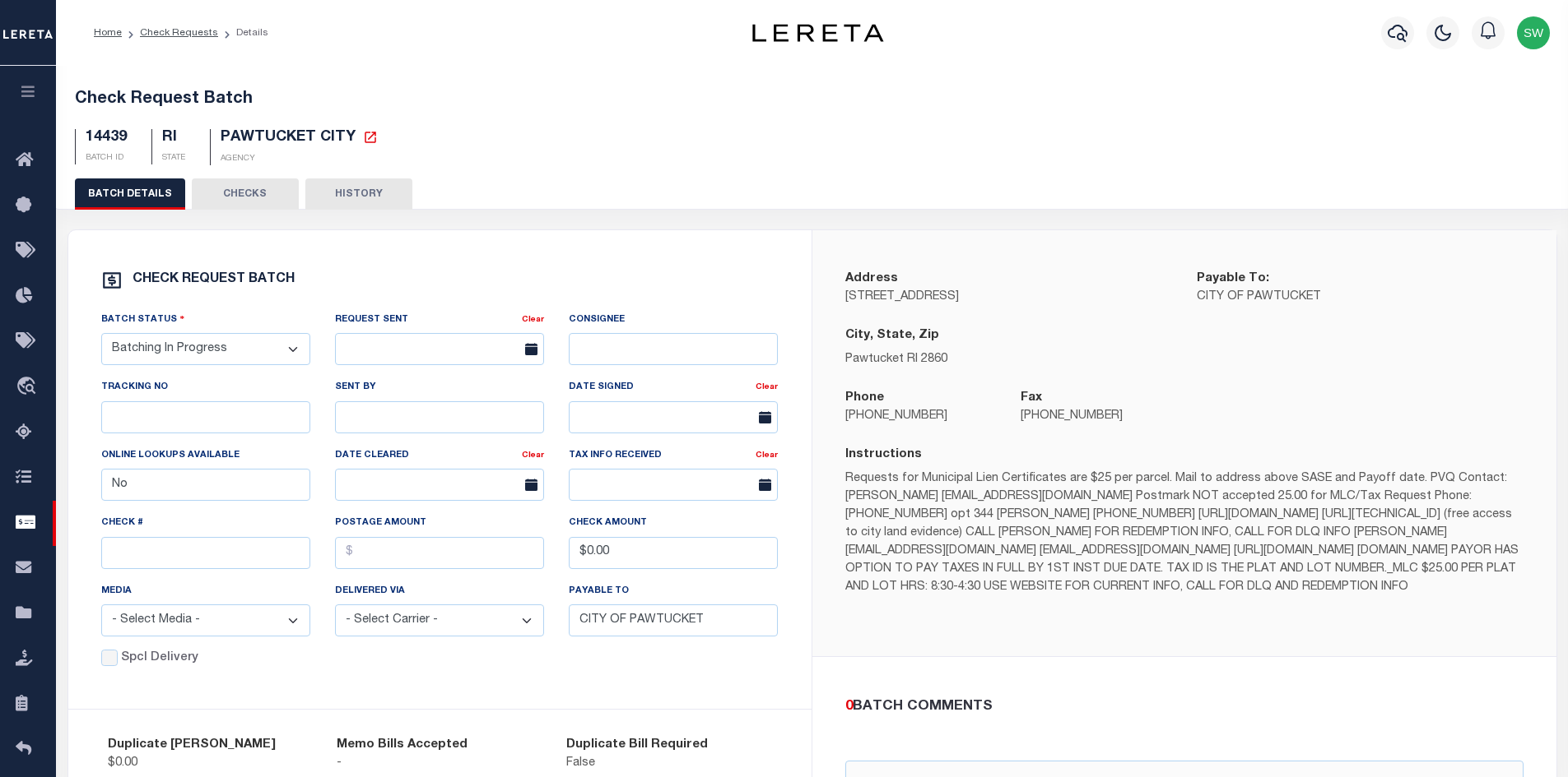
click at [241, 199] on button "CHECKS" at bounding box center [245, 194] width 107 height 31
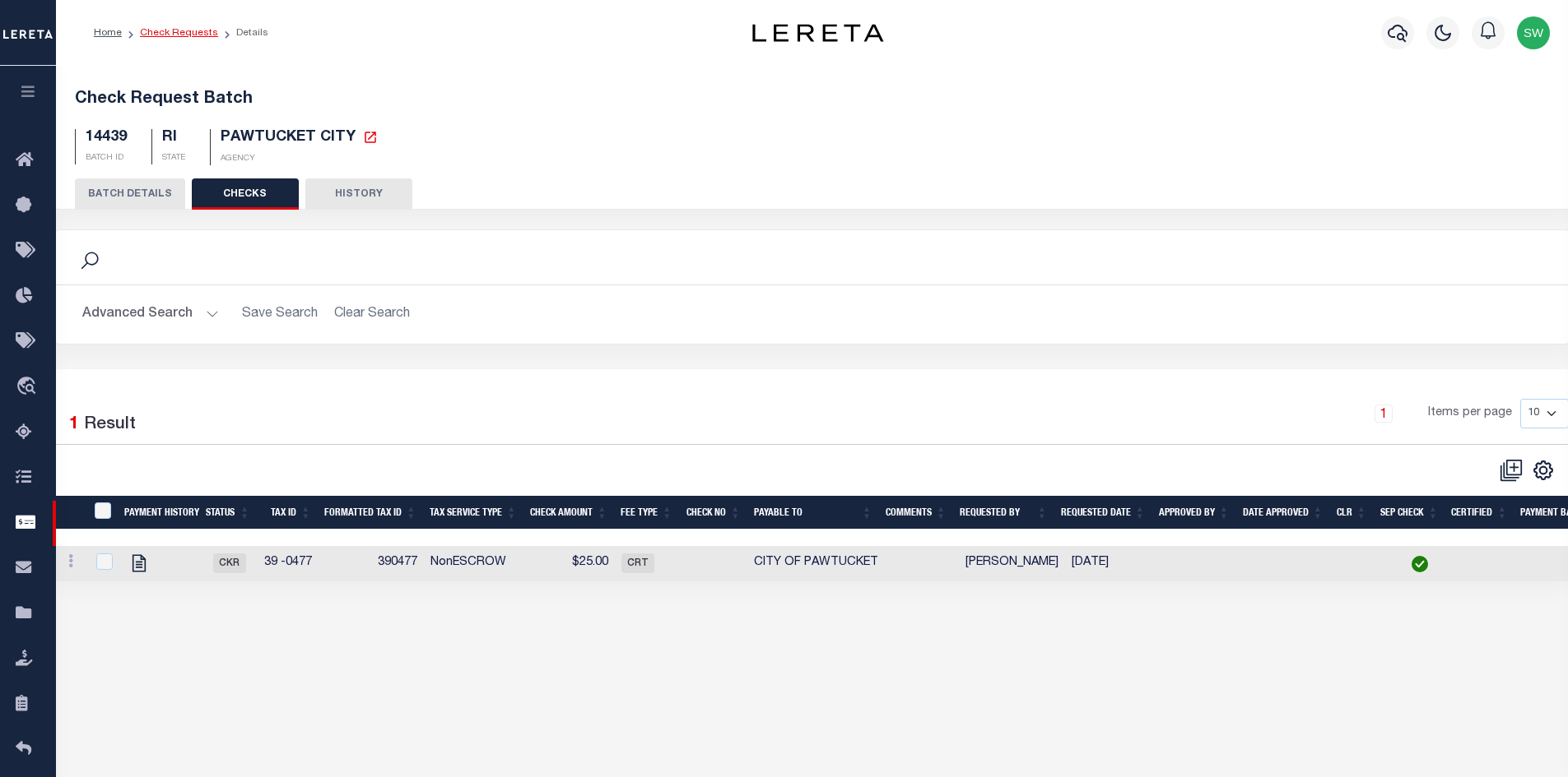
click at [152, 35] on link "Check Requests" at bounding box center [179, 32] width 79 height 10
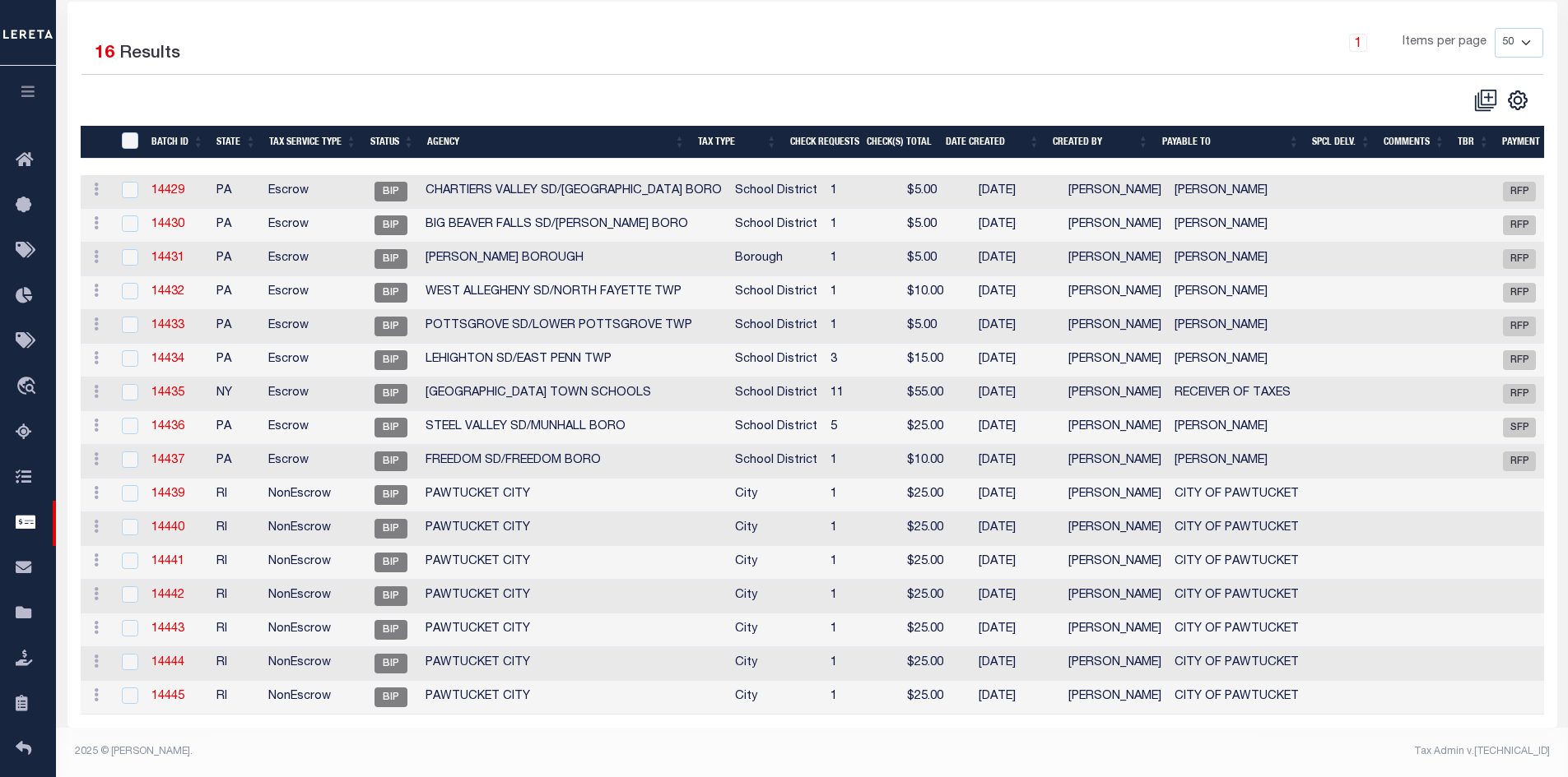
scroll to position [239, 0]
click at [167, 523] on link "14440" at bounding box center [168, 528] width 33 height 12
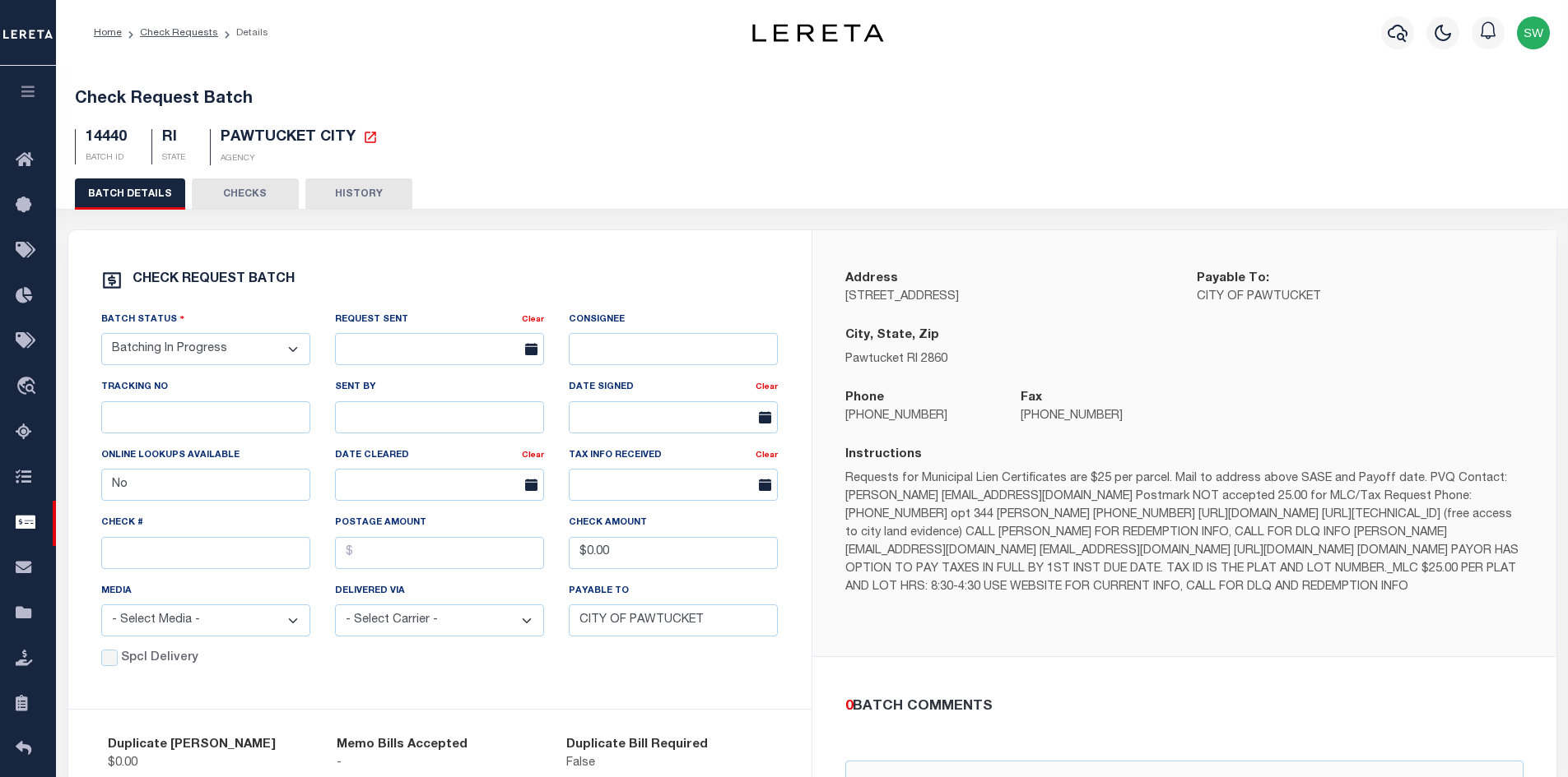
click at [267, 198] on button "CHECKS" at bounding box center [245, 194] width 107 height 31
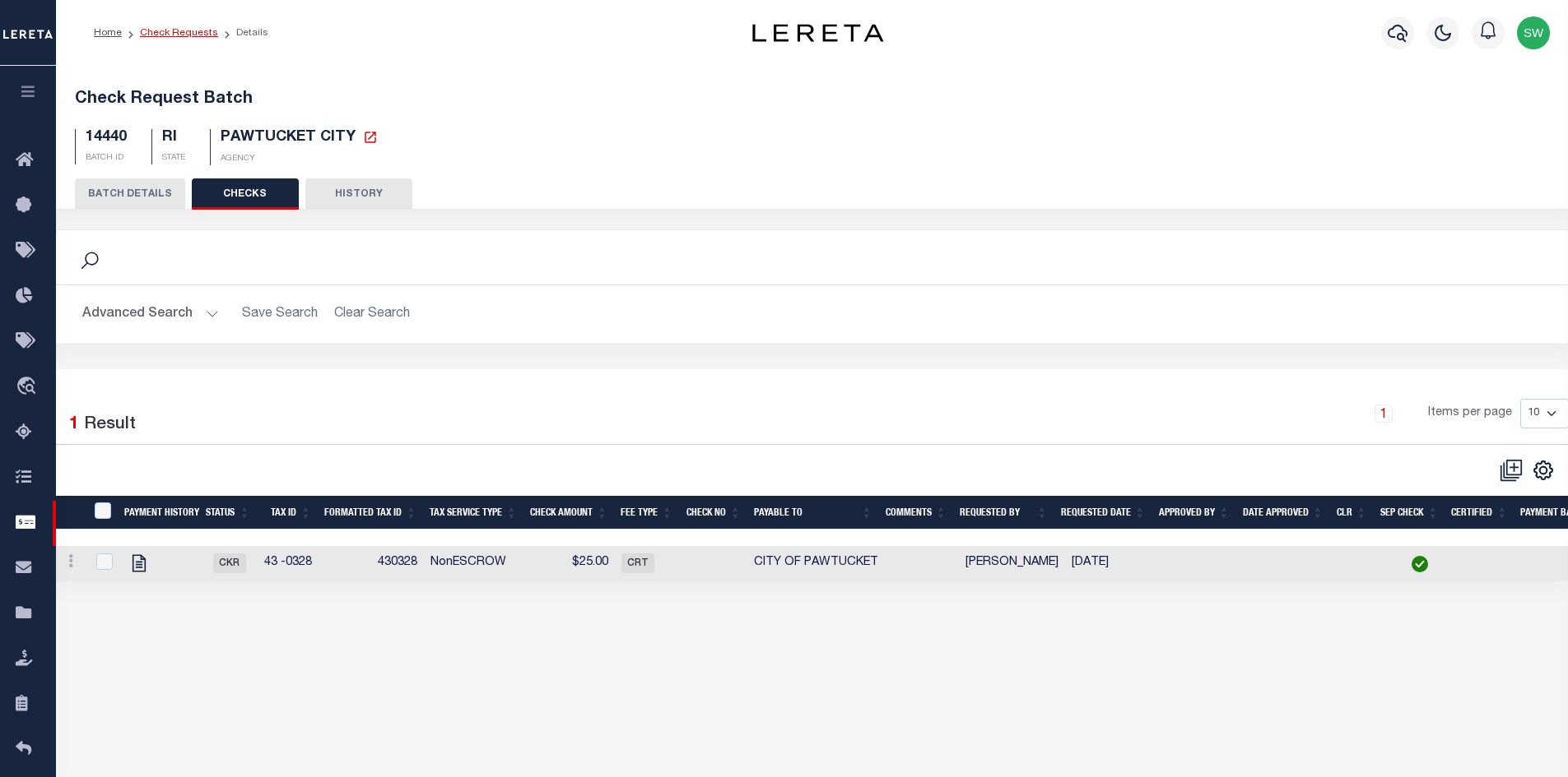
click at [162, 37] on link "Check Requests" at bounding box center [179, 32] width 79 height 10
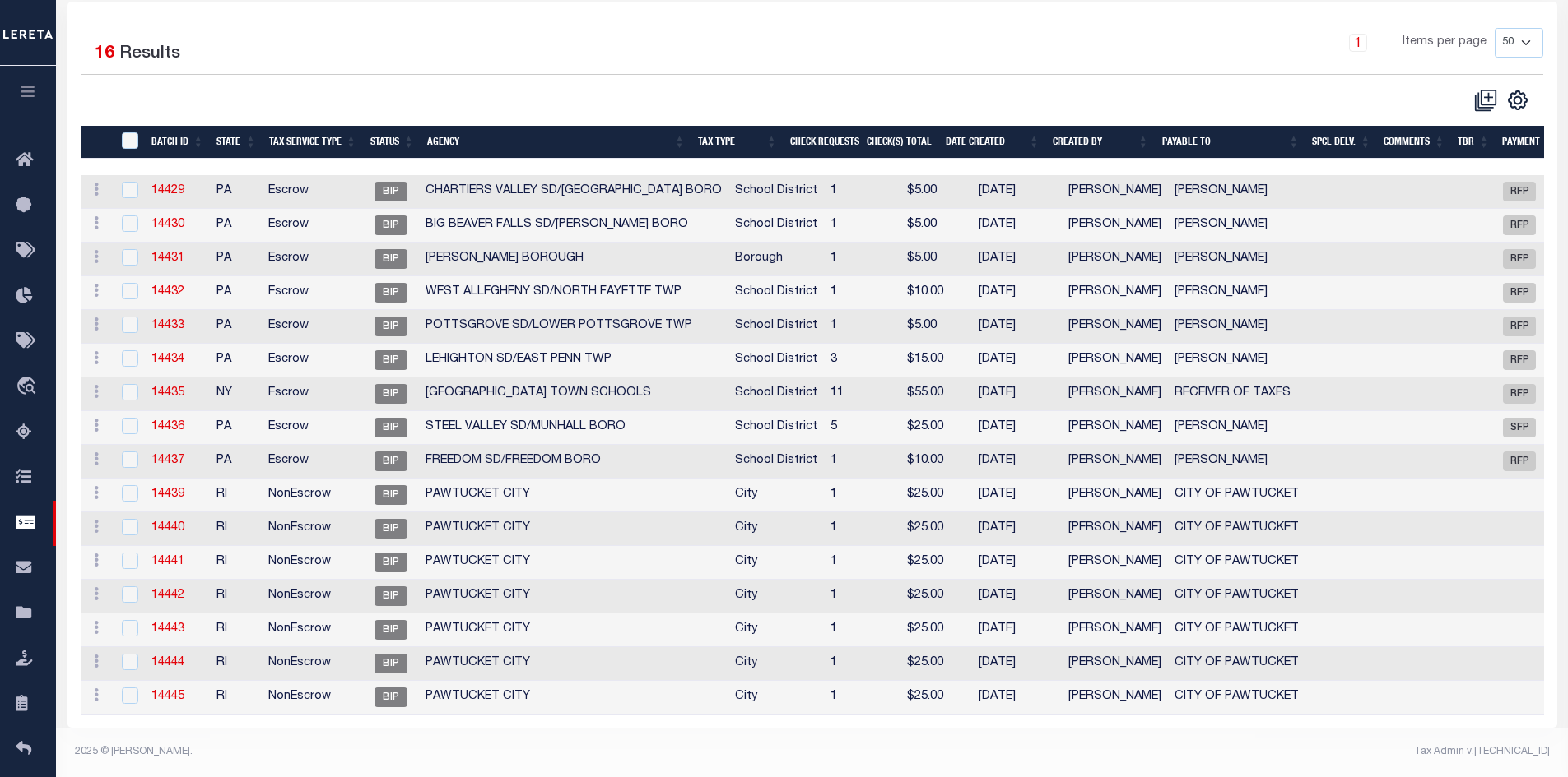
scroll to position [239, 0]
click at [170, 556] on link "14441" at bounding box center [168, 561] width 33 height 12
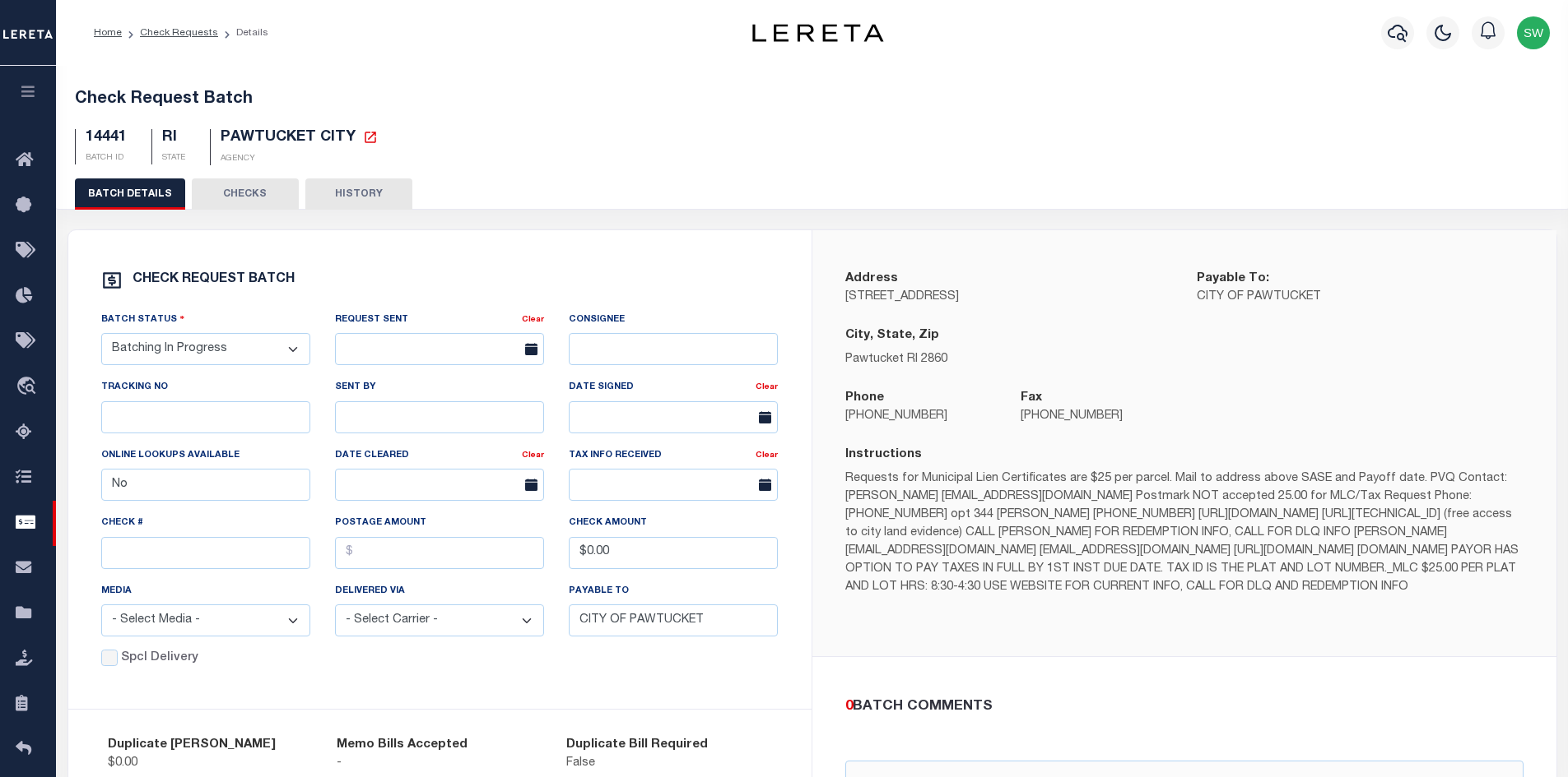
click at [269, 201] on button "CHECKS" at bounding box center [245, 194] width 107 height 31
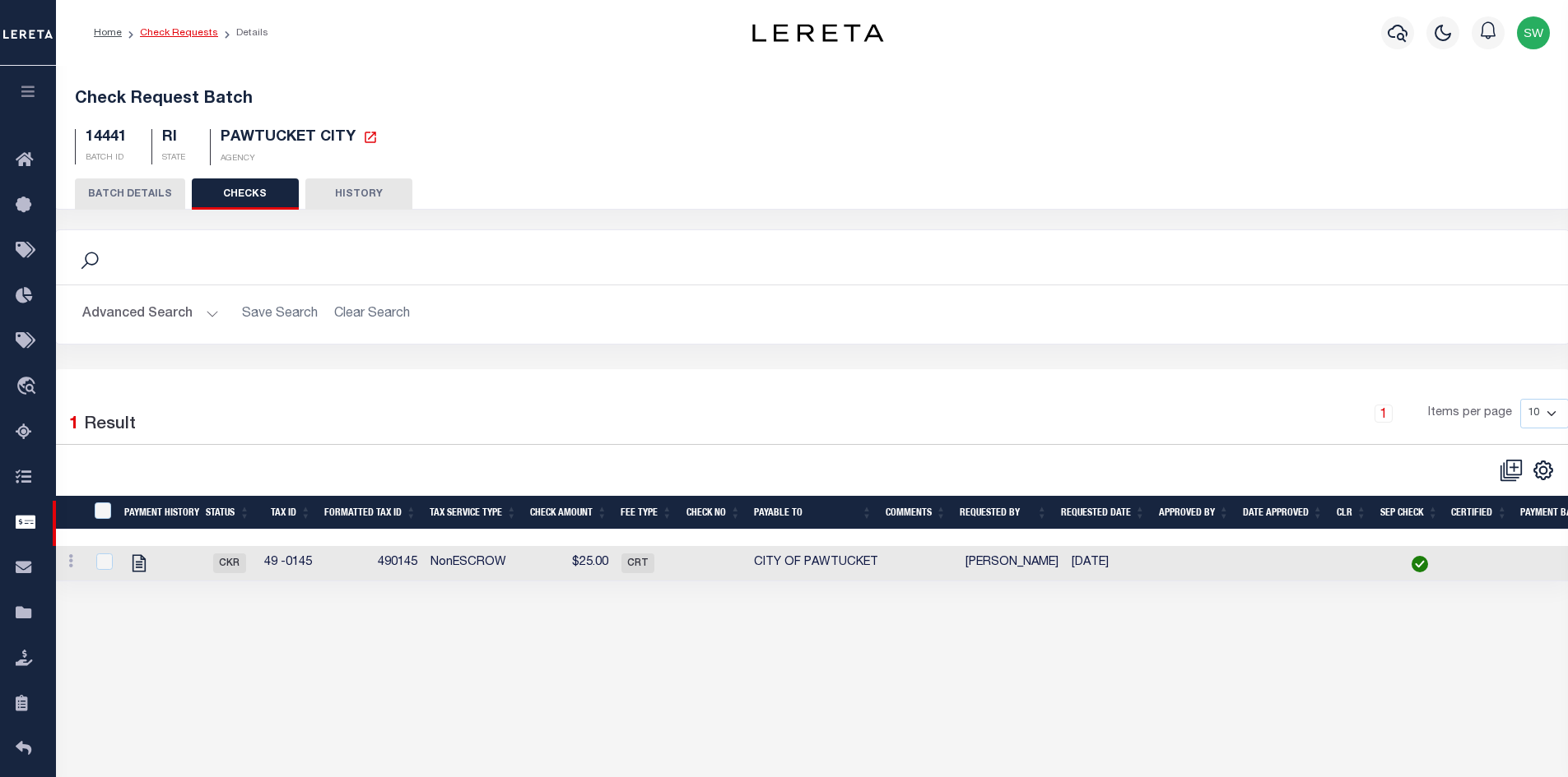
click at [148, 37] on link "Check Requests" at bounding box center [179, 32] width 79 height 10
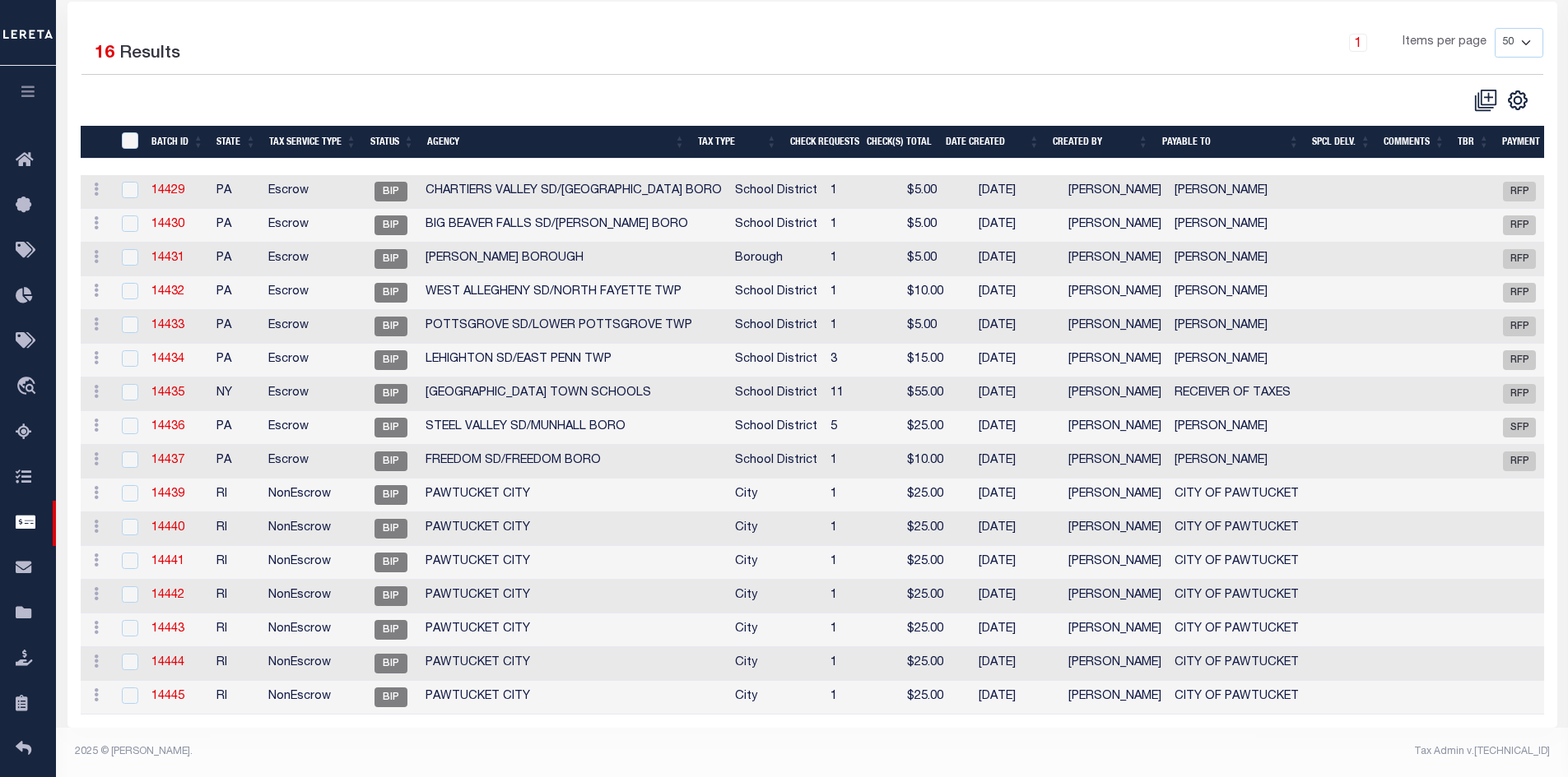
scroll to position [239, 0]
click at [163, 590] on link "14442" at bounding box center [168, 595] width 33 height 12
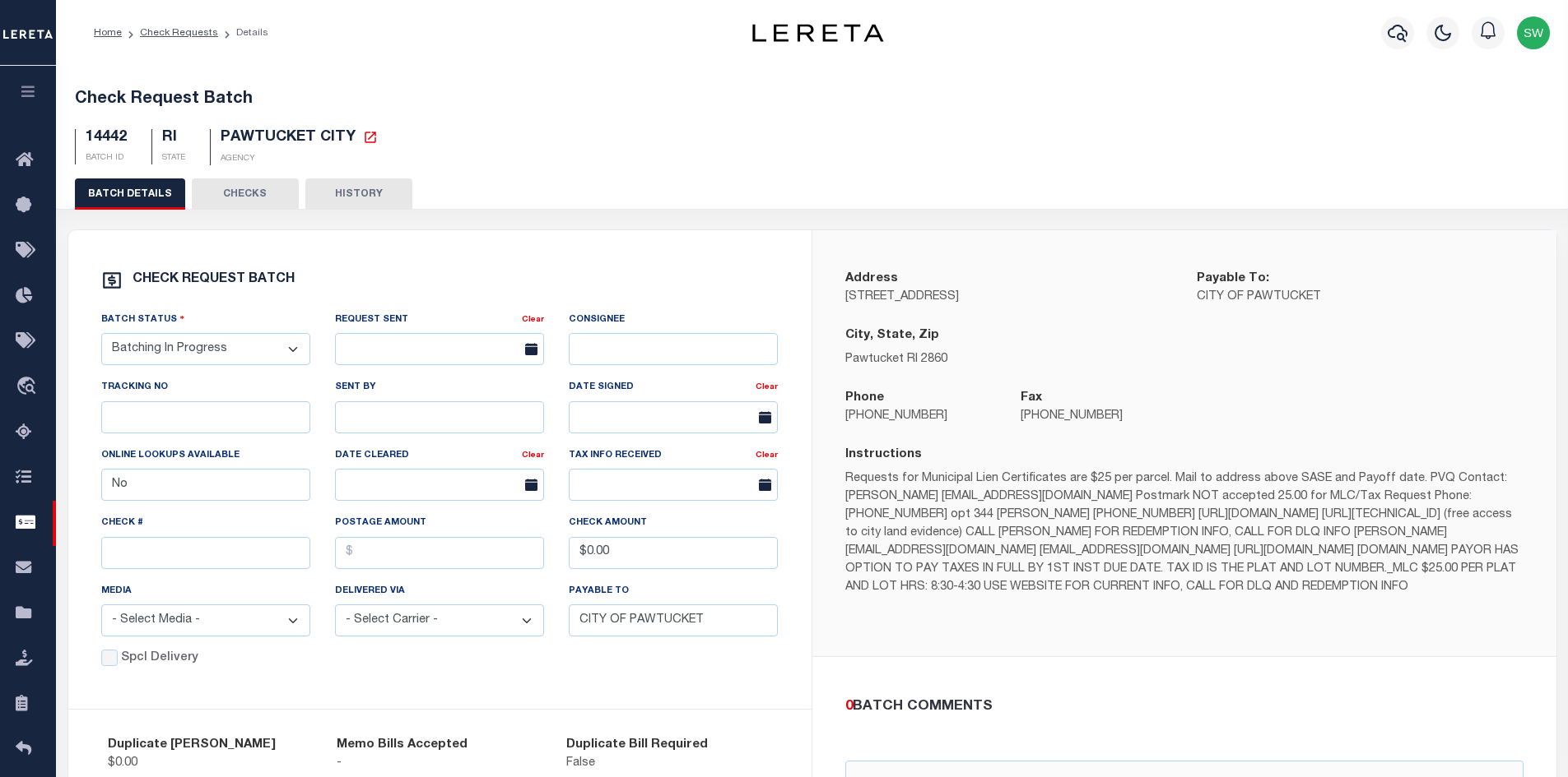
click at [232, 187] on button "CHECKS" at bounding box center [245, 194] width 107 height 31
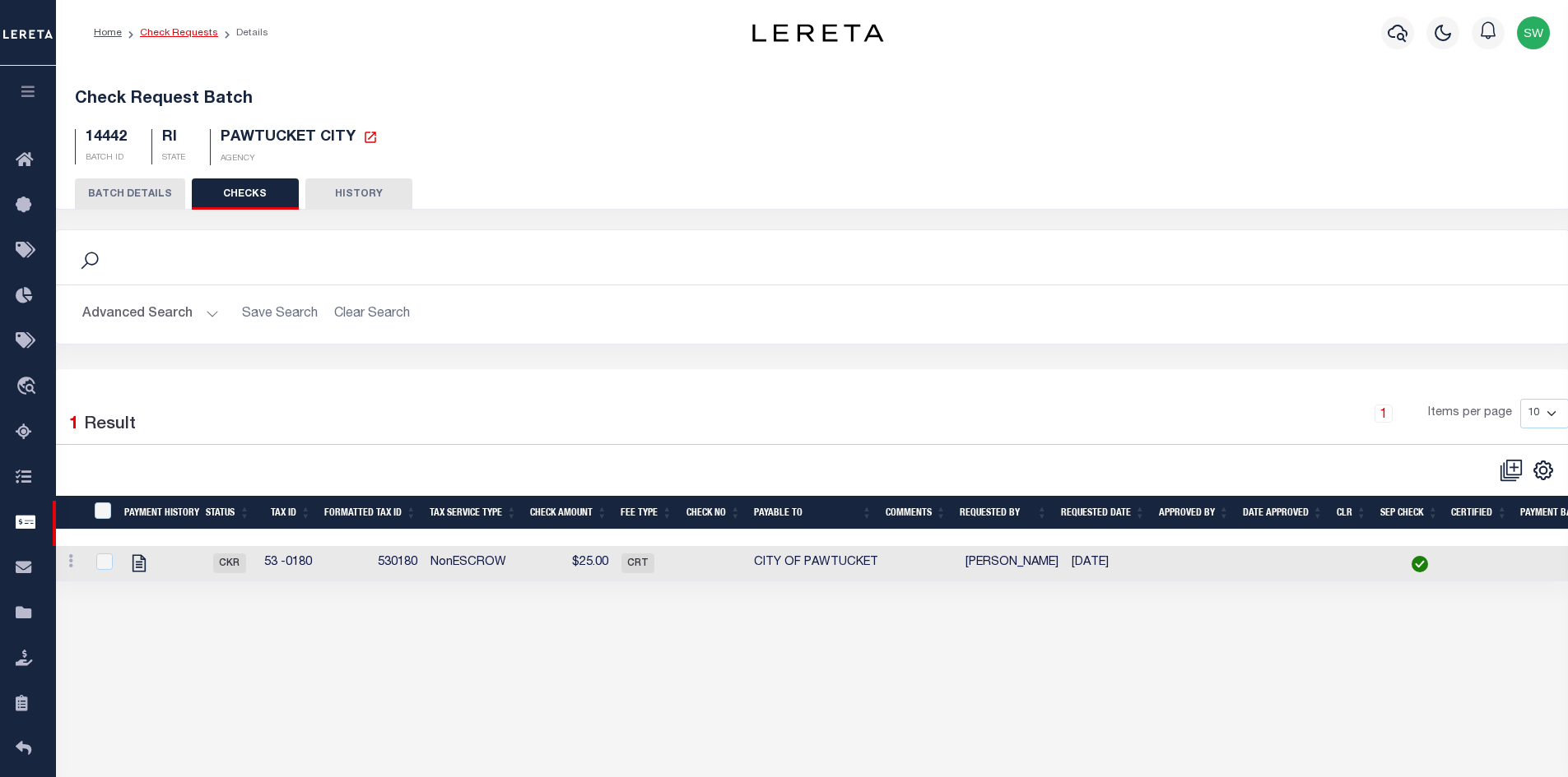
click at [163, 34] on link "Check Requests" at bounding box center [179, 32] width 79 height 10
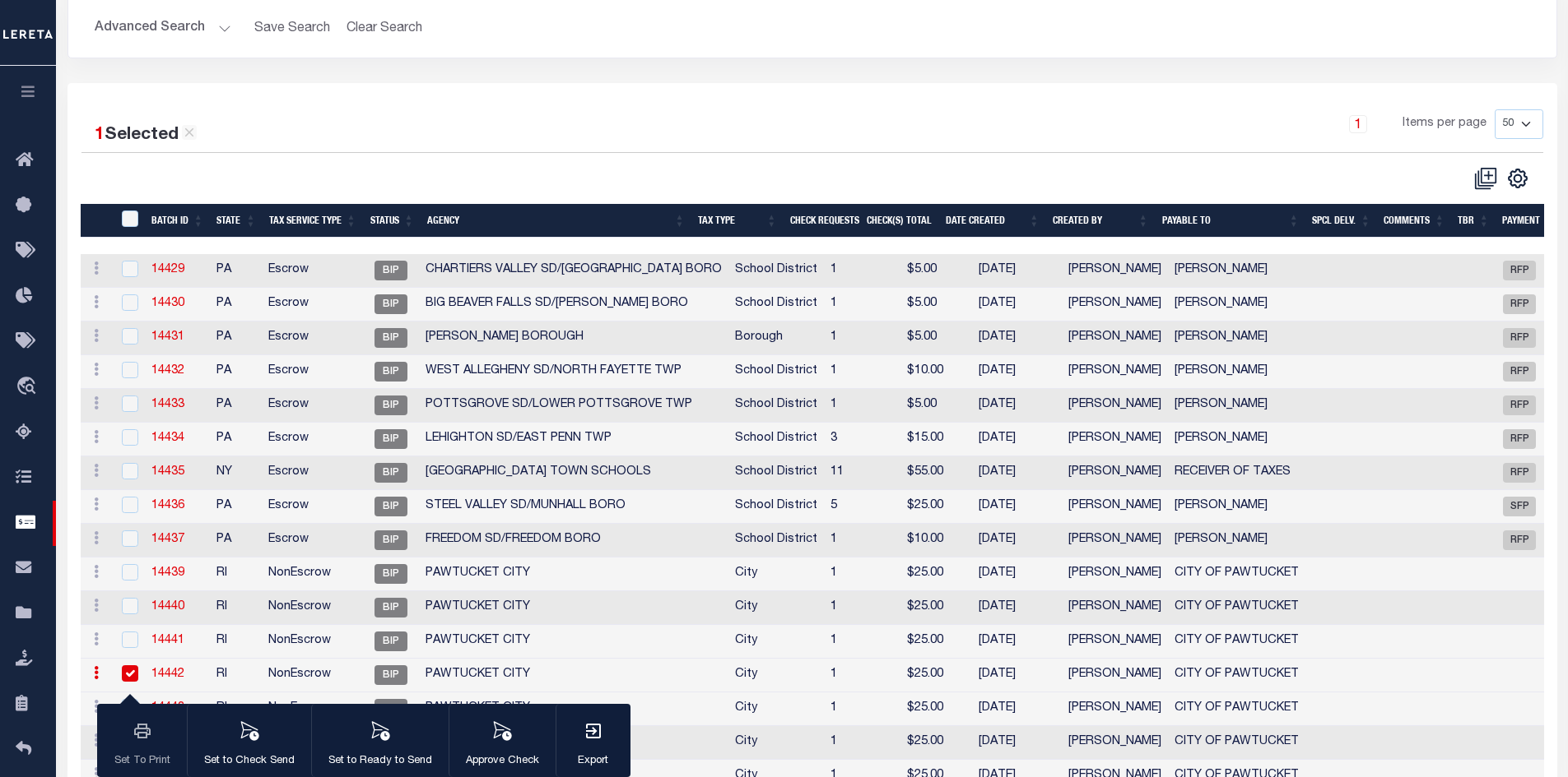
scroll to position [237, 0]
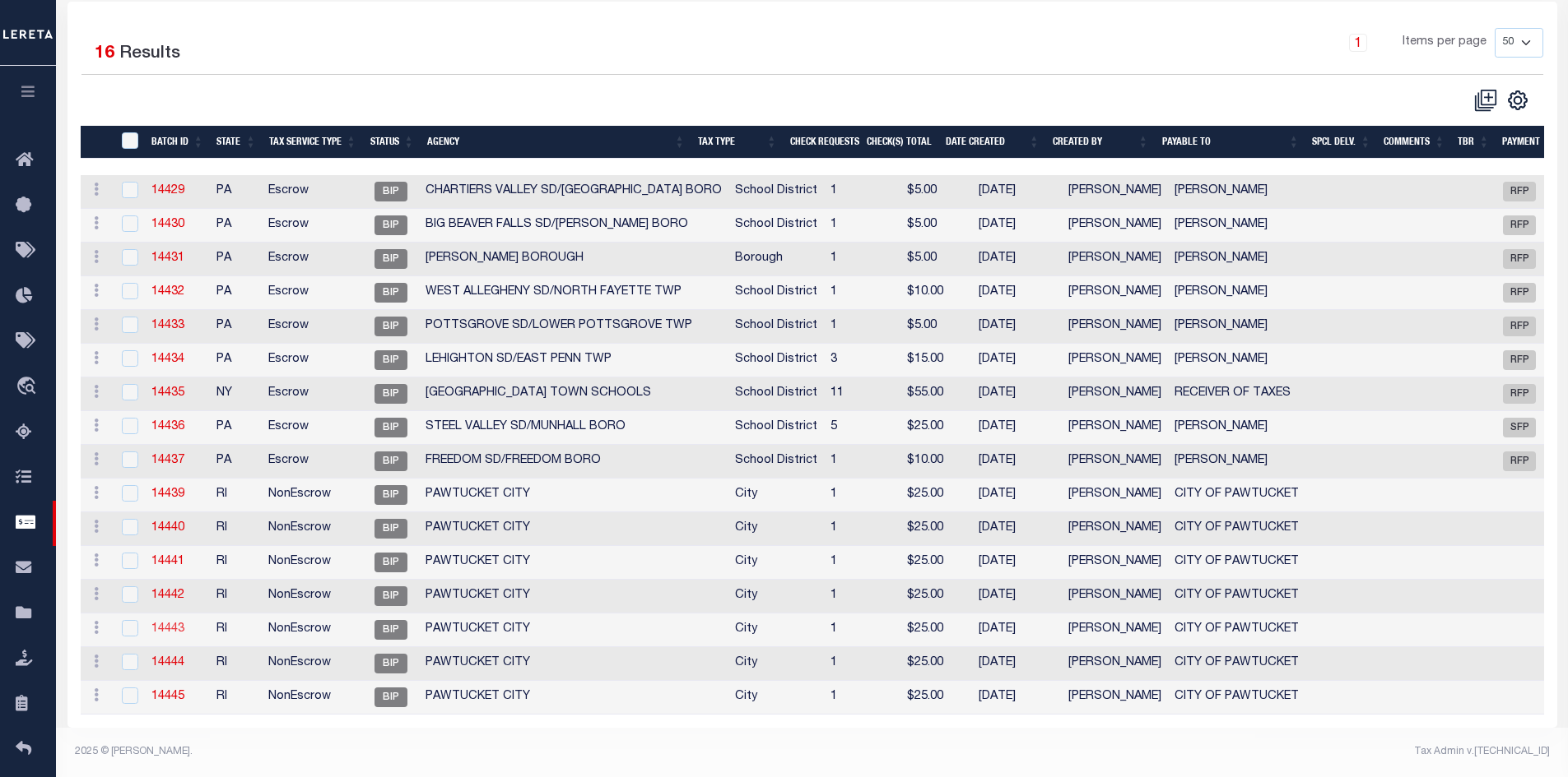
click at [181, 624] on link "14443" at bounding box center [168, 629] width 33 height 12
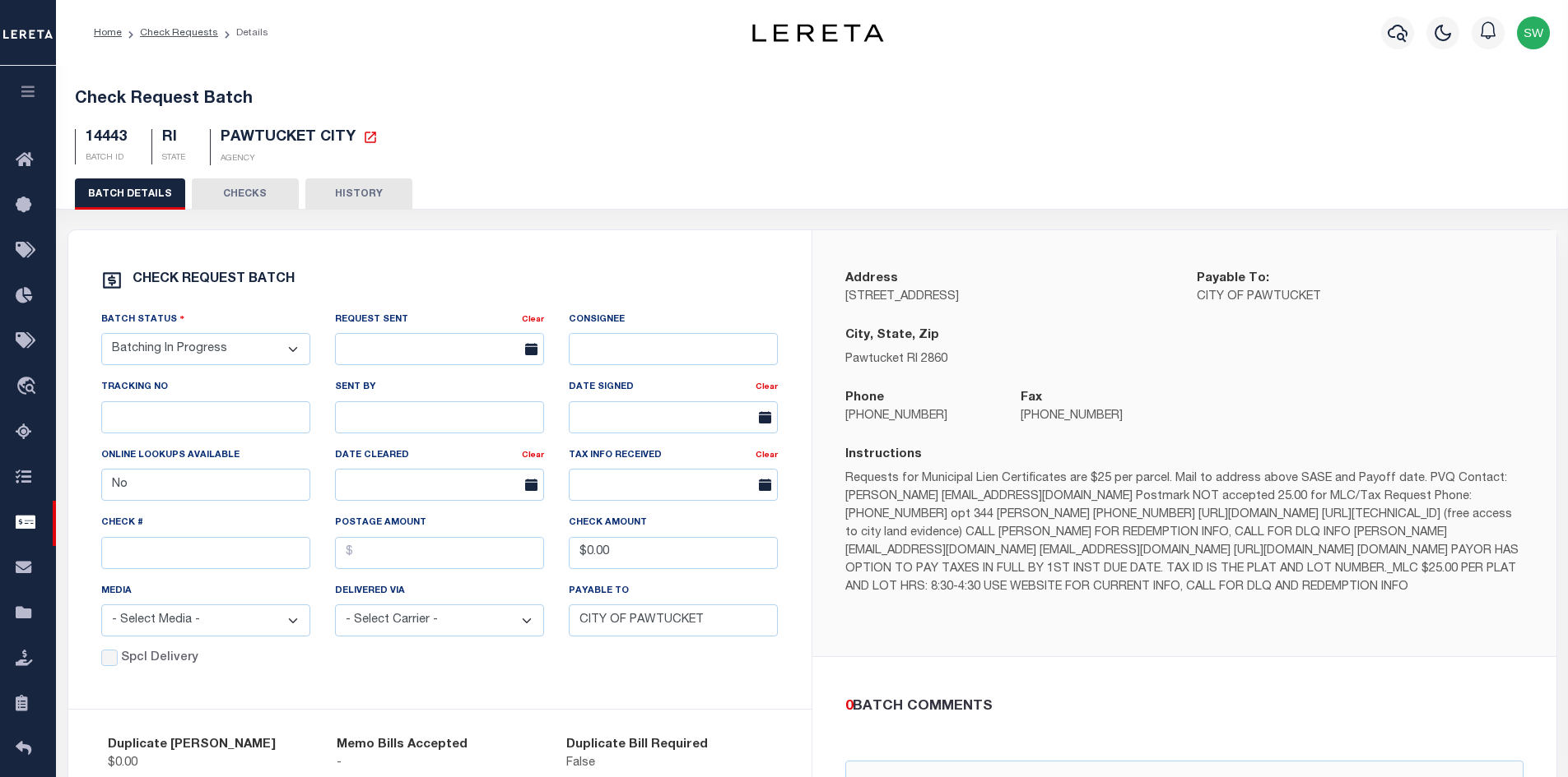
click at [266, 189] on button "CHECKS" at bounding box center [245, 194] width 107 height 31
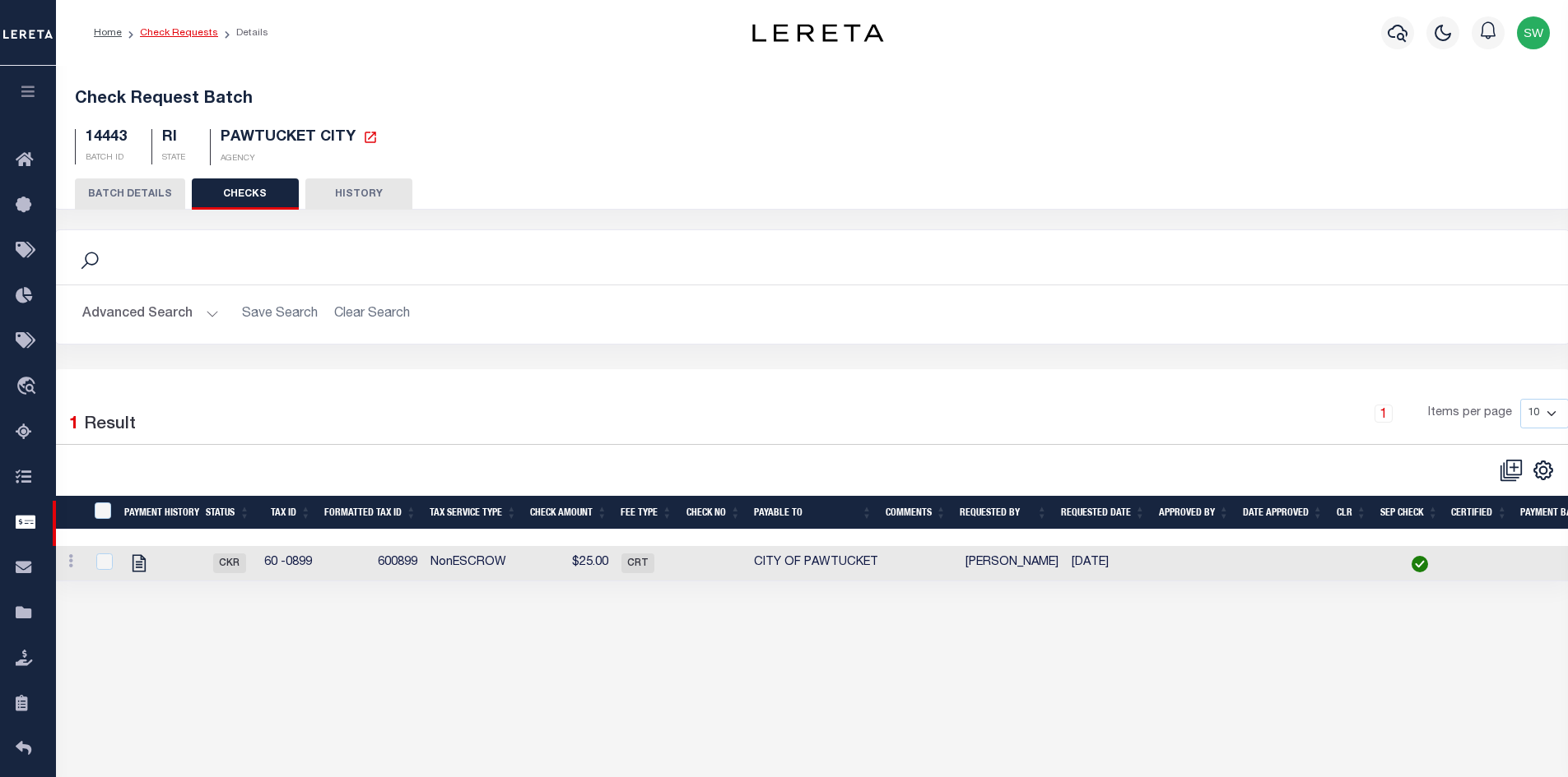
click at [143, 29] on link "Check Requests" at bounding box center [179, 32] width 79 height 10
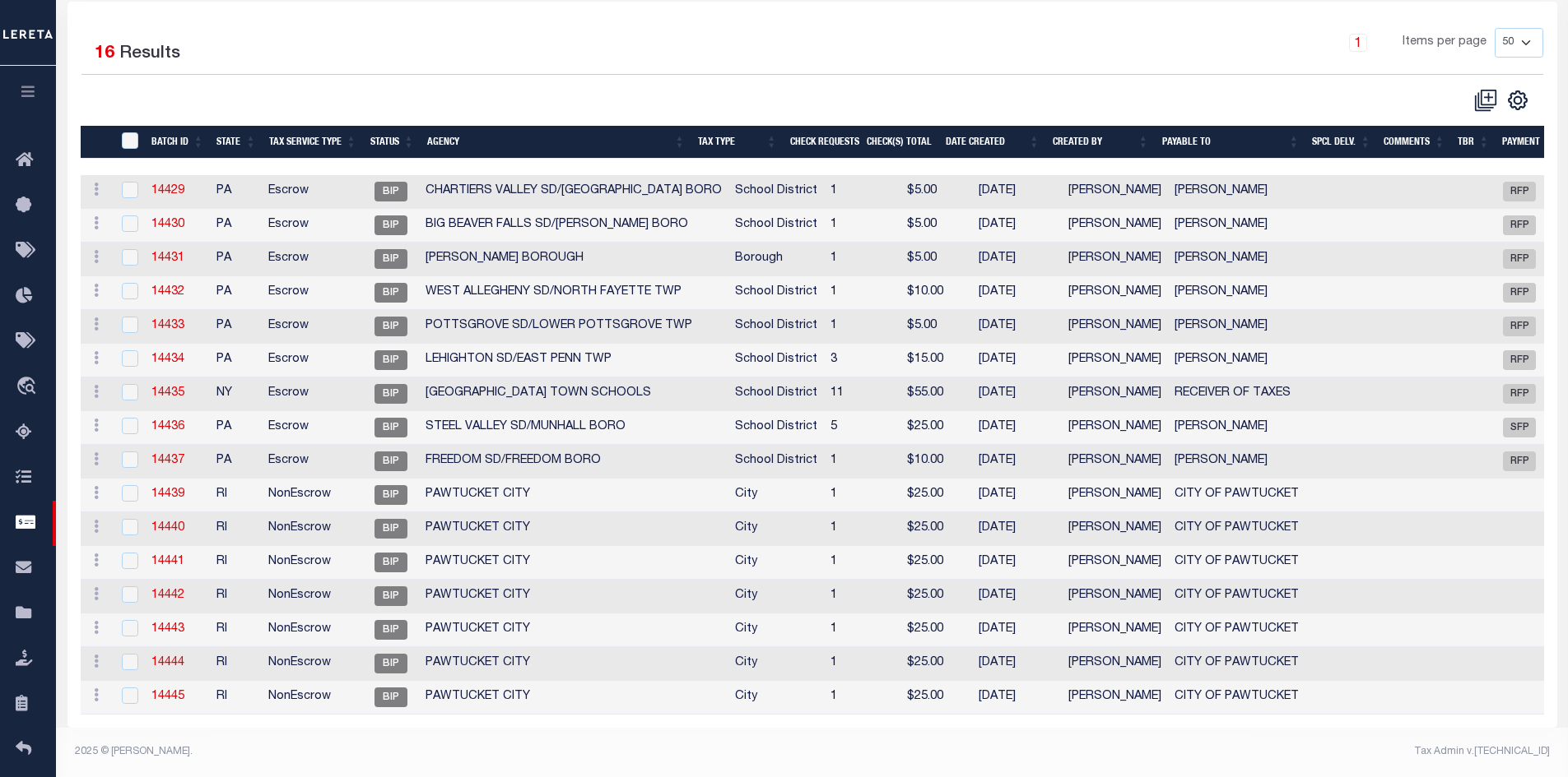
scroll to position [239, 0]
click at [169, 657] on link "14444" at bounding box center [168, 663] width 33 height 12
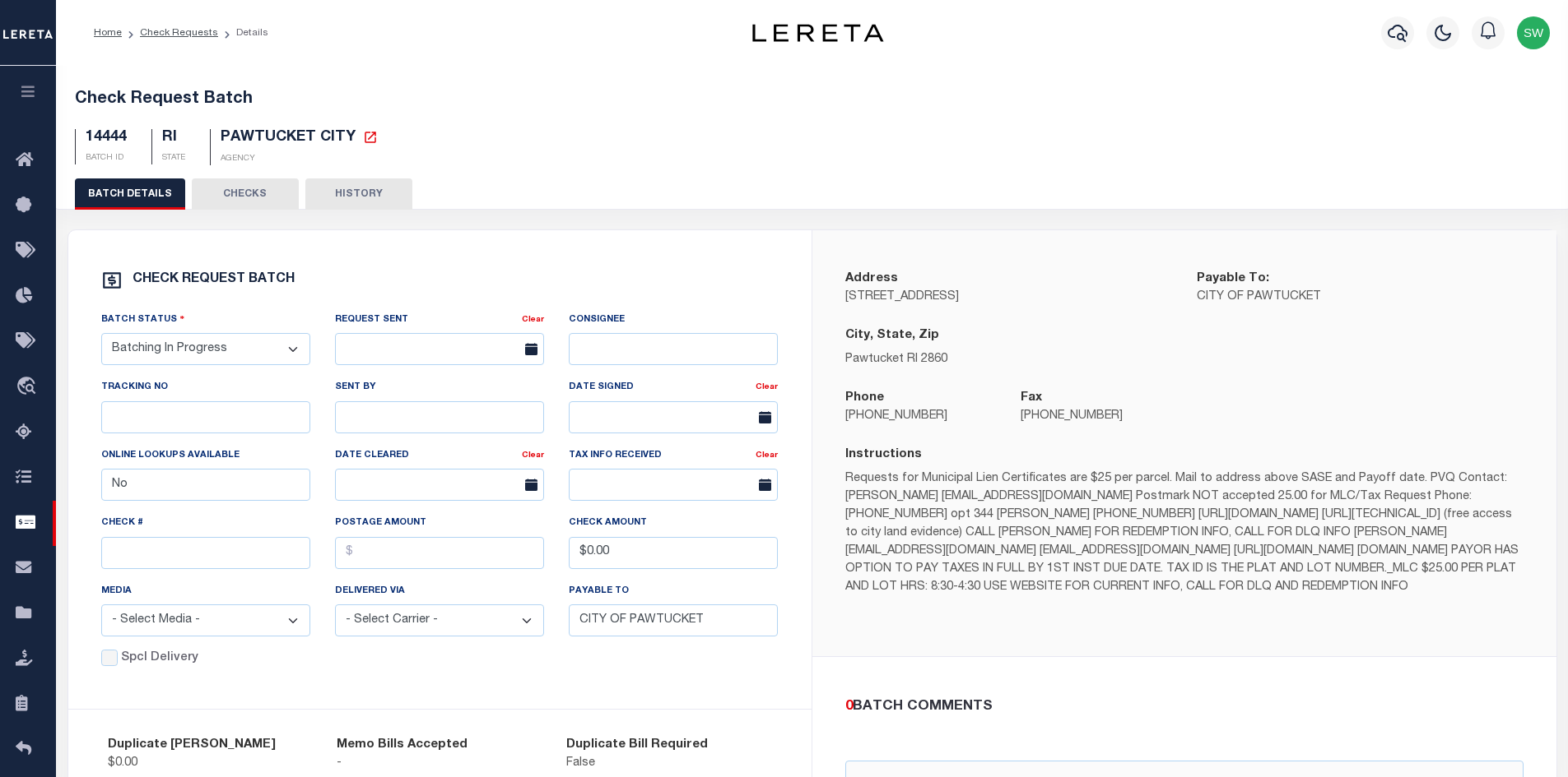
click at [240, 199] on button "CHECKS" at bounding box center [245, 194] width 107 height 31
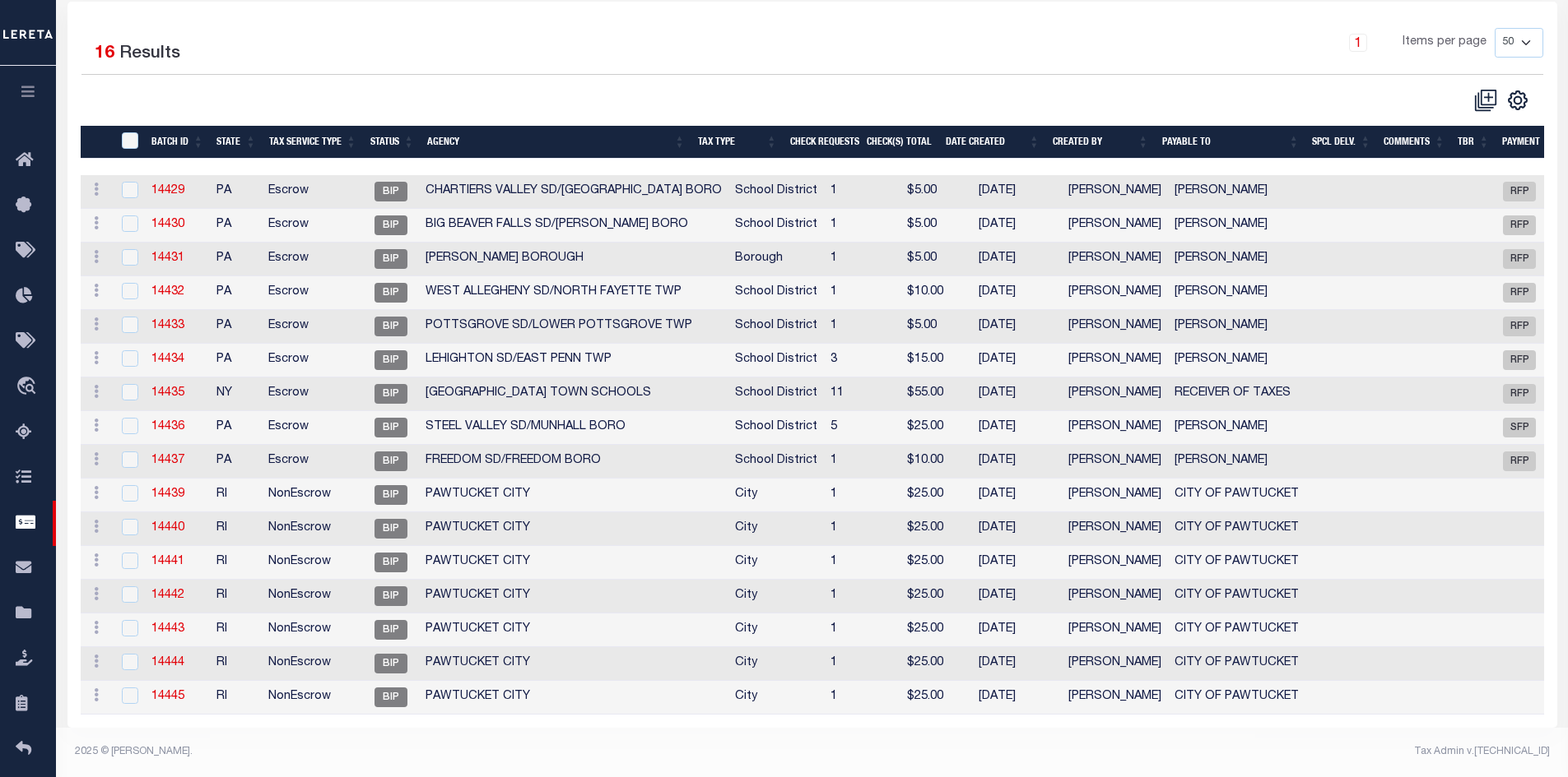
scroll to position [239, 0]
click at [175, 691] on link "14445" at bounding box center [168, 697] width 33 height 12
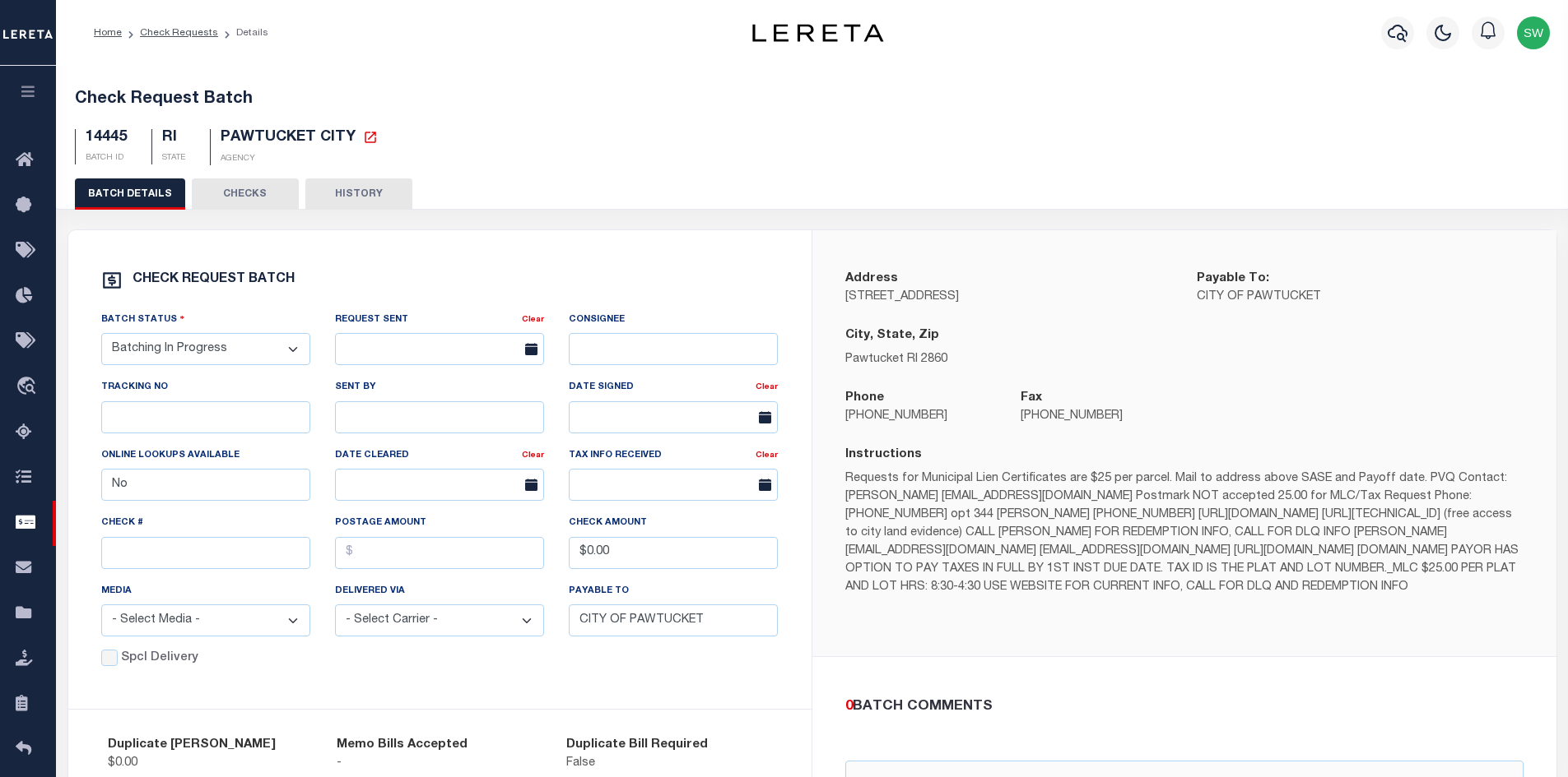
click at [258, 193] on button "CHECKS" at bounding box center [245, 194] width 107 height 31
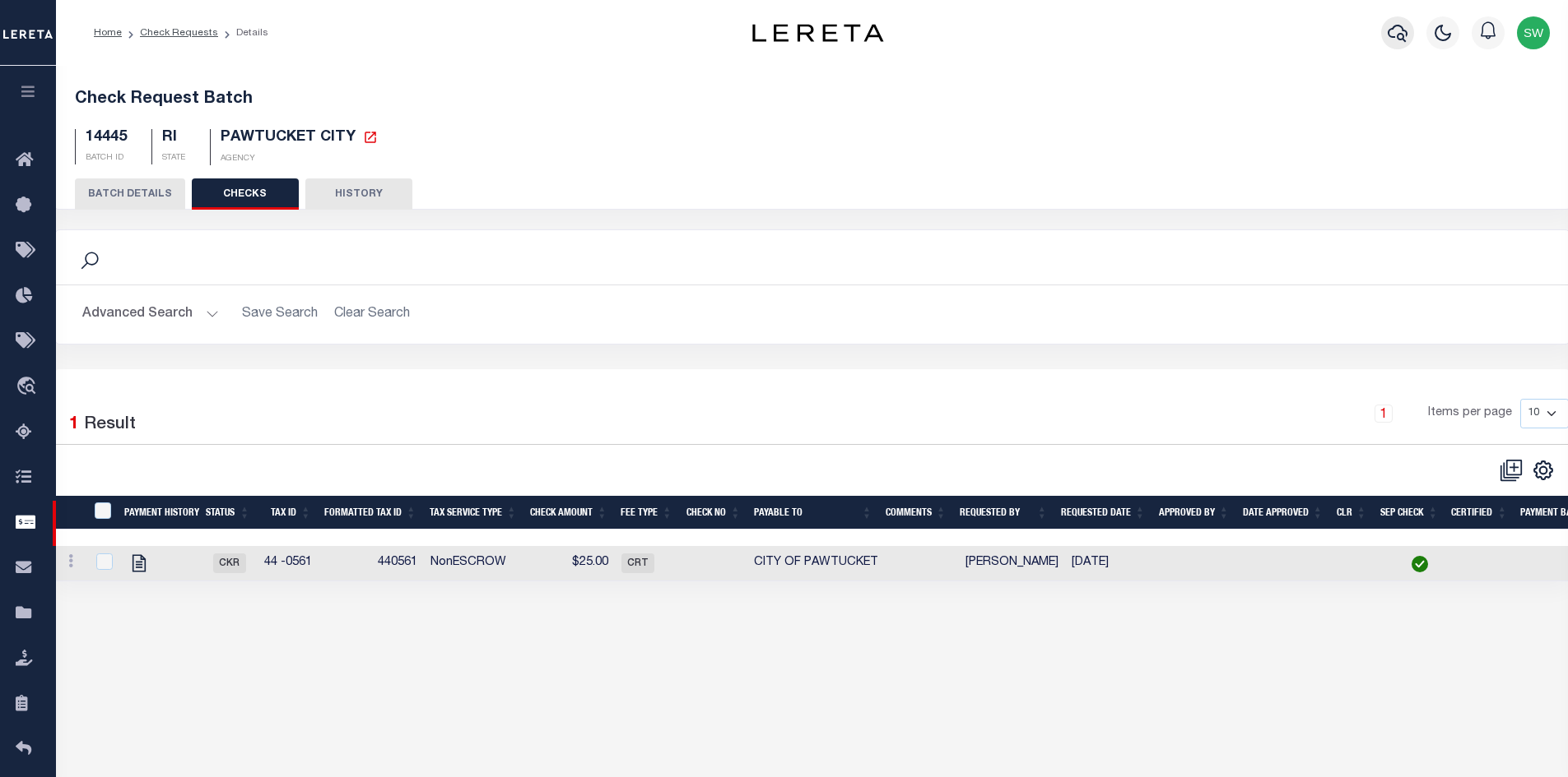
click at [1409, 31] on button "button" at bounding box center [1397, 32] width 33 height 33
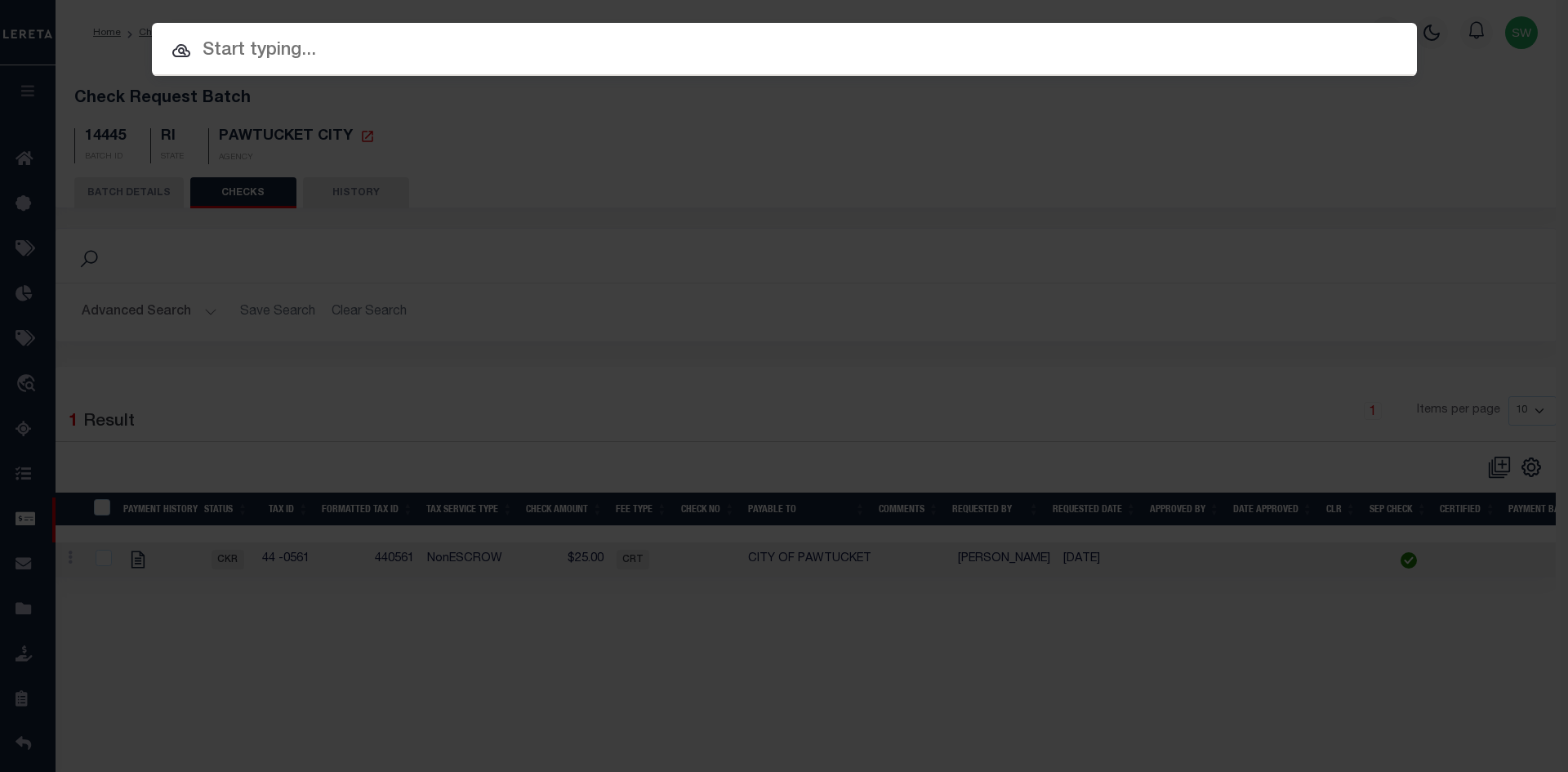
click at [214, 48] on input "text" at bounding box center [785, 51] width 1265 height 28
paste input "20326"
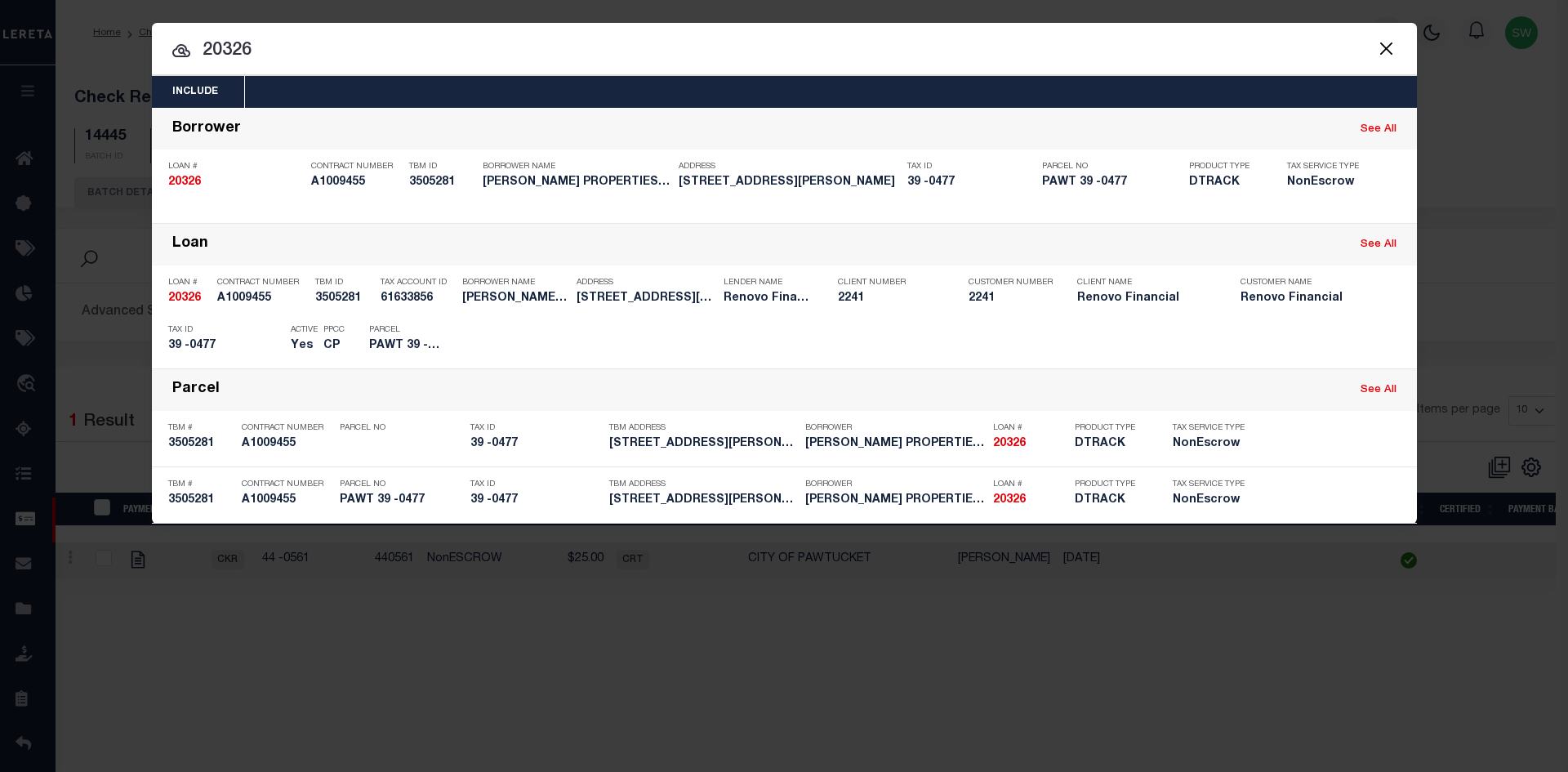
drag, startPoint x: 254, startPoint y: 56, endPoint x: 133, endPoint y: 59, distance: 121.0
click at [133, 59] on div "Include Loans TBM Customers Borrowers Payments (Lender Non-Disb) Payments (Lend…" at bounding box center [784, 386] width 1568 height 772
paste input "10011480"
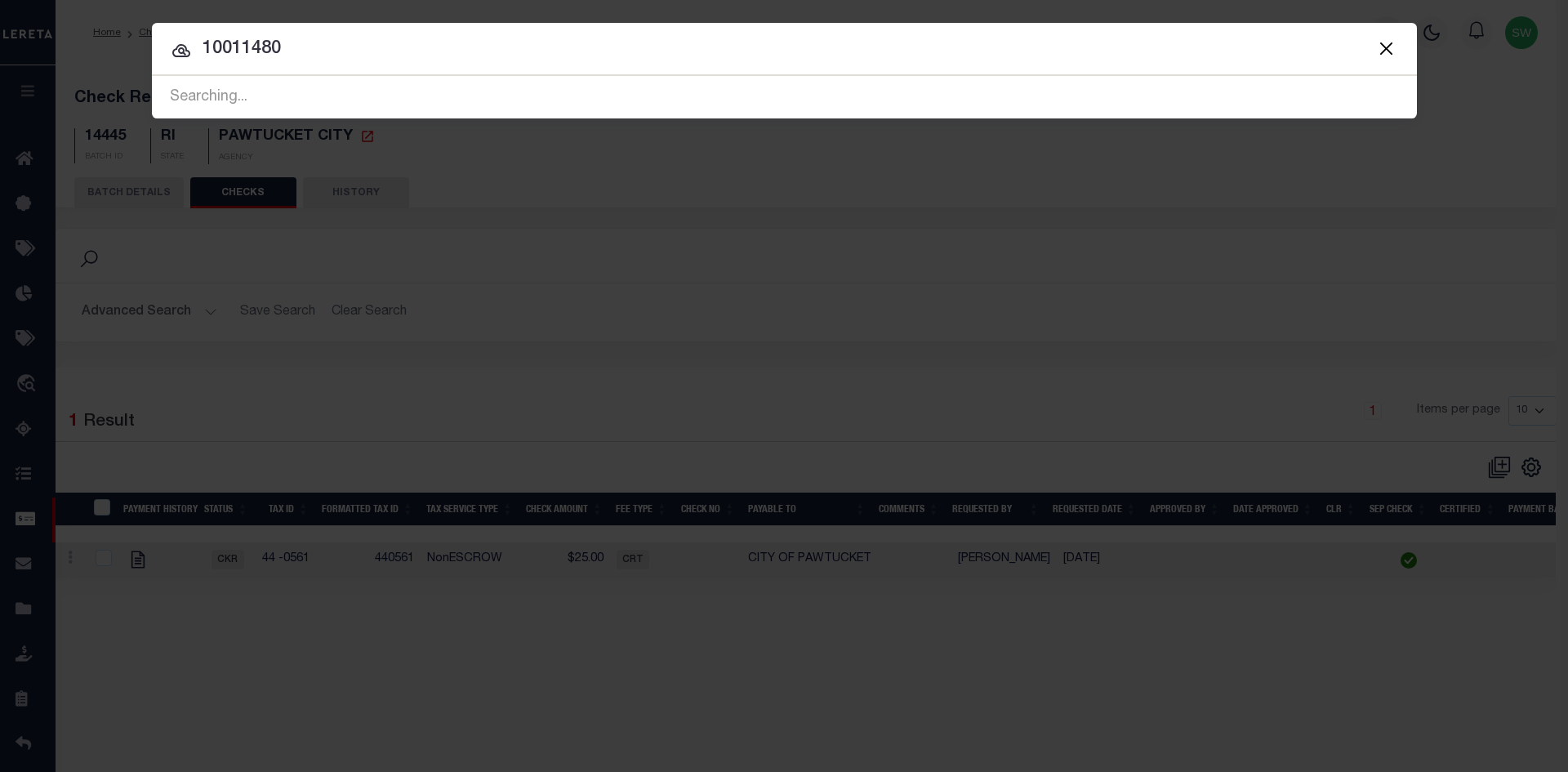
type input "10011480"
click at [326, 51] on input "10011480" at bounding box center [785, 50] width 1265 height 28
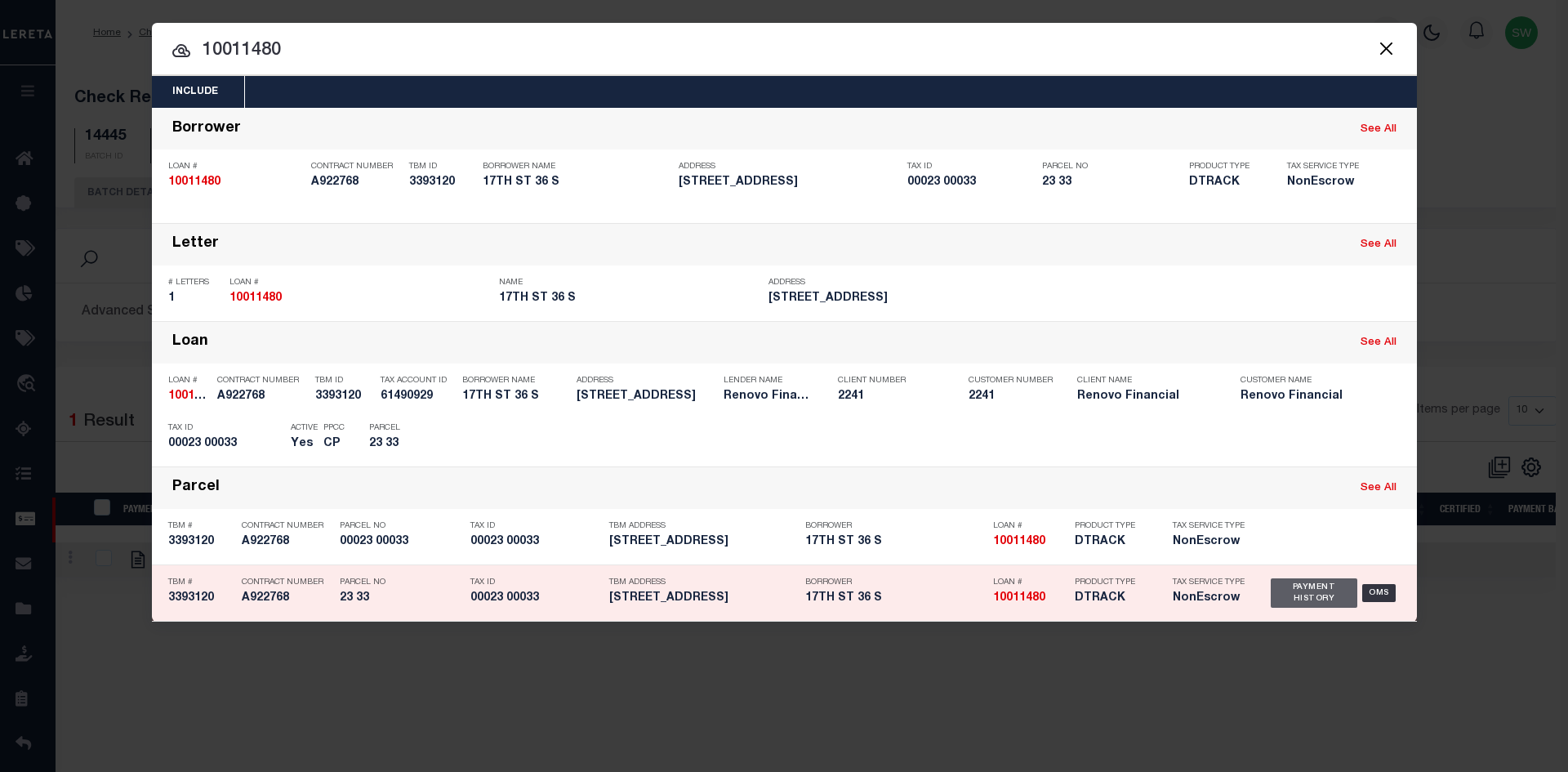
click at [1288, 594] on div "Payment History" at bounding box center [1315, 593] width 88 height 29
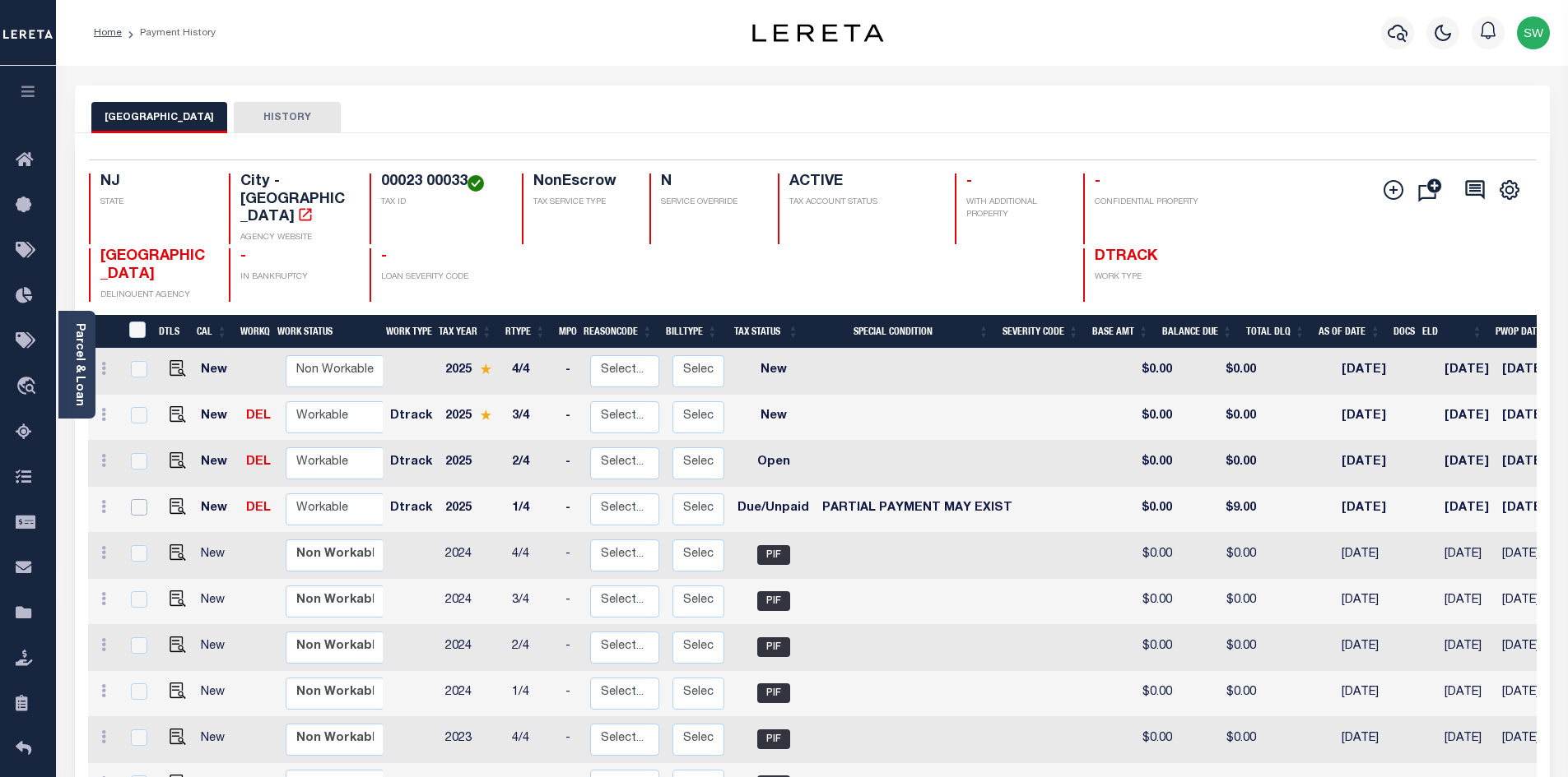
click at [136, 500] on input "checkbox" at bounding box center [139, 508] width 16 height 16
checkbox input "true"
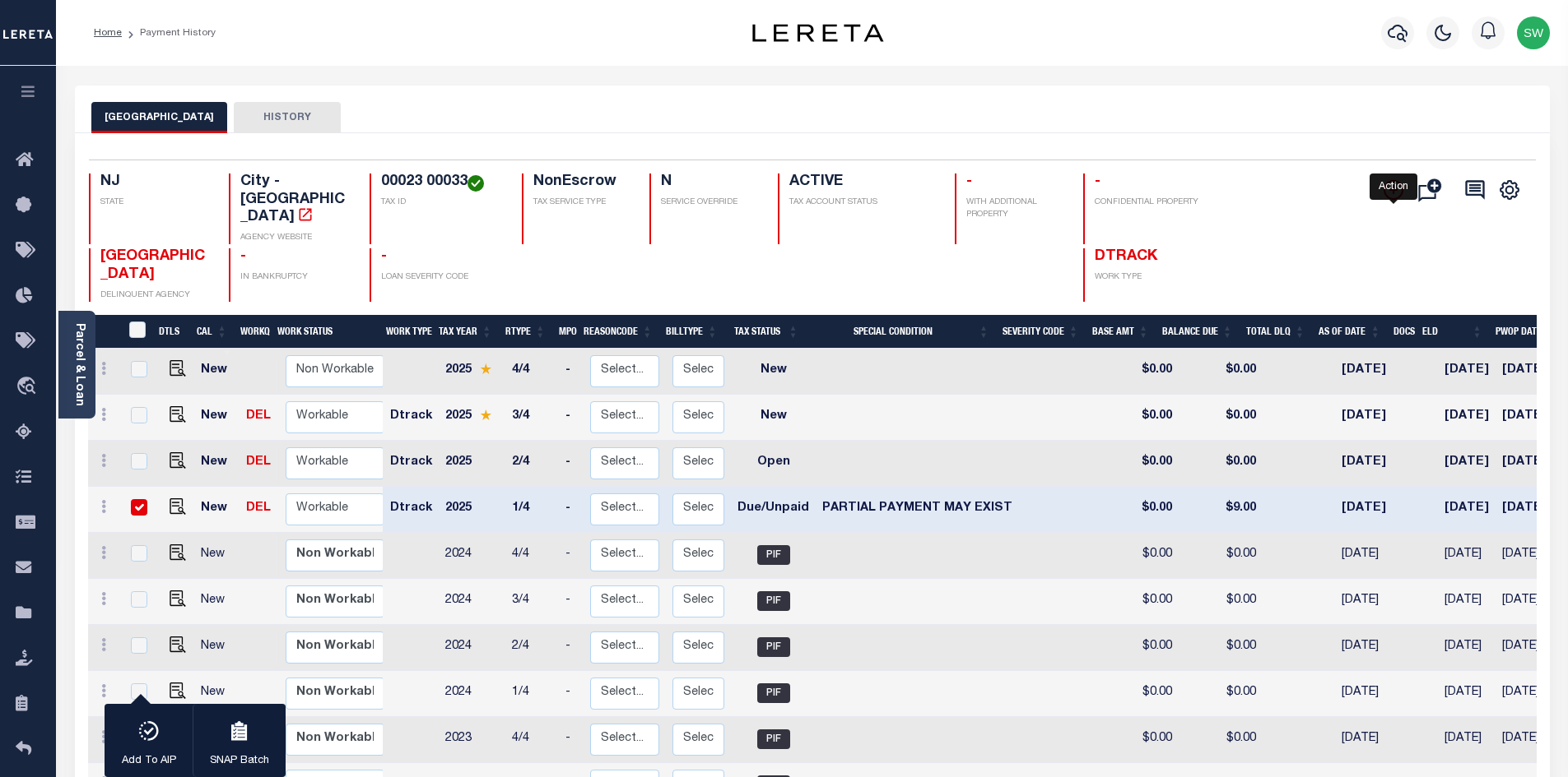
click at [1398, 193] on icon "" at bounding box center [1393, 190] width 20 height 20
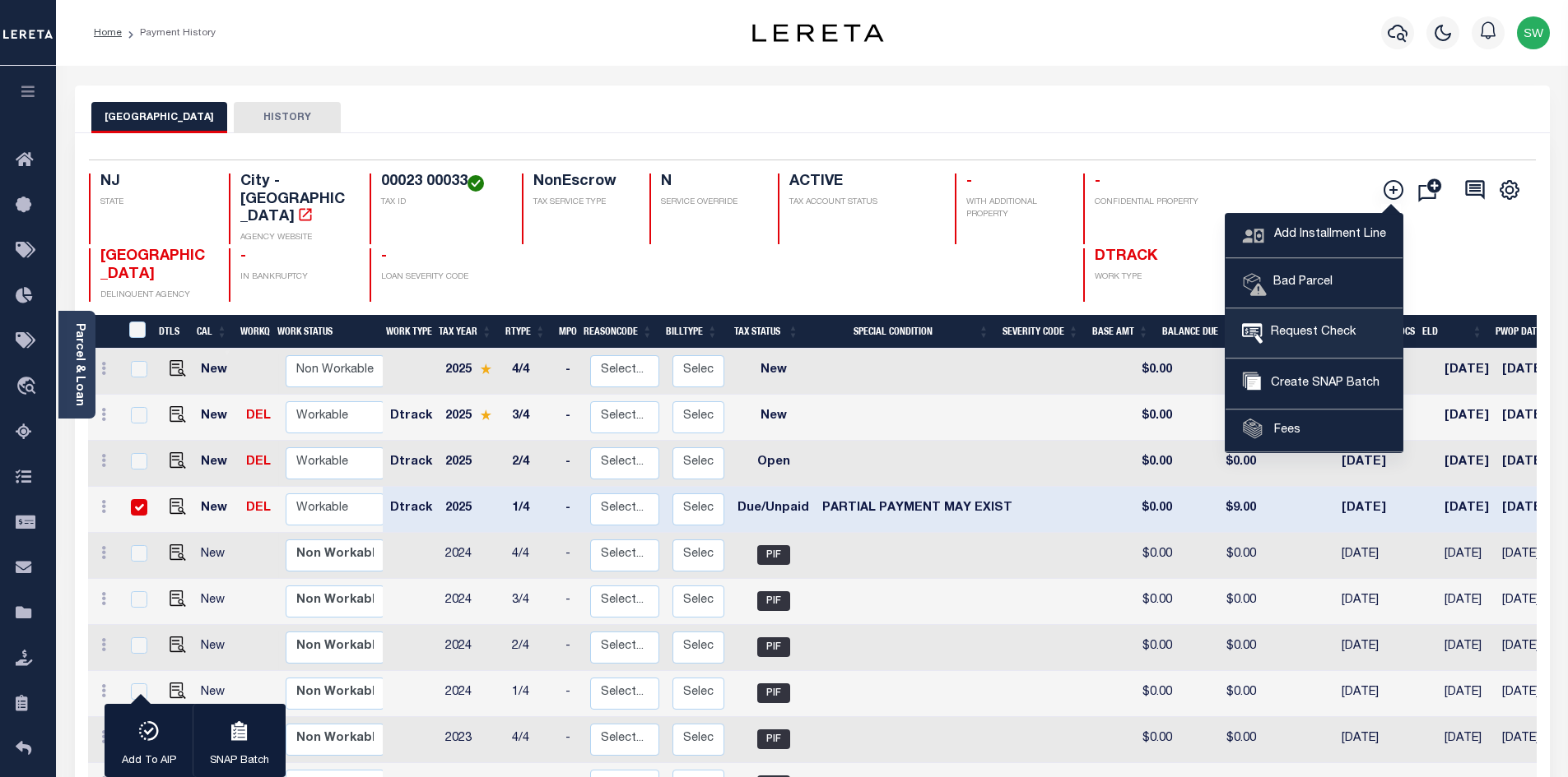
click at [1344, 336] on span "Request Check" at bounding box center [1308, 333] width 93 height 18
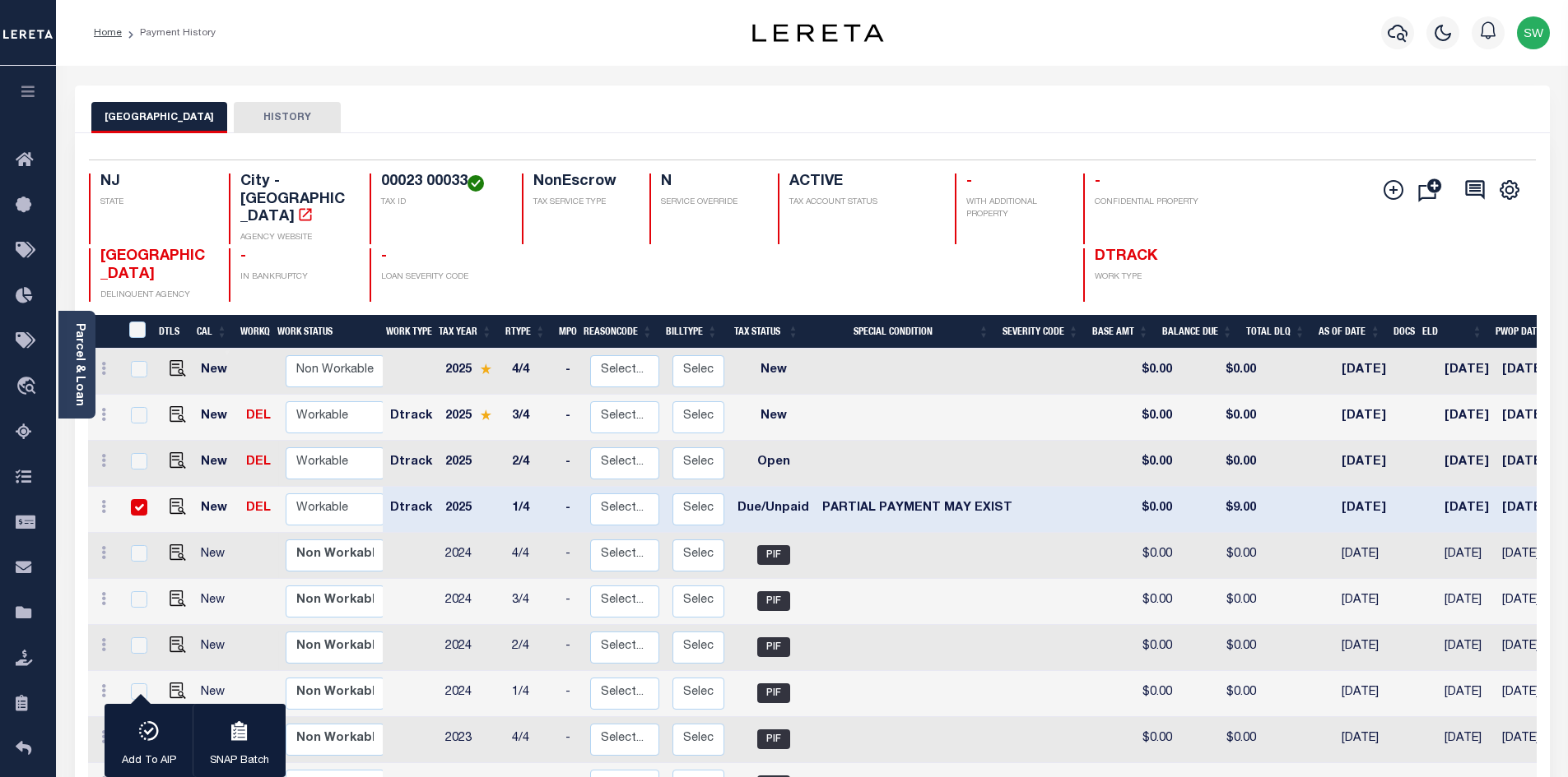
type input "East Orange City Tax Collector"
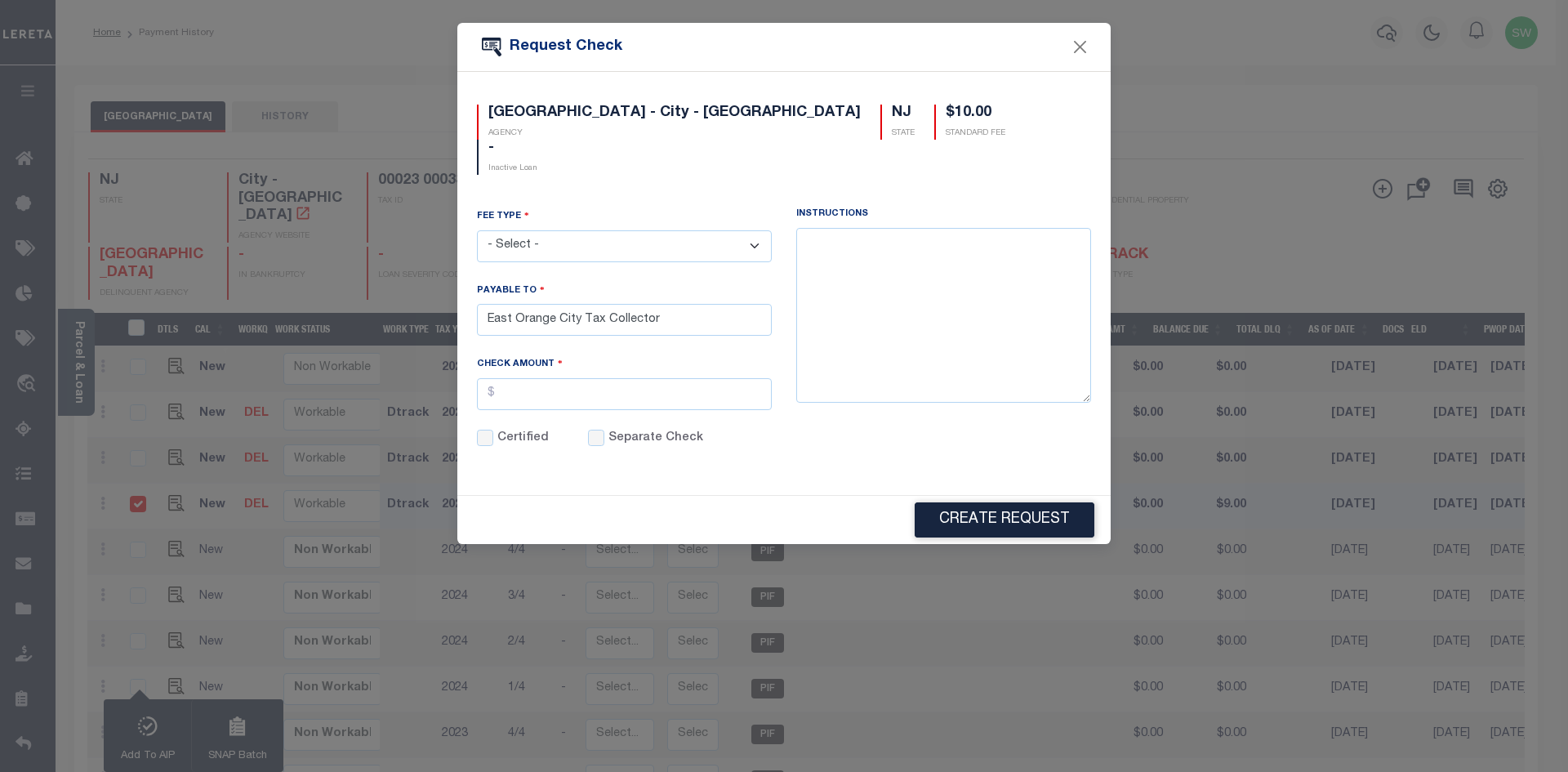
click at [759, 230] on select "- Select - ACH Advance Duplicate Bill File Fee Filing Fee Membership Fee Online…" at bounding box center [624, 246] width 295 height 32
select select "CRT"
click at [477, 230] on select "- Select - ACH Advance Duplicate Bill File Fee Filing Fee Membership Fee Online…" at bounding box center [624, 246] width 295 height 32
click at [547, 378] on input "text" at bounding box center [624, 394] width 295 height 32
type input "$10.00"
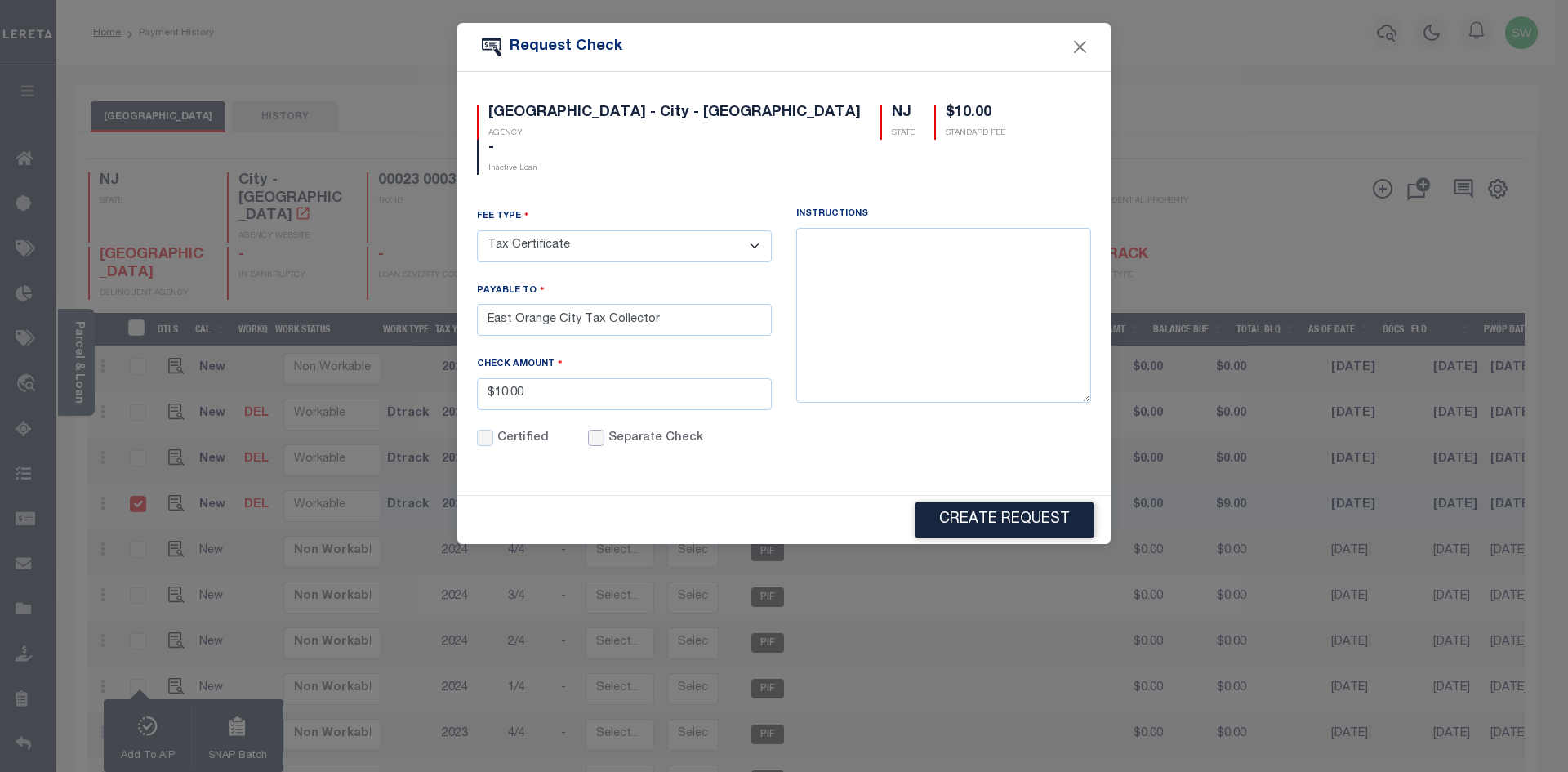
click at [598, 430] on input "Separate Check" at bounding box center [596, 438] width 16 height 16
checkbox input "true"
click at [1021, 503] on button "Create Request" at bounding box center [1005, 520] width 180 height 35
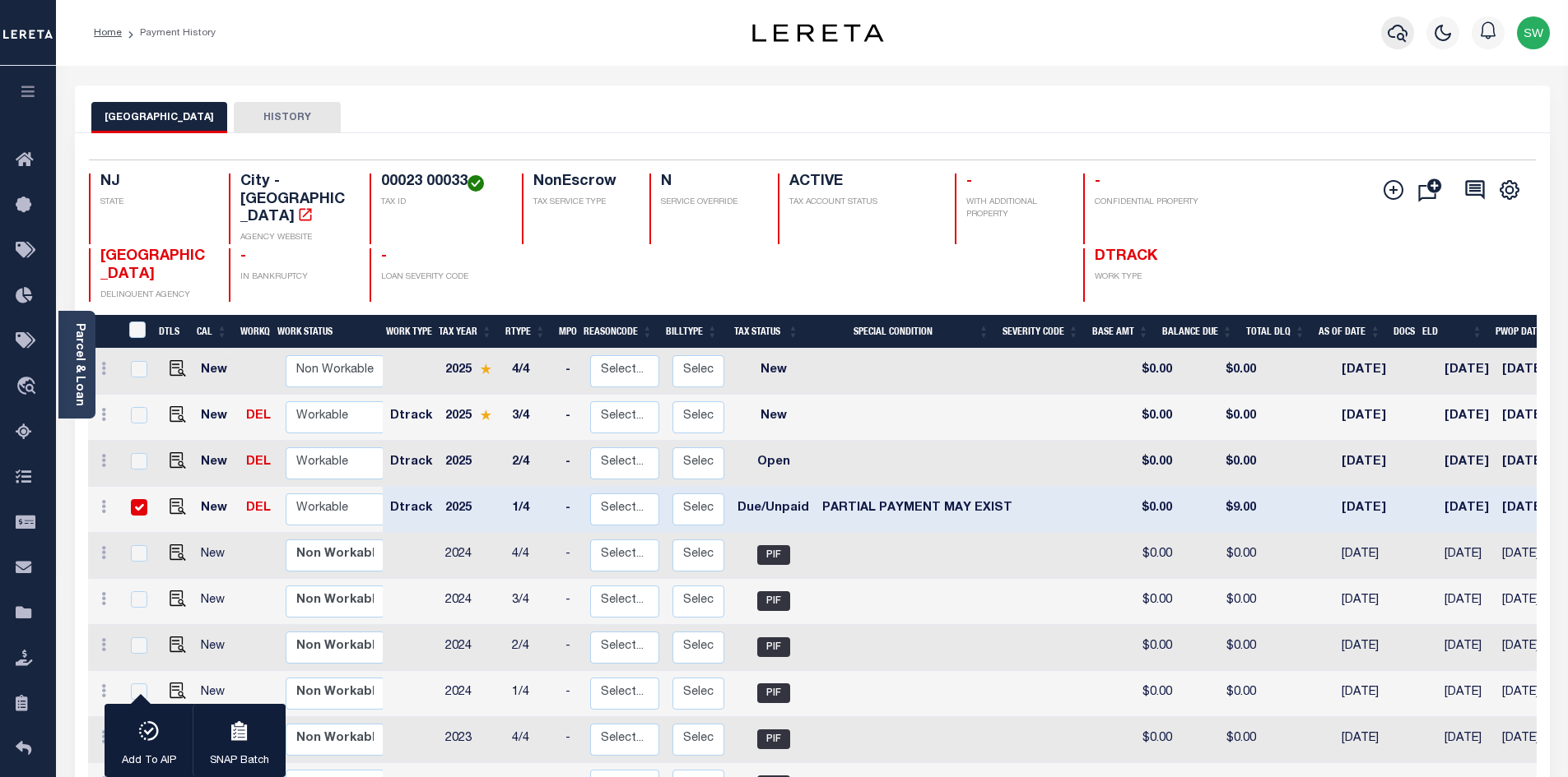
click at [1400, 37] on icon "button" at bounding box center [1398, 33] width 20 height 20
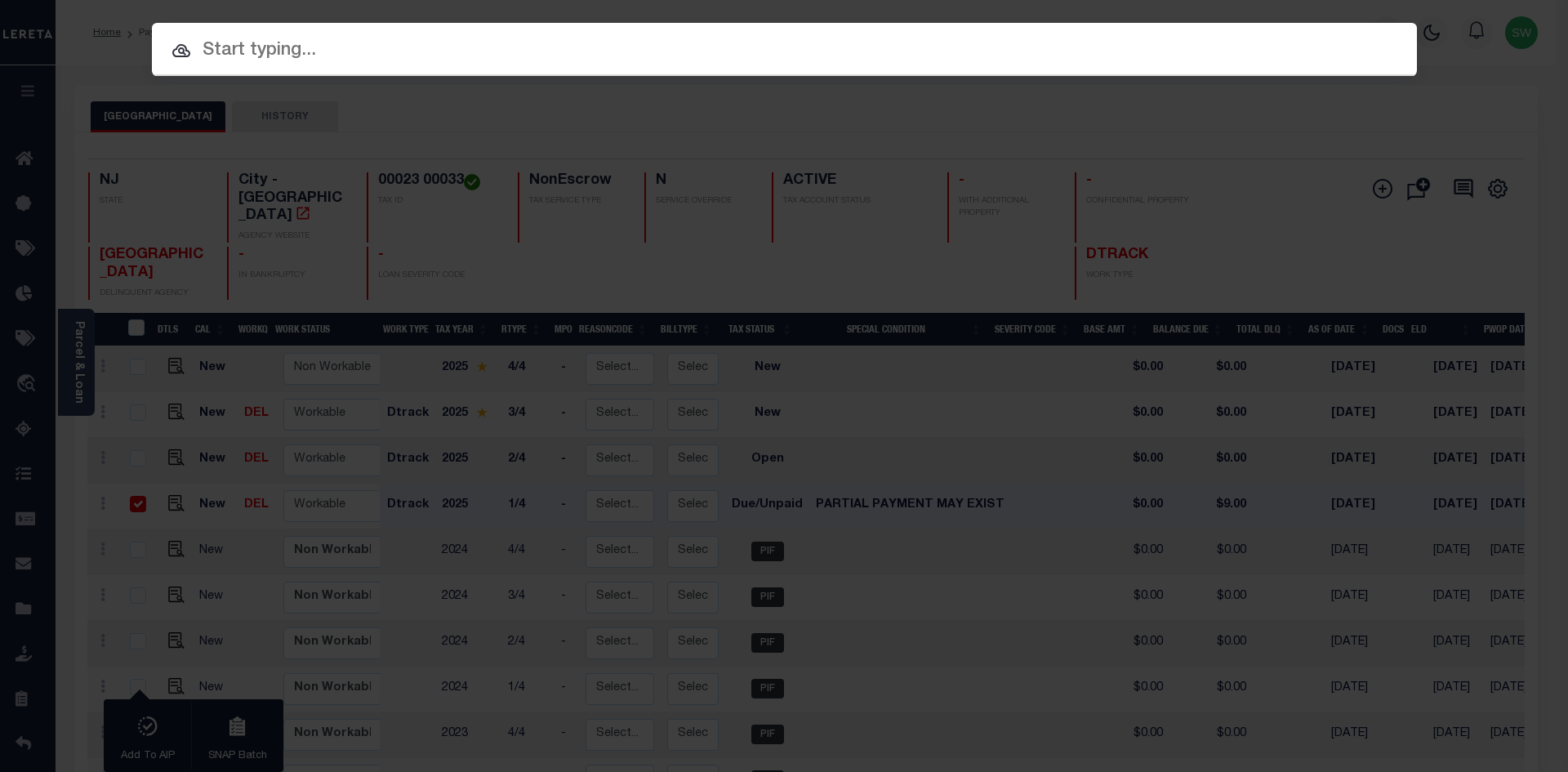
click at [241, 61] on input "text" at bounding box center [785, 51] width 1265 height 28
paste input "13531"
type input "13531"
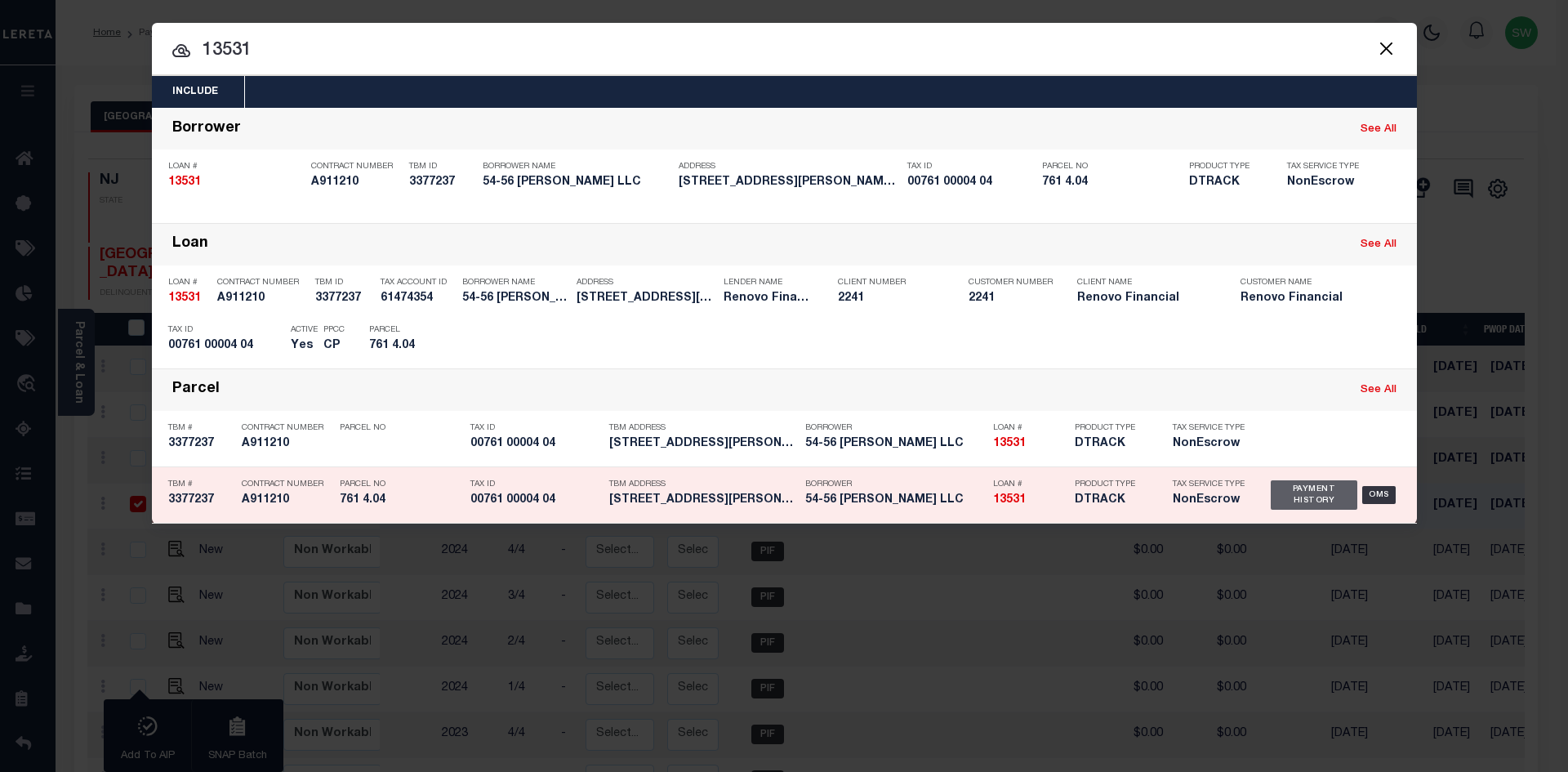
click at [1325, 506] on div "Payment History" at bounding box center [1315, 495] width 88 height 29
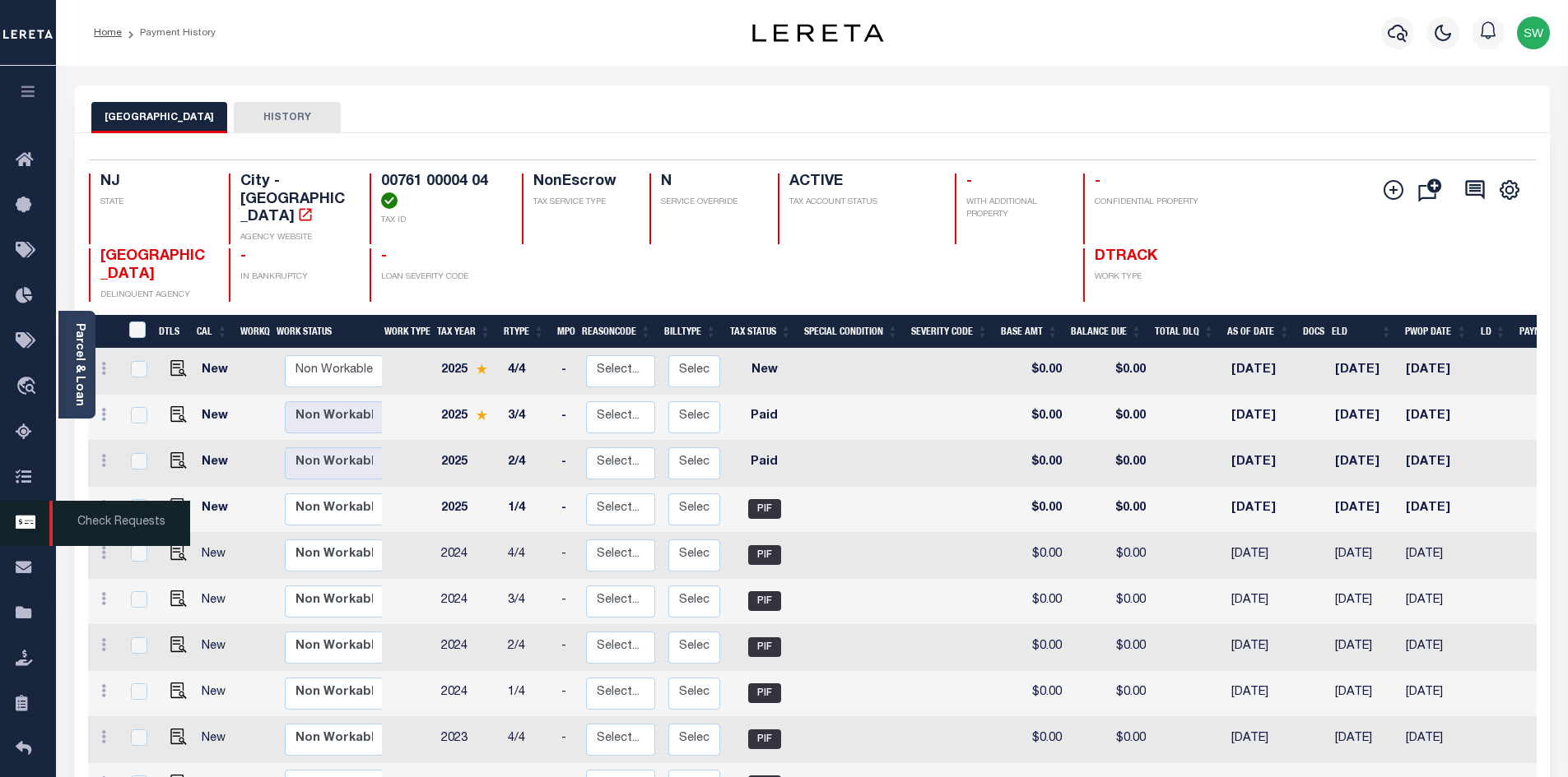
click at [114, 525] on span "Check Requests" at bounding box center [120, 524] width 141 height 45
click at [1394, 37] on icon "button" at bounding box center [1398, 33] width 20 height 17
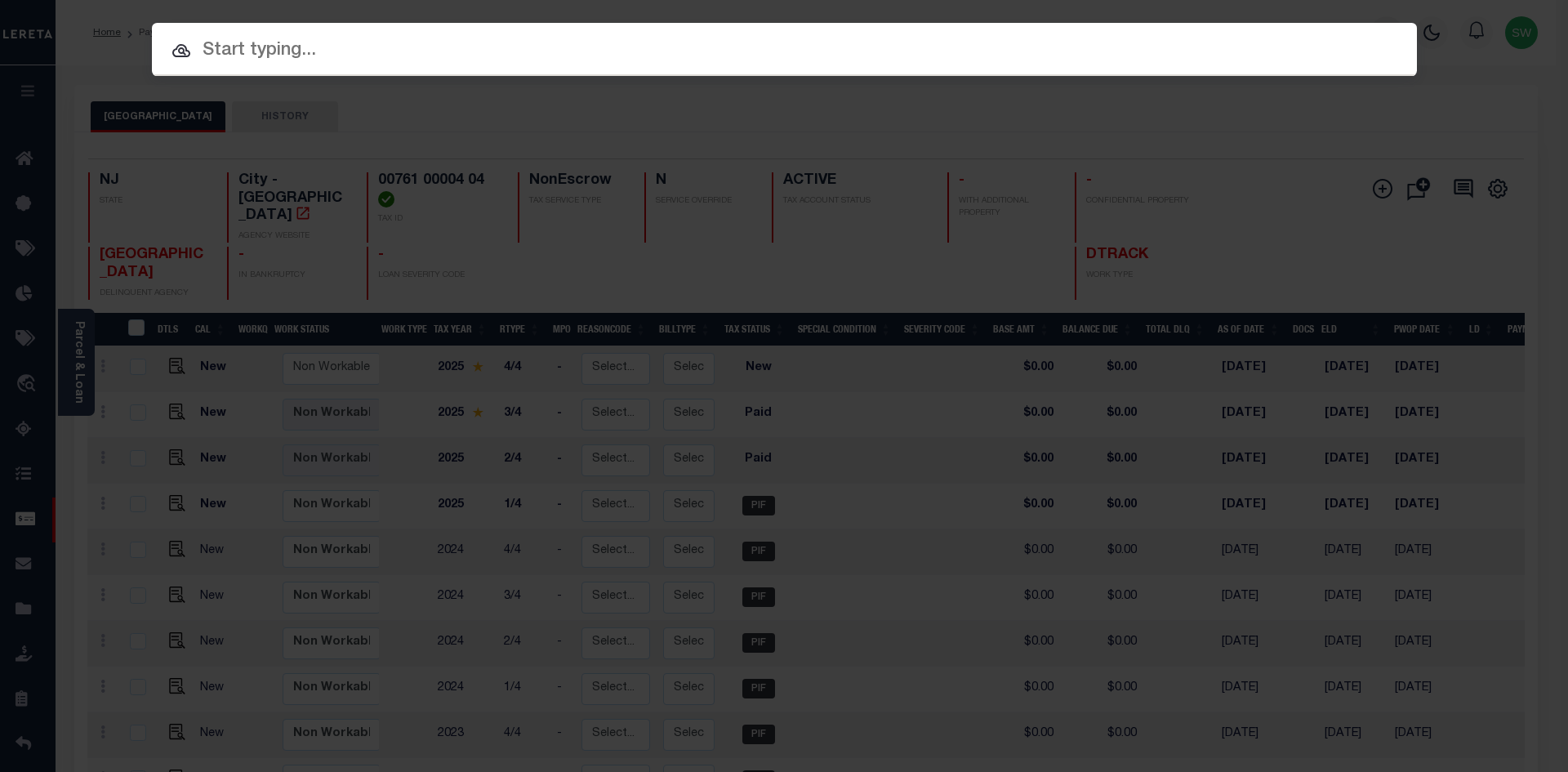
click at [253, 39] on input "text" at bounding box center [785, 51] width 1265 height 28
paste input "29371-00001"
type input "29371-00001"
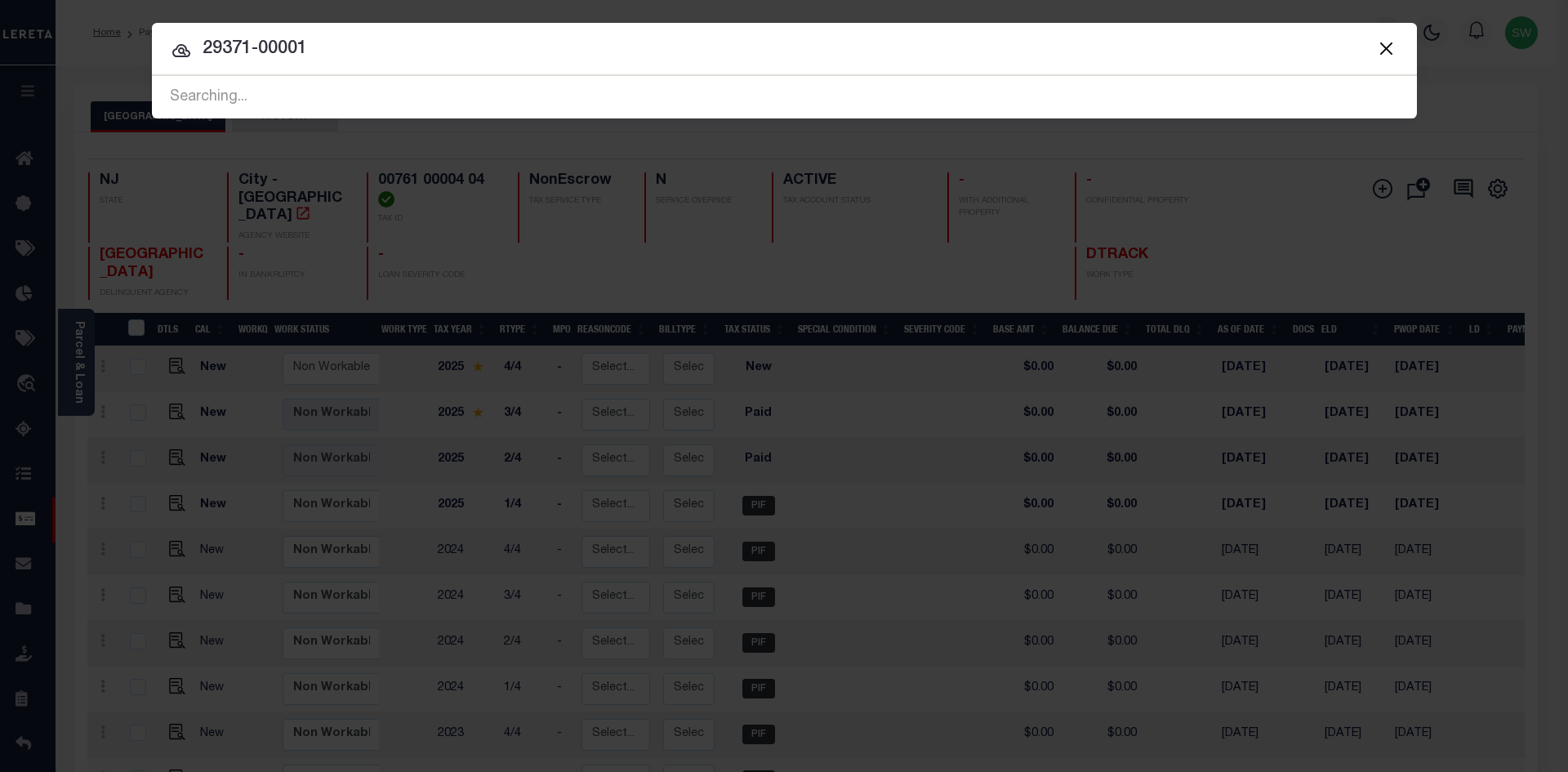
click at [338, 56] on input "29371-00001" at bounding box center [785, 50] width 1265 height 28
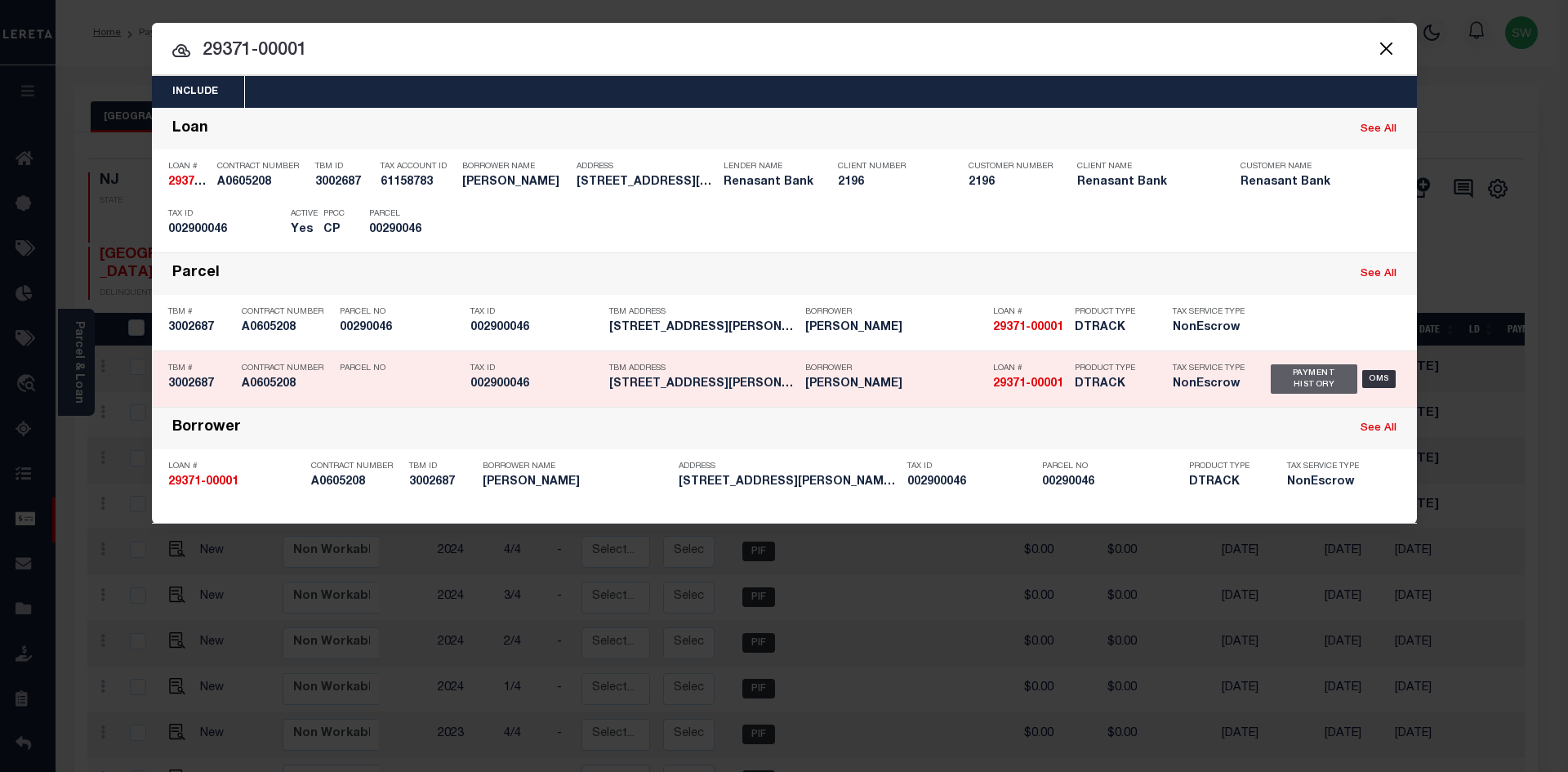
click at [1295, 387] on div "Payment History" at bounding box center [1315, 378] width 88 height 29
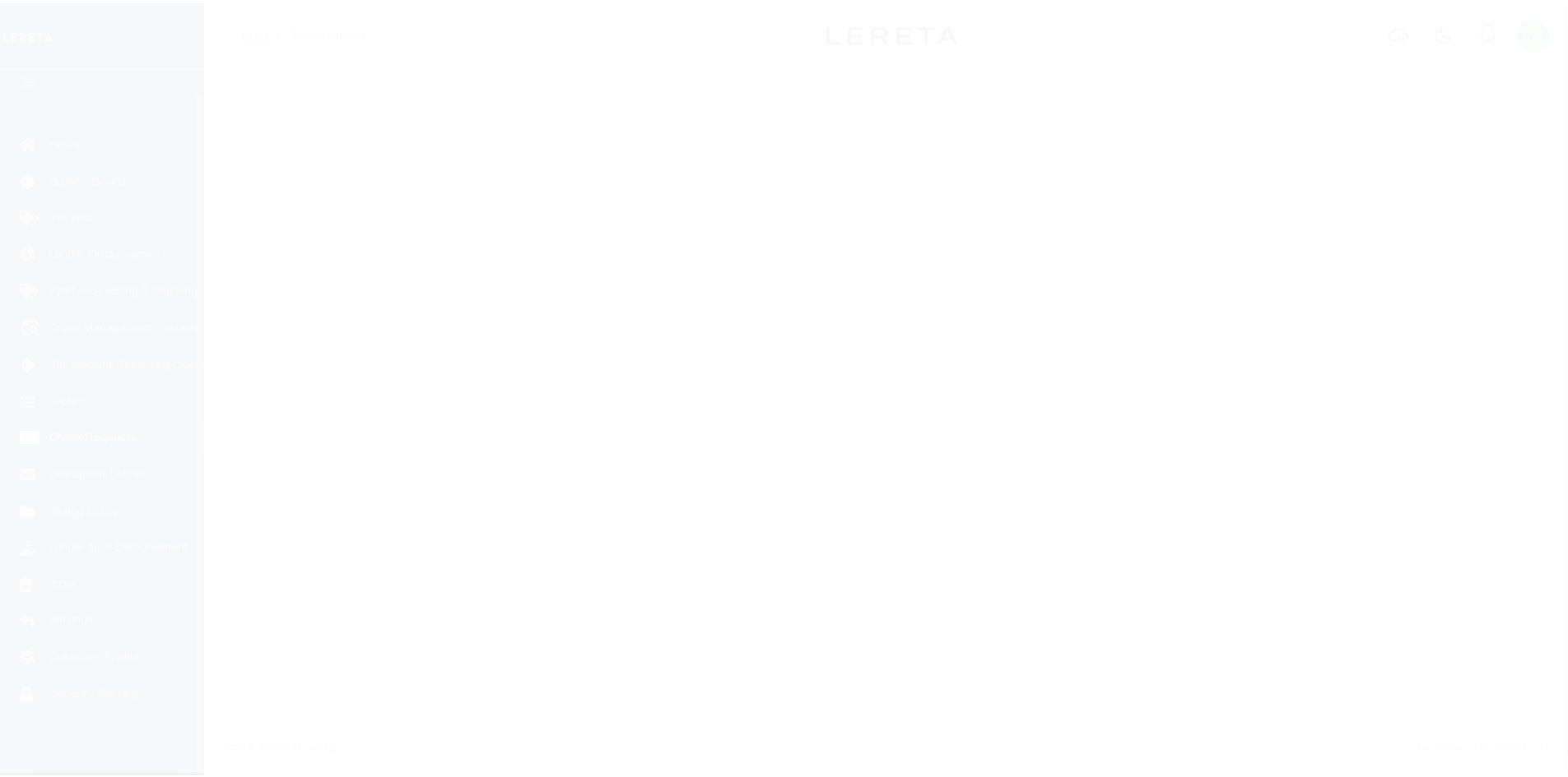
scroll to position [24, 0]
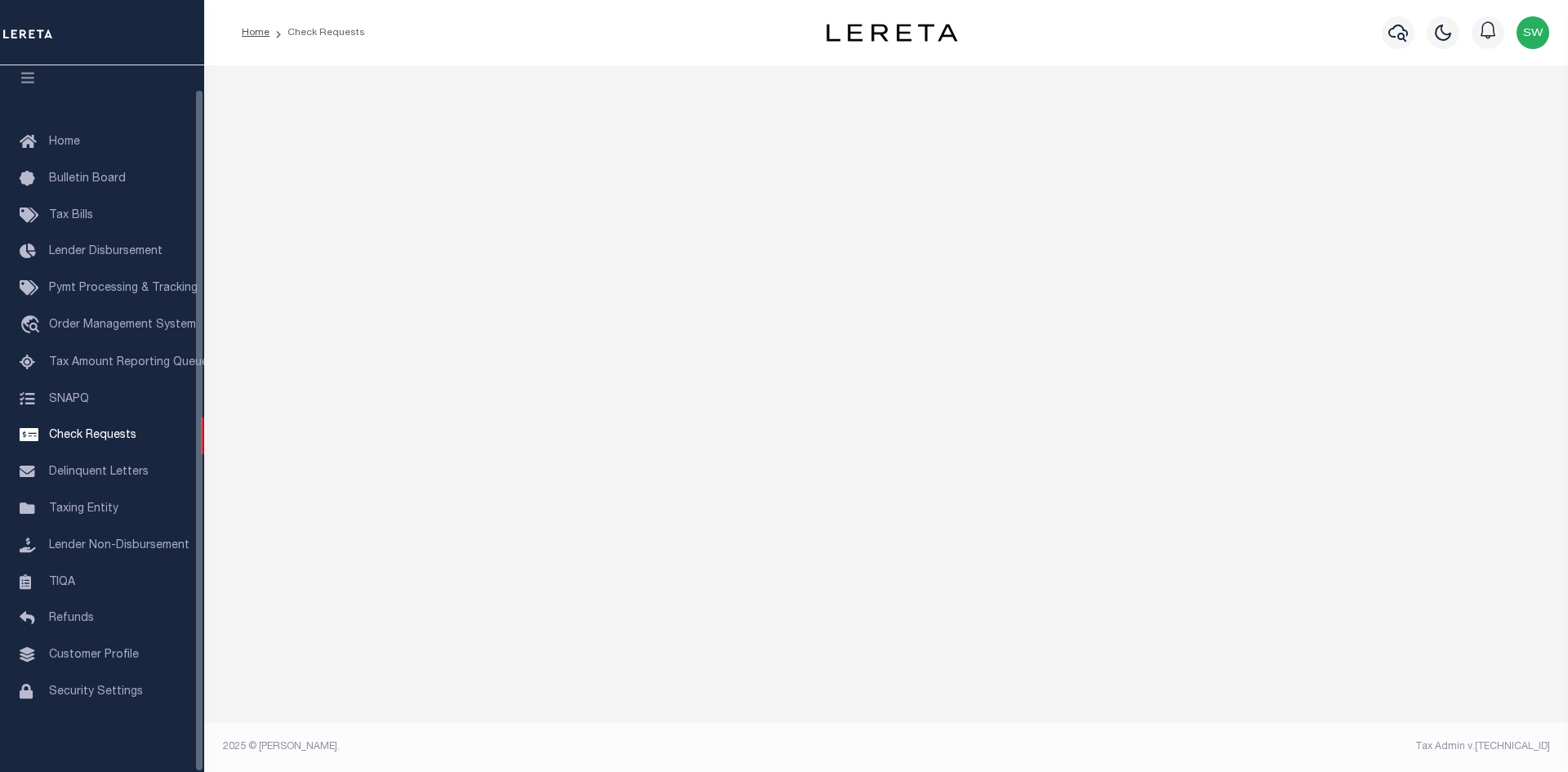
select select "50"
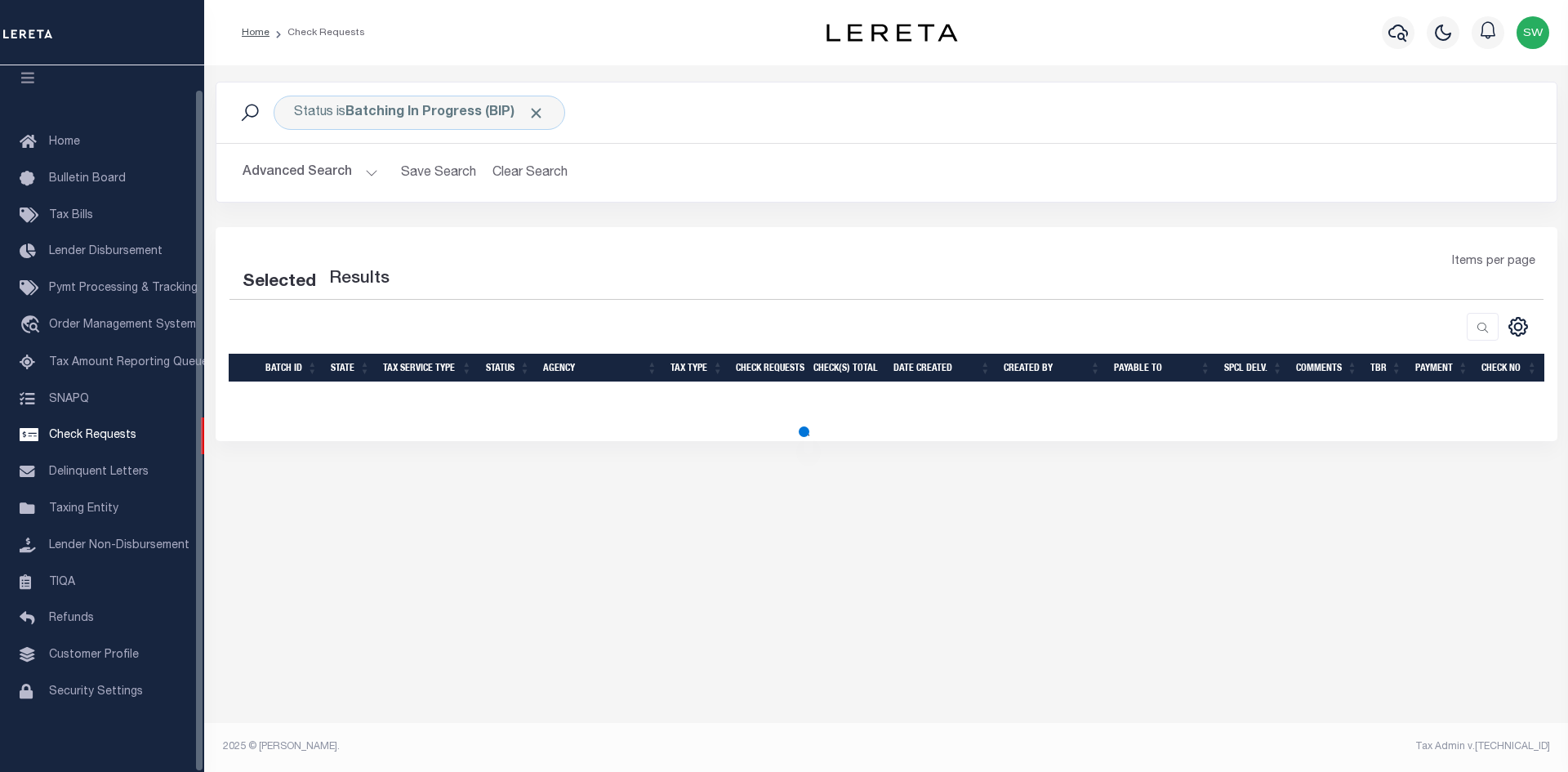
select select "50"
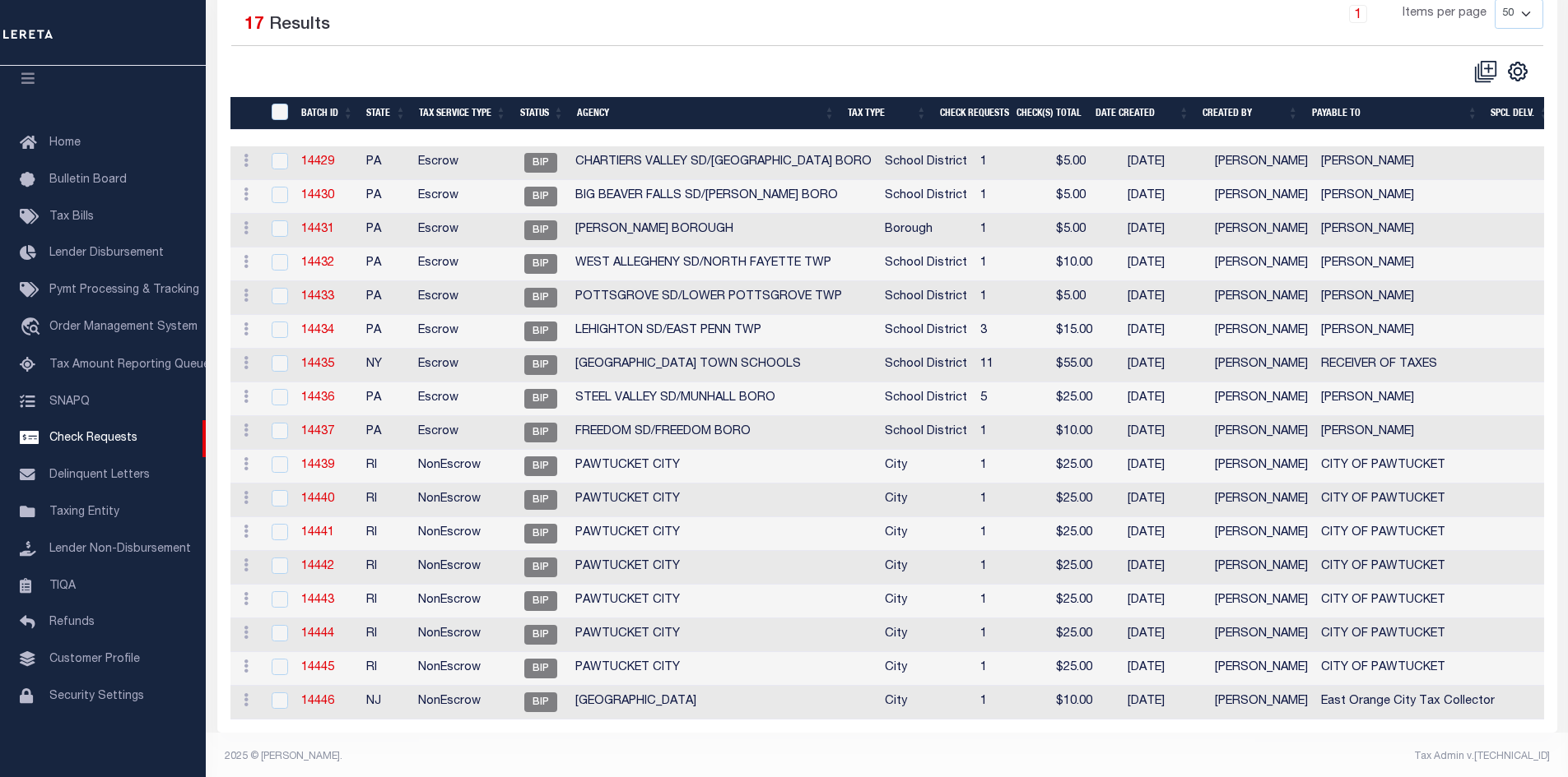
scroll to position [273, 0]
